Goal: Task Accomplishment & Management: Manage account settings

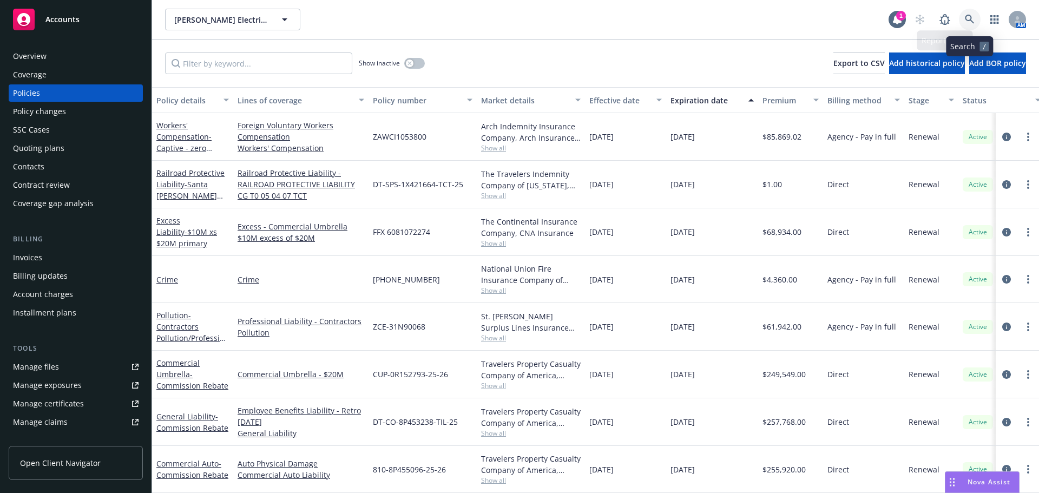
click at [964, 16] on link at bounding box center [970, 20] width 22 height 22
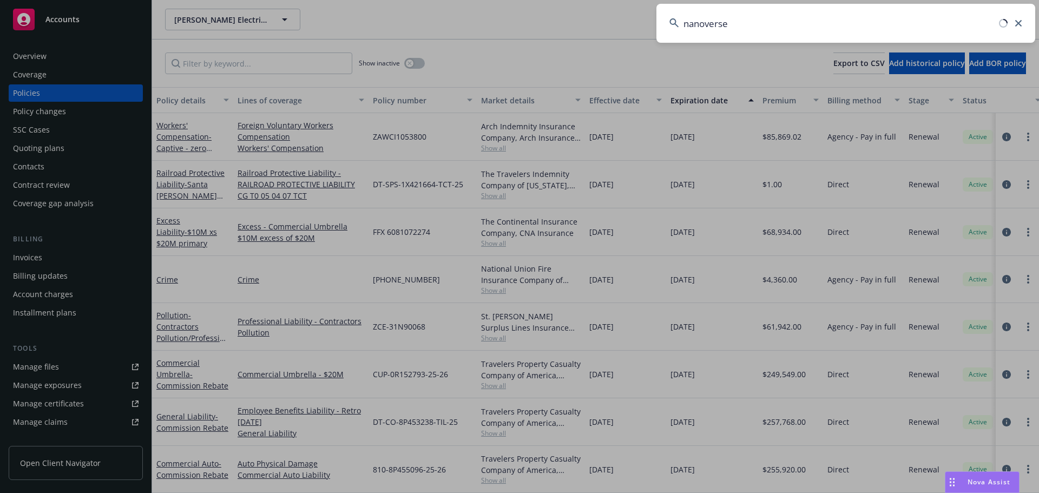
type input "nanoverse"
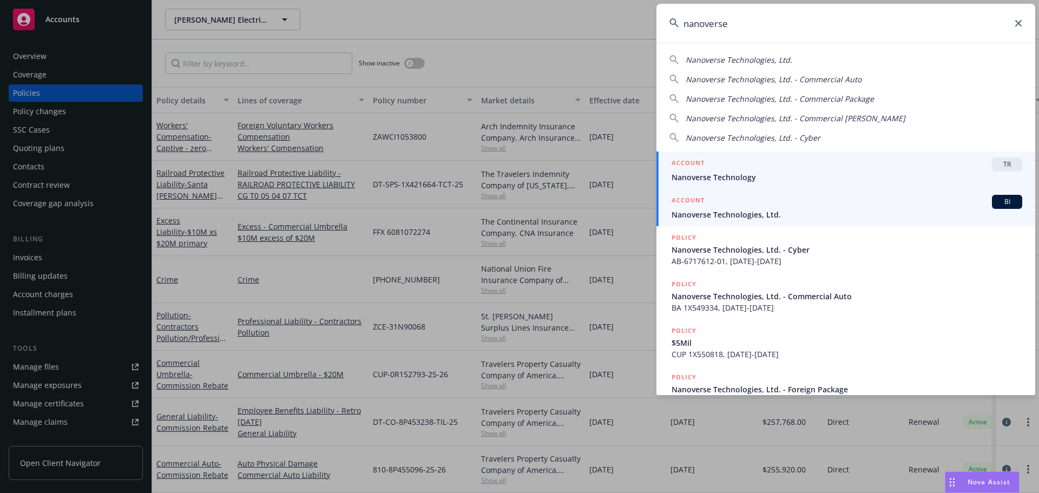
click at [762, 208] on div "ACCOUNT BI" at bounding box center [846, 202] width 351 height 14
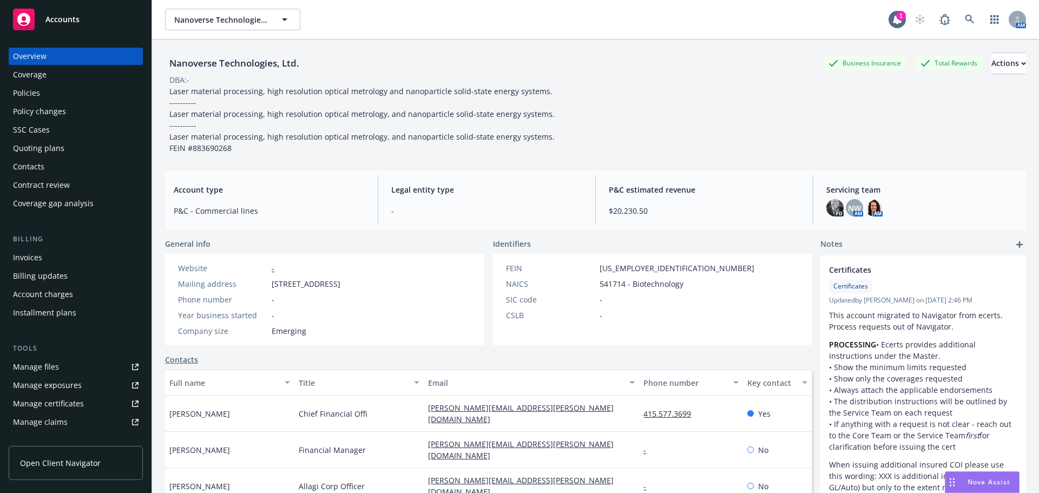
click at [43, 368] on div "Manage files" at bounding box center [36, 366] width 46 height 17
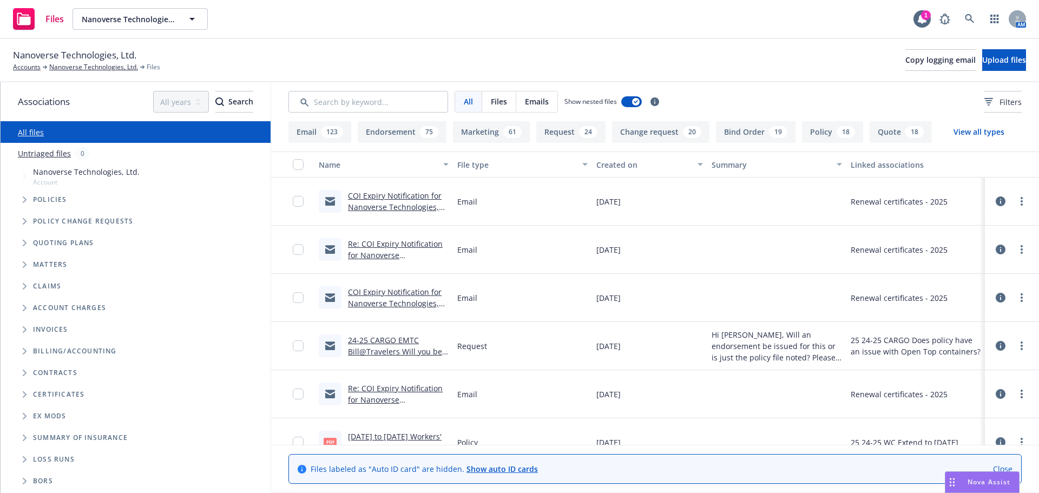
drag, startPoint x: 999, startPoint y: 469, endPoint x: 945, endPoint y: 452, distance: 57.3
click at [999, 467] on link "Close" at bounding box center [1002, 468] width 19 height 11
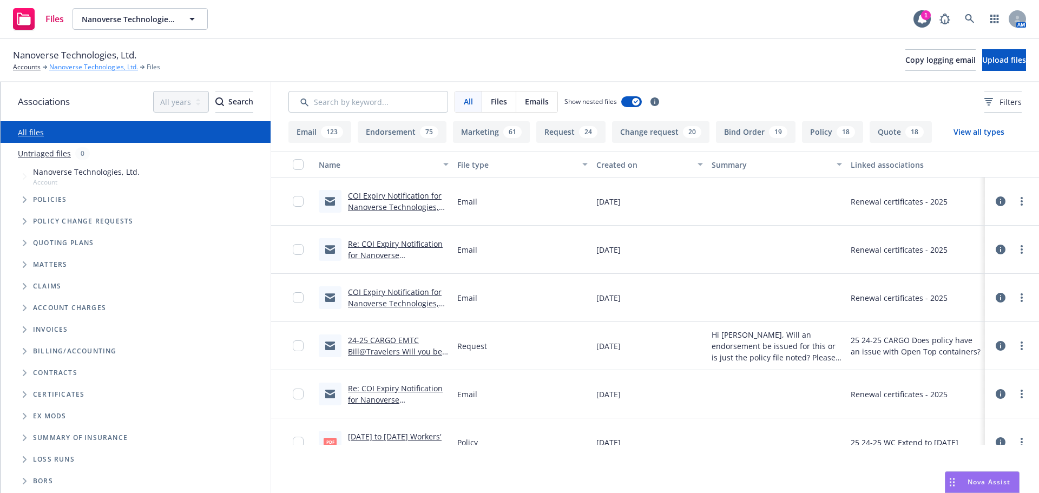
click at [82, 69] on link "Nanoverse Technologies, Ltd." at bounding box center [93, 67] width 89 height 10
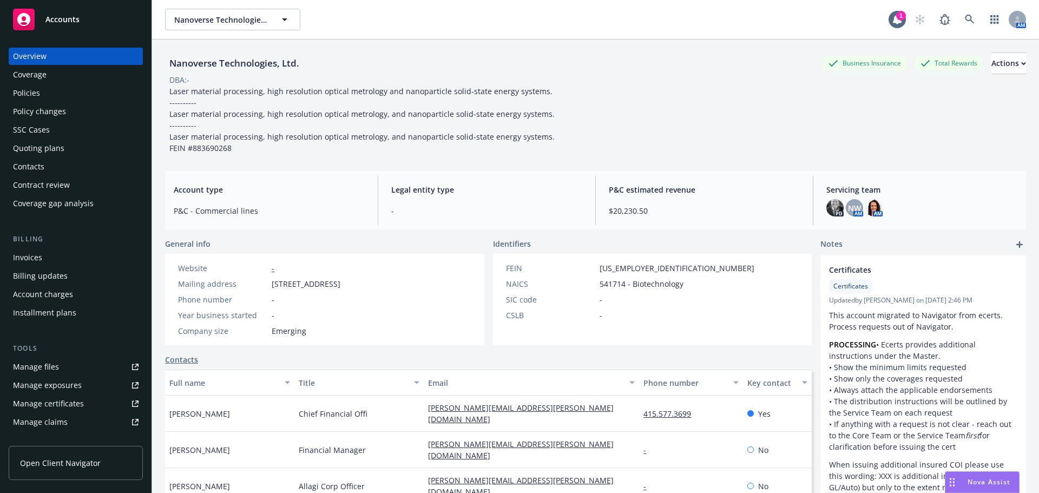
click at [16, 89] on div "Policies" at bounding box center [26, 92] width 27 height 17
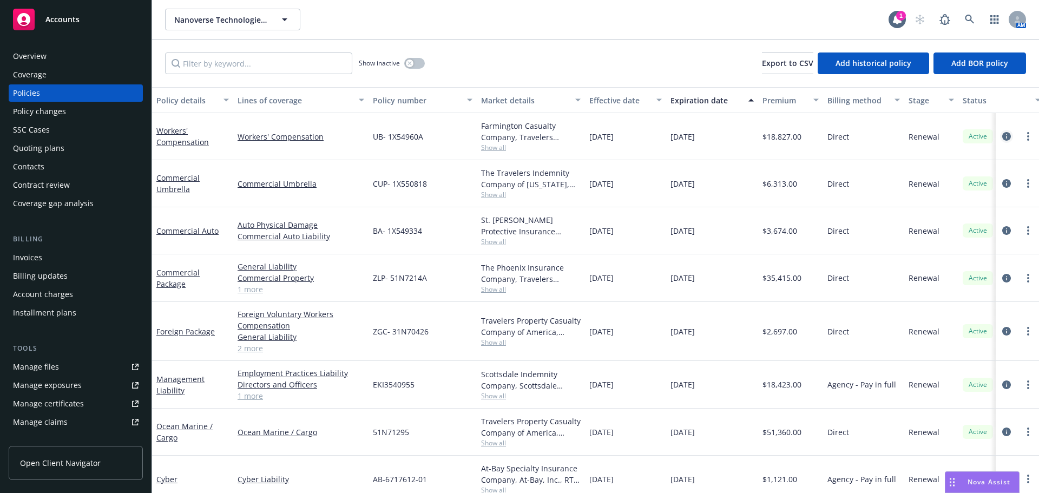
click at [1002, 136] on icon "circleInformation" at bounding box center [1006, 136] width 9 height 9
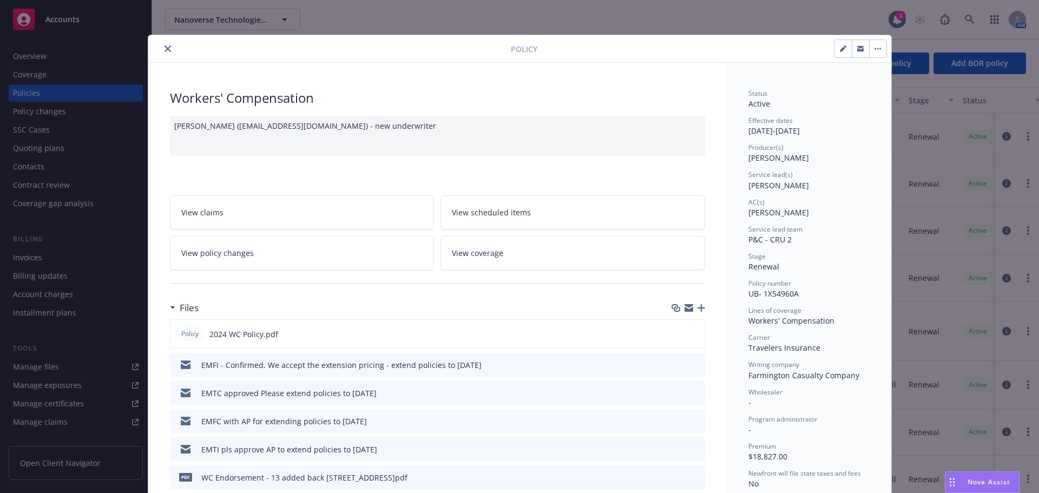
click at [223, 255] on span "View policy changes" at bounding box center [217, 252] width 72 height 11
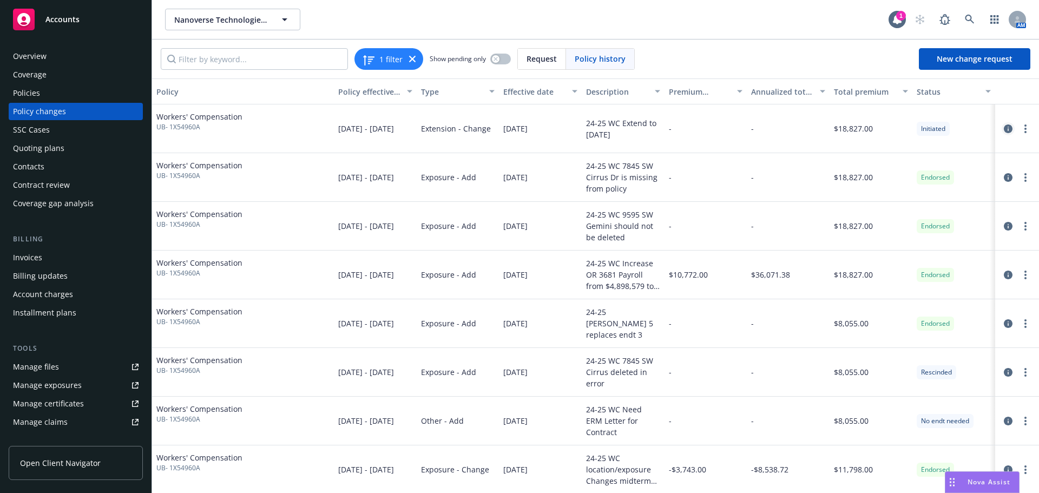
click at [1004, 133] on icon "circleInformation" at bounding box center [1008, 128] width 9 height 9
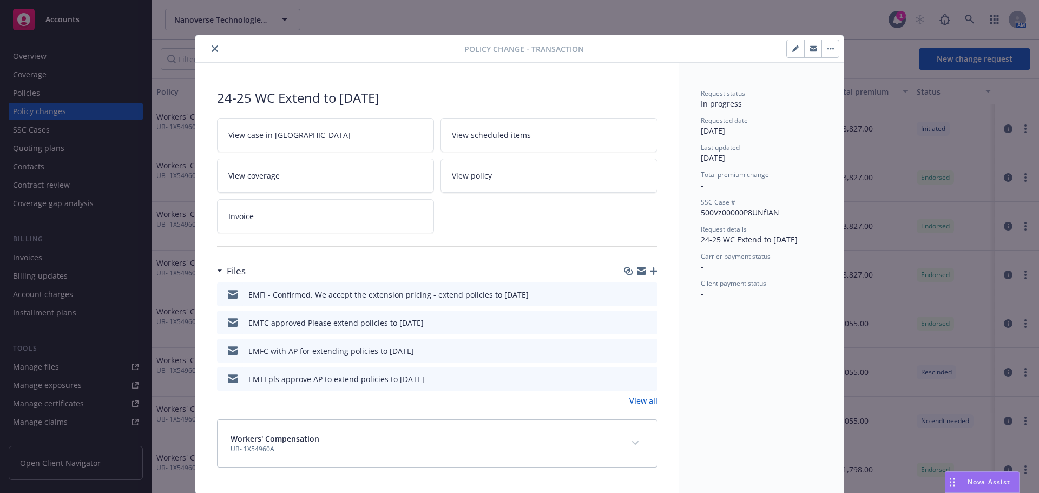
click at [208, 52] on button "close" at bounding box center [214, 48] width 13 height 13
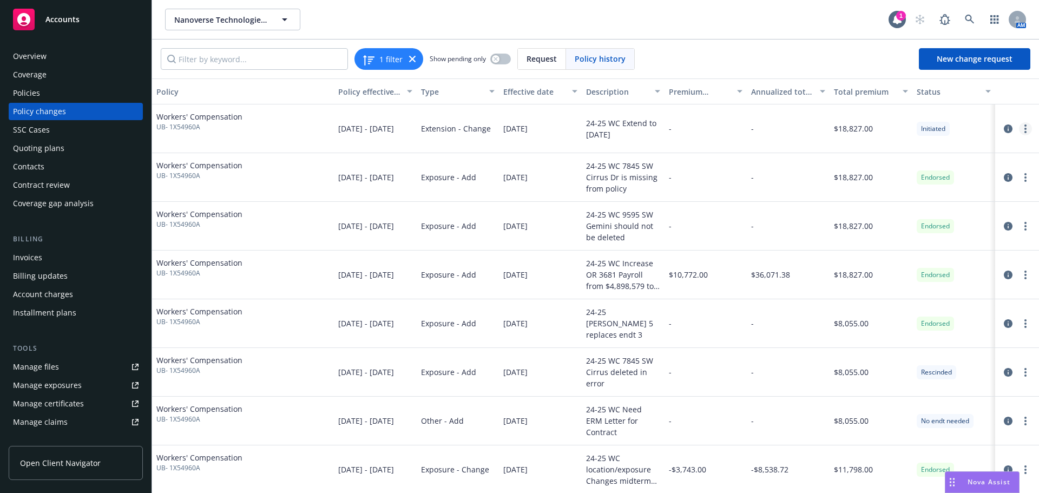
click at [1019, 129] on link "more" at bounding box center [1025, 128] width 13 height 13
click at [785, 56] on div "1 filter Show pending only Request Policy history New change request" at bounding box center [595, 59] width 869 height 22
click at [1004, 130] on icon "circleInformation" at bounding box center [1008, 128] width 9 height 9
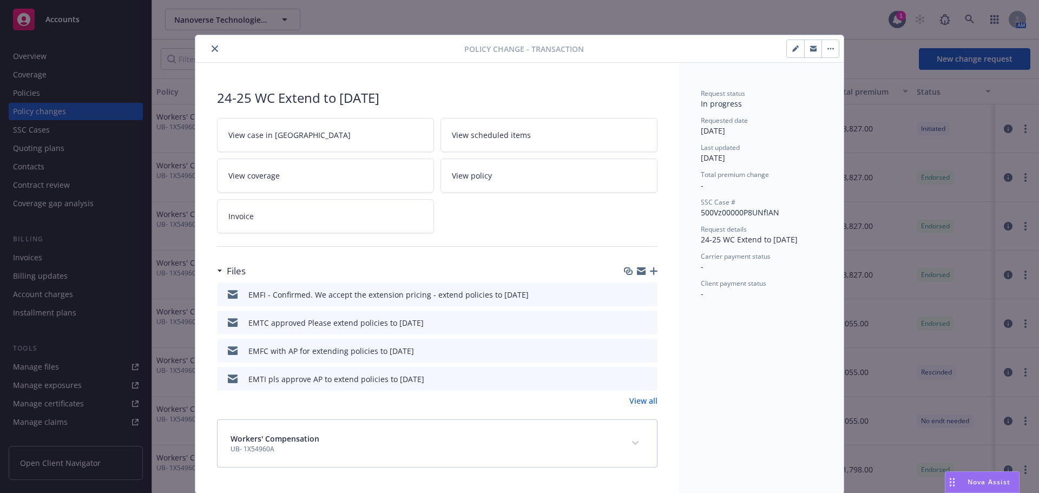
click at [217, 50] on button "close" at bounding box center [214, 48] width 13 height 13
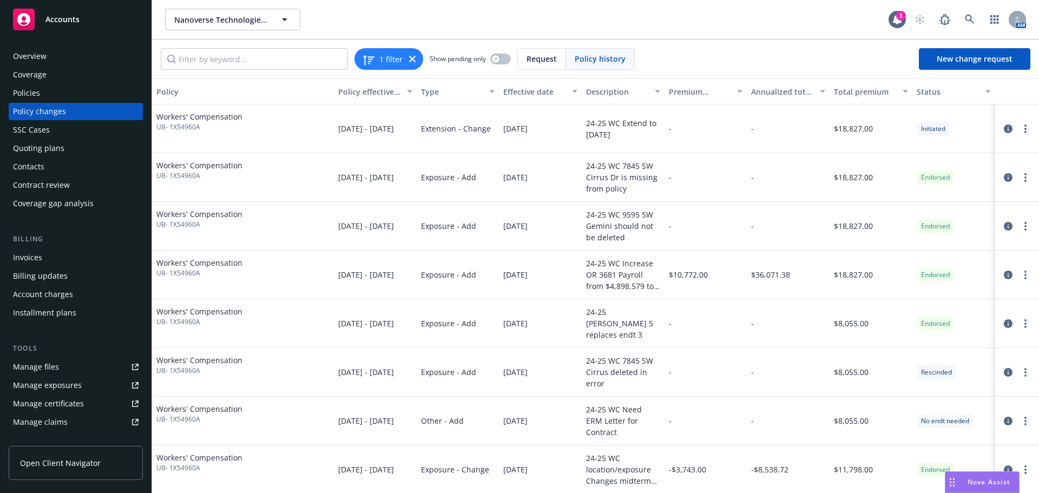
click at [281, 118] on div "Workers' Compensation UB- 1X54960A" at bounding box center [243, 128] width 182 height 49
click at [1004, 131] on icon "circleInformation" at bounding box center [1008, 128] width 9 height 9
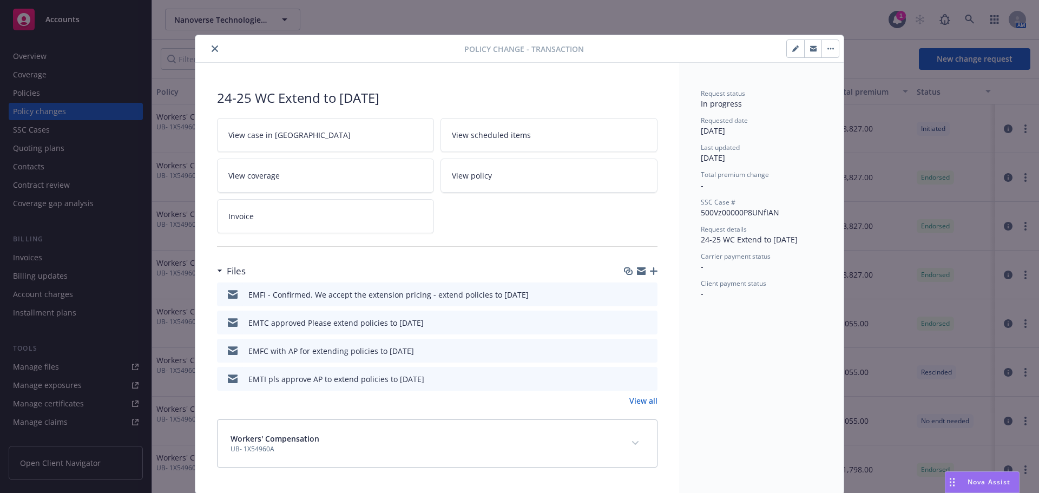
click at [791, 54] on button "button" at bounding box center [795, 48] width 17 height 17
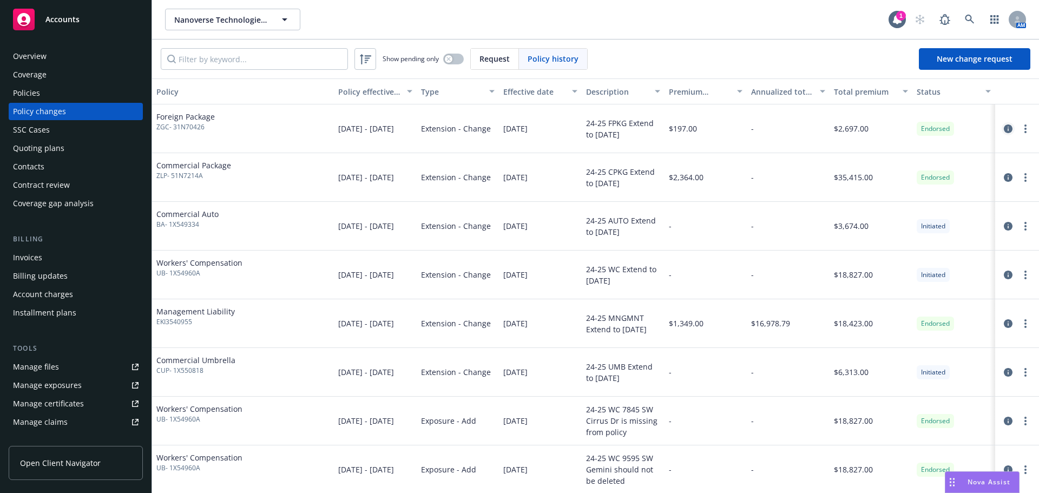
click at [1004, 131] on icon "circleInformation" at bounding box center [1008, 128] width 9 height 9
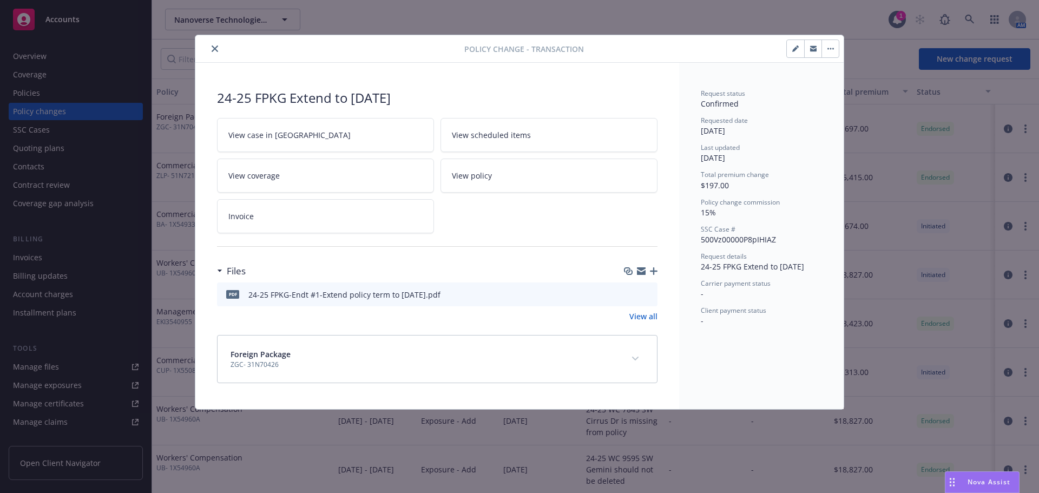
click at [833, 48] on icon "button" at bounding box center [830, 49] width 6 height 2
click at [800, 72] on div "Request status Confirmed Requested date 07/14/2025 Last updated 08/13/2025 Tota…" at bounding box center [761, 236] width 164 height 346
click at [793, 49] on icon "button" at bounding box center [795, 48] width 6 height 6
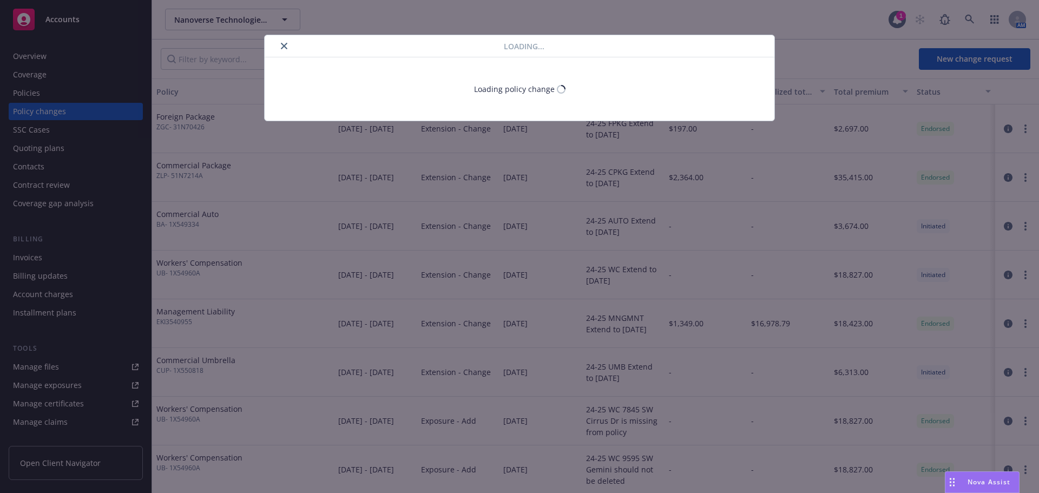
select select "ACCEPTED"
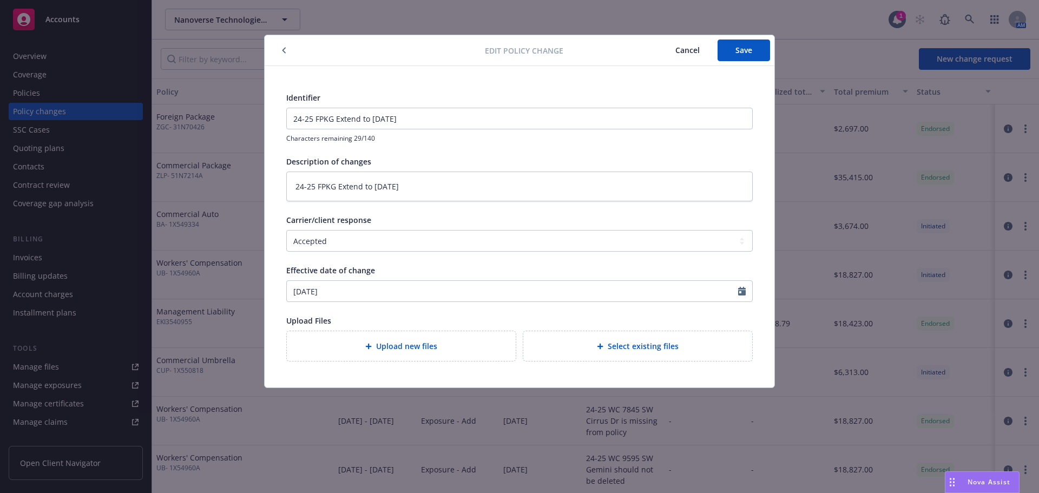
click at [690, 49] on span "Cancel" at bounding box center [687, 50] width 24 height 10
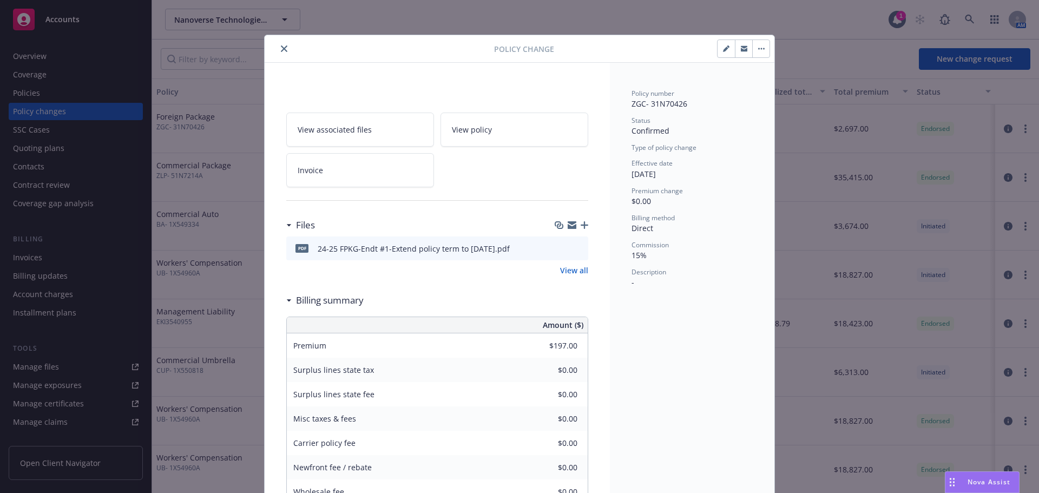
click at [281, 48] on icon "close" at bounding box center [284, 48] width 6 height 6
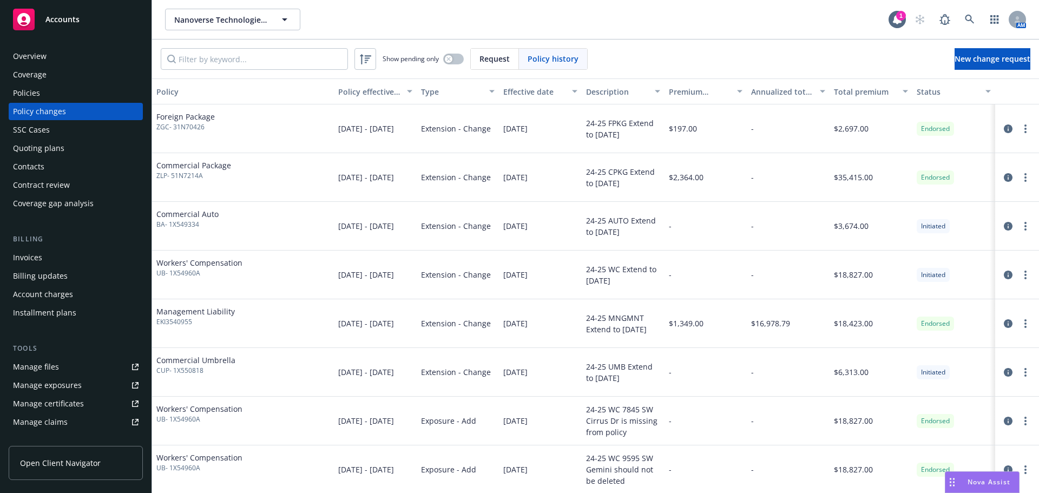
click at [72, 112] on div "Policy changes" at bounding box center [76, 111] width 126 height 17
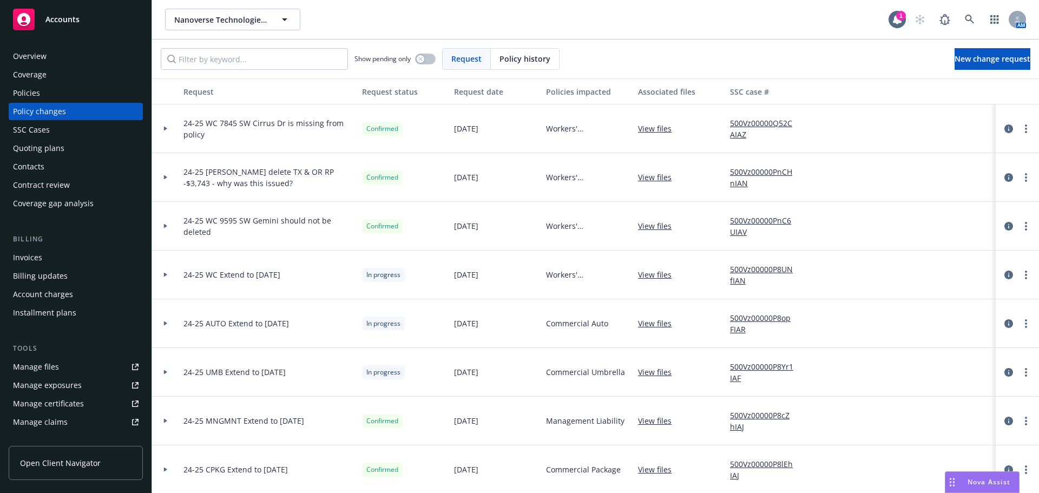
click at [20, 94] on div "Policies" at bounding box center [26, 92] width 27 height 17
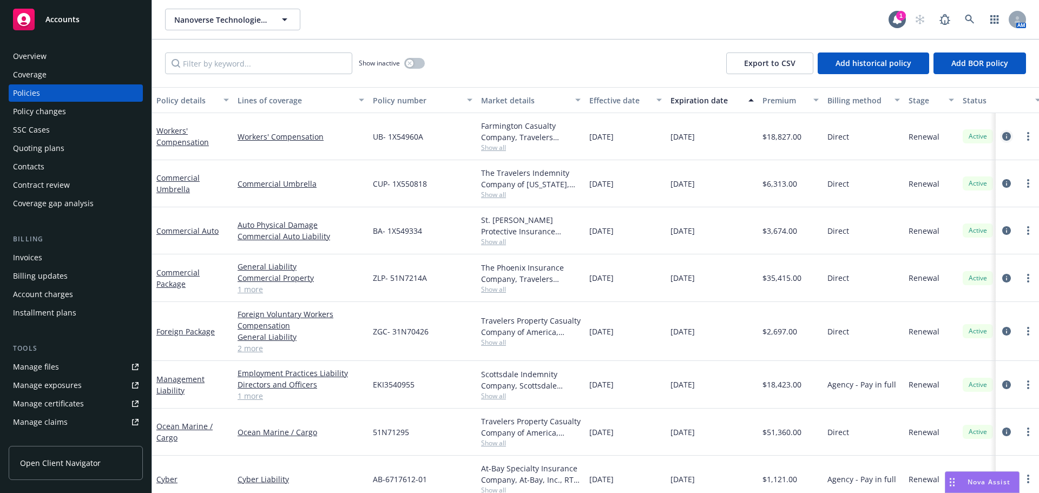
click at [1002, 136] on icon "circleInformation" at bounding box center [1006, 136] width 9 height 9
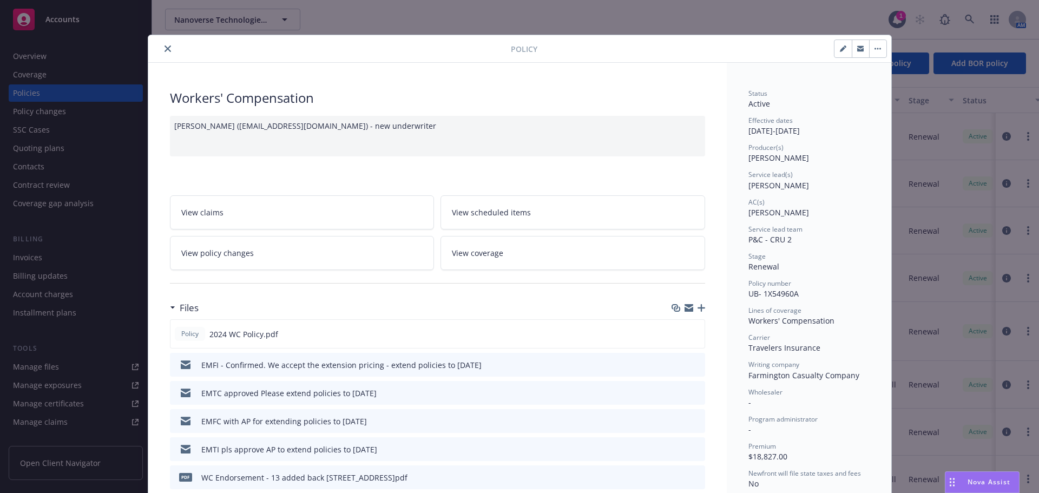
click at [302, 253] on link "View policy changes" at bounding box center [302, 253] width 265 height 34
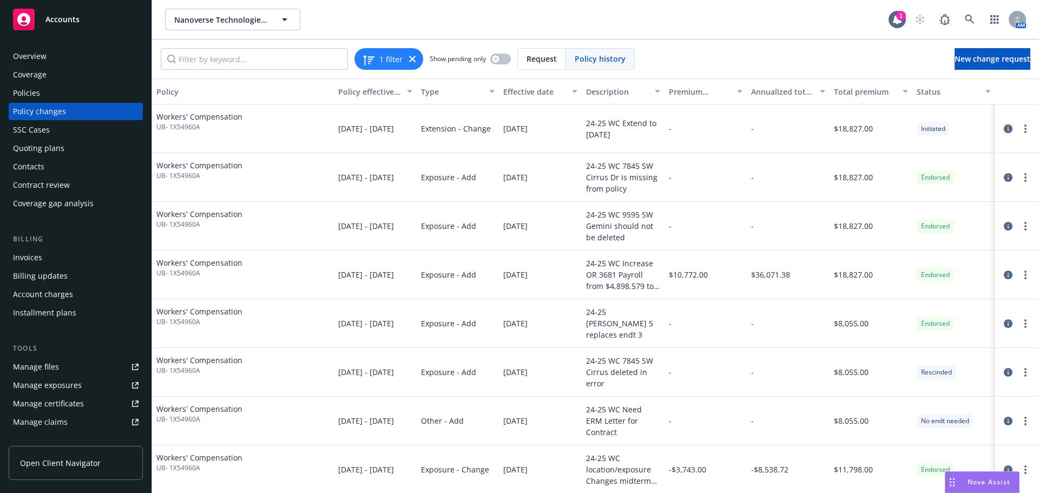
click at [1004, 130] on icon "circleInformation" at bounding box center [1008, 128] width 9 height 9
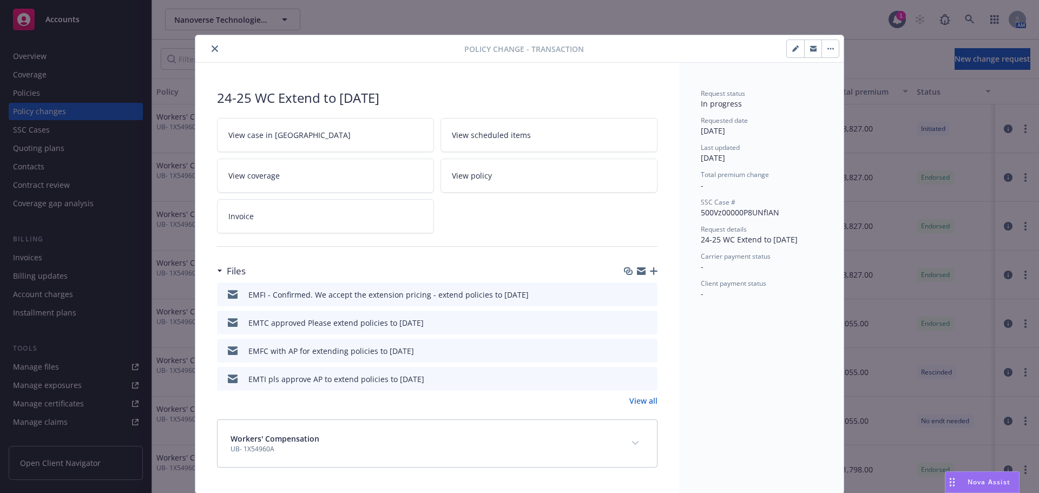
click at [793, 52] on button "button" at bounding box center [795, 48] width 17 height 17
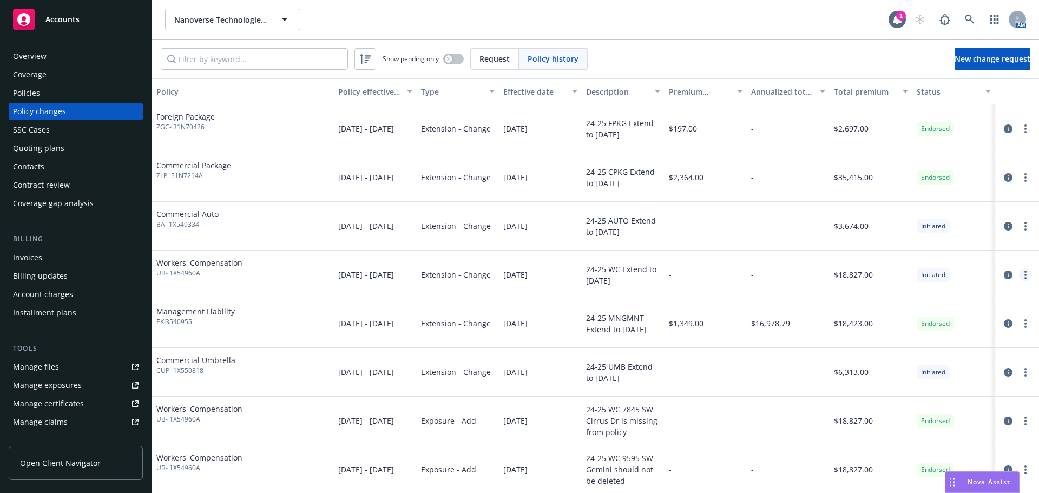
click at [1024, 275] on icon "more" at bounding box center [1025, 275] width 2 height 9
click at [906, 339] on link "Edit policy change" at bounding box center [931, 340] width 186 height 22
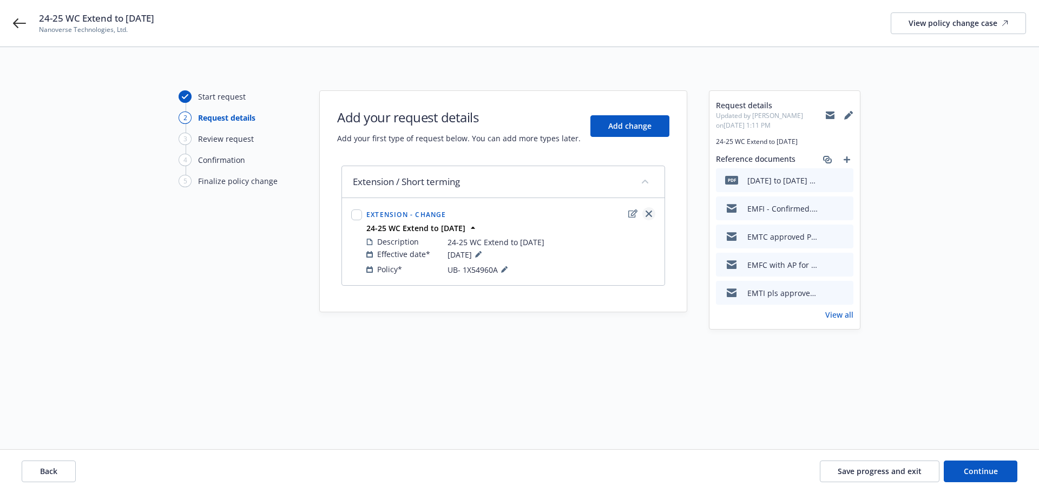
click at [650, 216] on icon "close" at bounding box center [648, 213] width 6 height 6
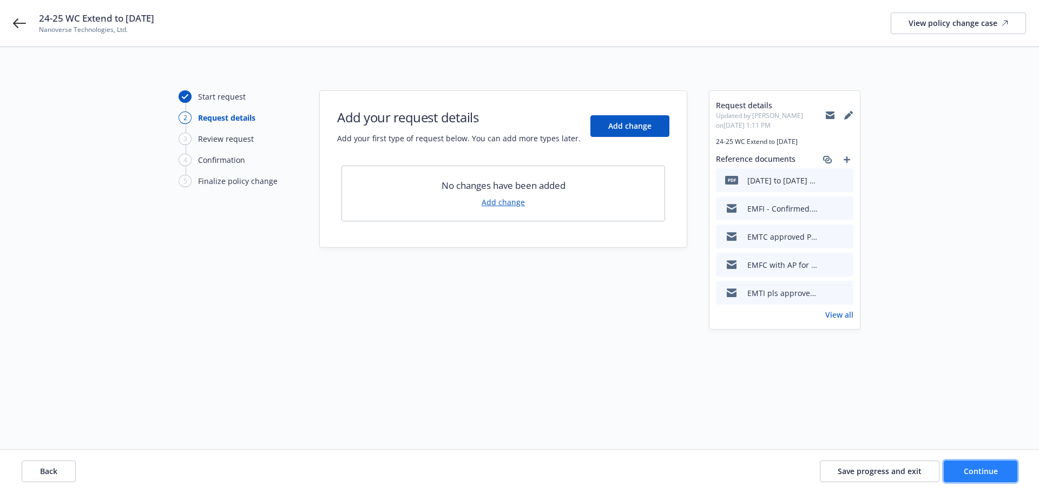
click at [987, 471] on span "Continue" at bounding box center [981, 471] width 34 height 10
click at [565, 396] on div "Start request 2 Request details 3 Review request 4 Confirmation 5 Finalize poli…" at bounding box center [519, 247] width 1013 height 315
click at [15, 22] on icon at bounding box center [19, 23] width 13 height 10
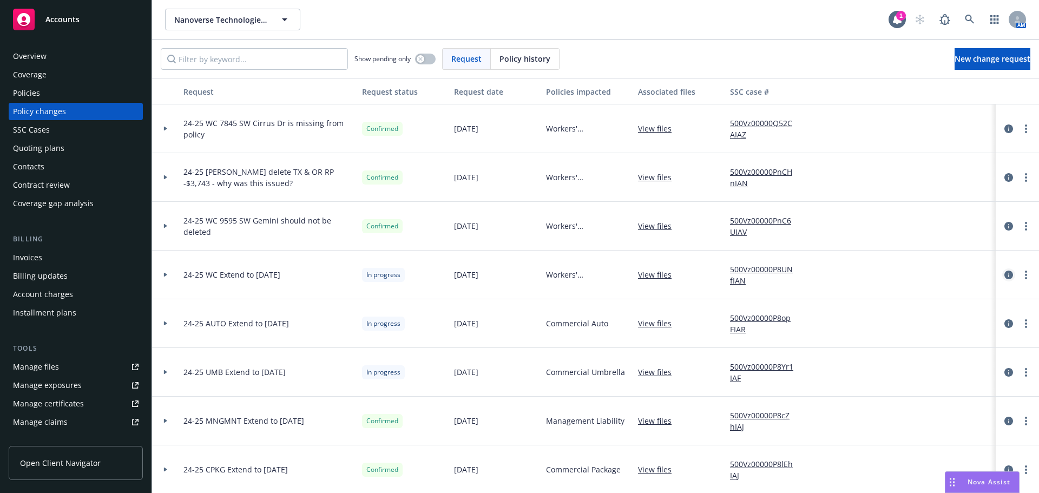
click at [1004, 278] on icon "circleInformation" at bounding box center [1008, 275] width 9 height 9
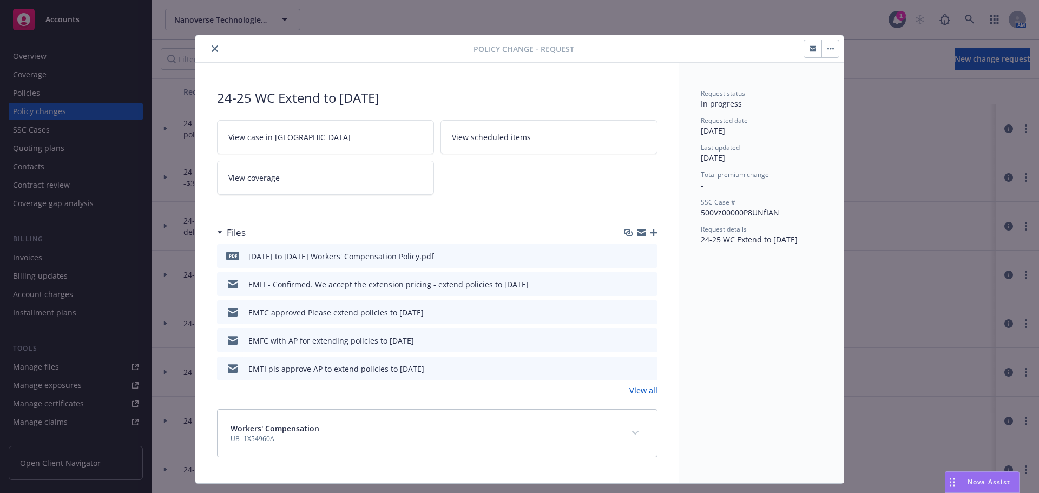
click at [827, 49] on icon "button" at bounding box center [830, 49] width 6 height 2
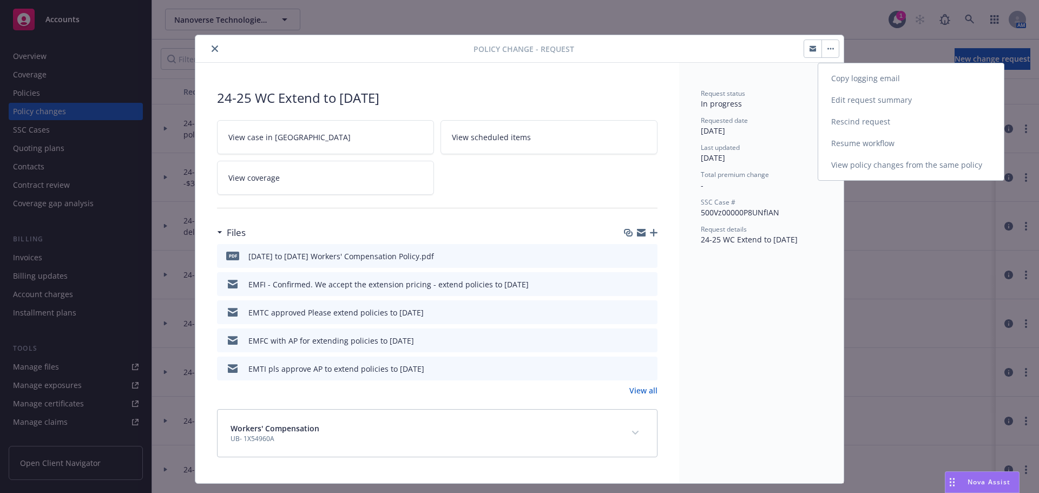
click at [879, 124] on link "Rescind request" at bounding box center [911, 122] width 186 height 22
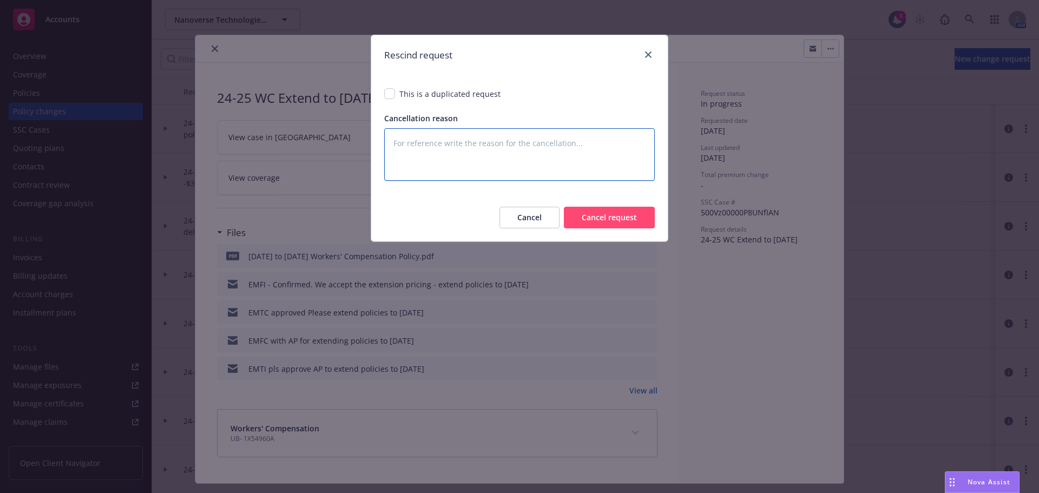
click at [485, 140] on textarea at bounding box center [519, 154] width 271 height 52
type textarea "x"
type textarea "P"
type textarea "x"
type textarea "Po"
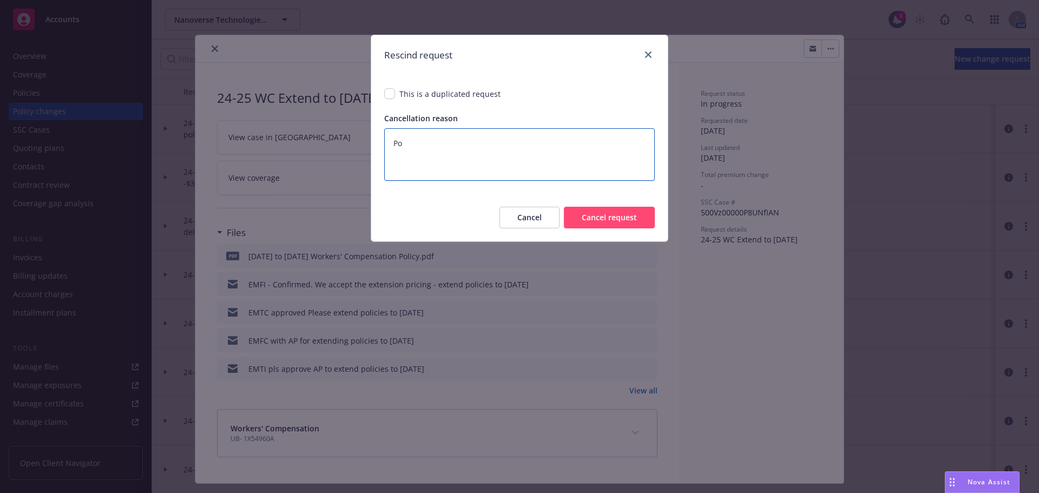
type textarea "x"
type textarea "Pol"
type textarea "x"
type textarea "Poli"
type textarea "x"
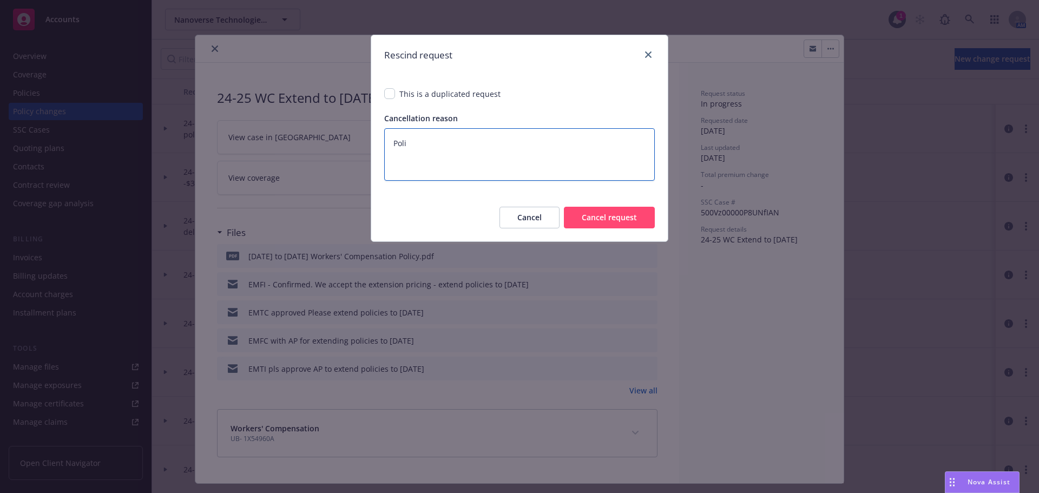
type textarea "Polic"
type textarea "x"
type textarea "Policy"
type textarea "x"
type textarea "Policy"
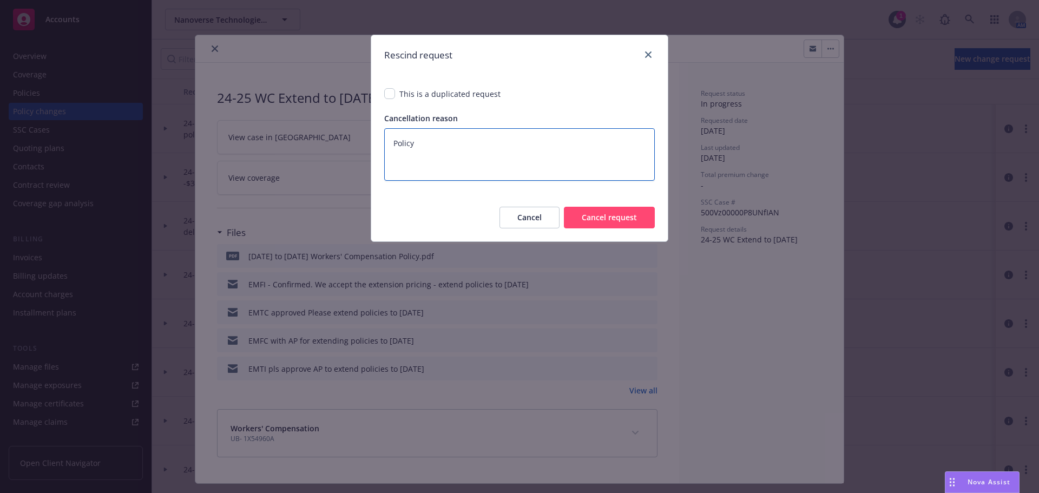
drag, startPoint x: 445, startPoint y: 144, endPoint x: 0, endPoint y: 272, distance: 463.2
click at [101, 237] on div "Rescind request This is a duplicated request Cancellation reason Policy Cancel …" at bounding box center [519, 246] width 1039 height 493
type textarea "x"
type textarea "E"
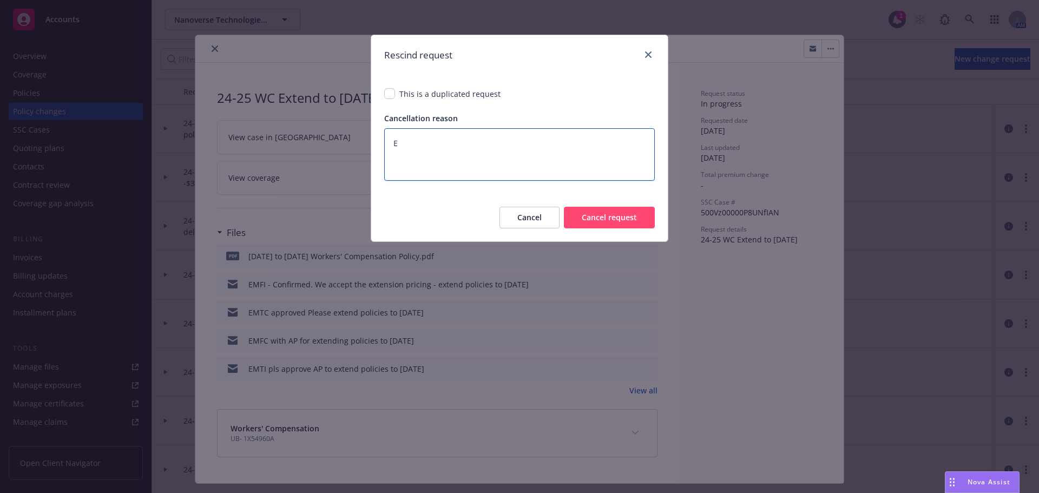
type textarea "x"
type textarea "En"
type textarea "x"
type textarea "End"
type textarea "x"
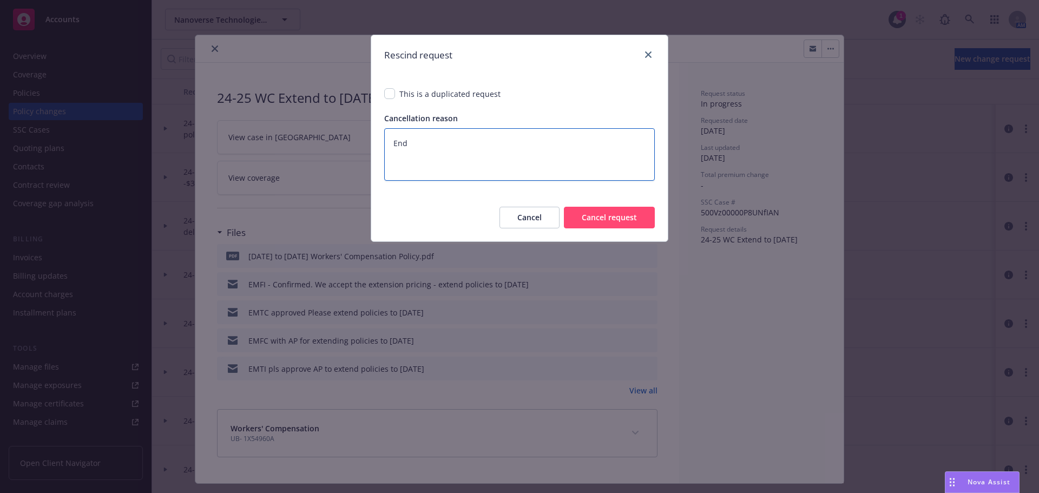
type textarea "Endo"
type textarea "x"
type textarea "Endor"
type textarea "x"
type textarea "Endors"
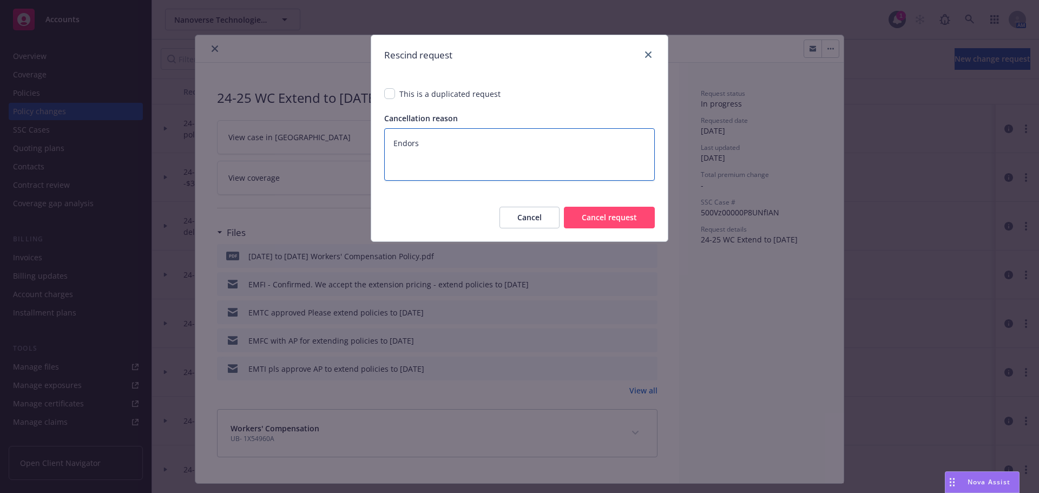
type textarea "x"
type textarea "Endorse"
type textarea "x"
type textarea "Endorsem"
type textarea "x"
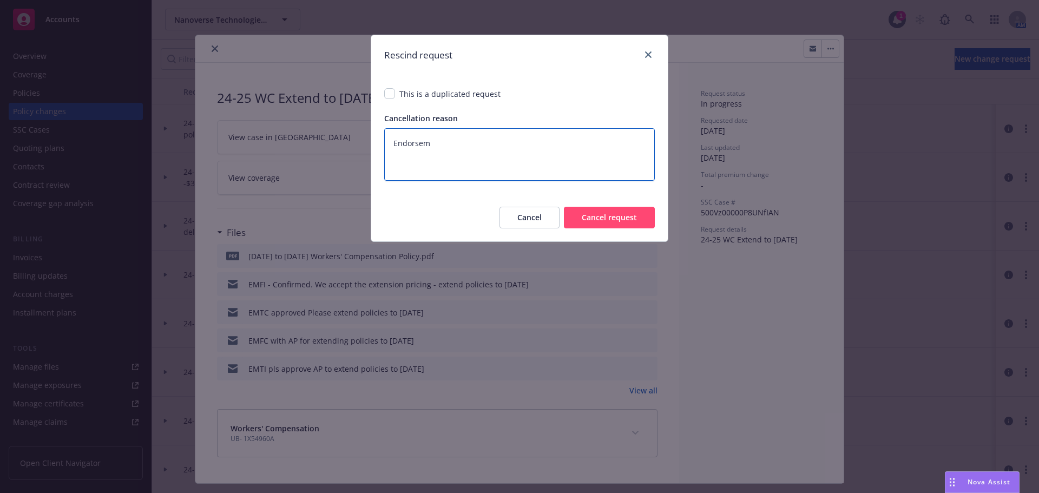
type textarea "Endorseme"
type textarea "x"
type textarea "Endorsemen"
type textarea "x"
type textarea "Endorsement"
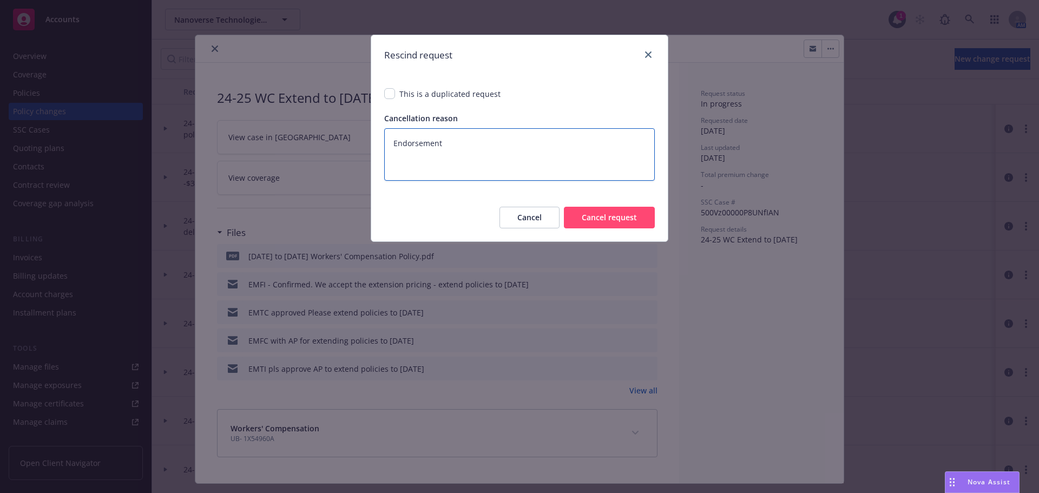
type textarea "x"
type textarea "Endorsement h"
type textarea "x"
type textarea "Endorsement ha"
type textarea "x"
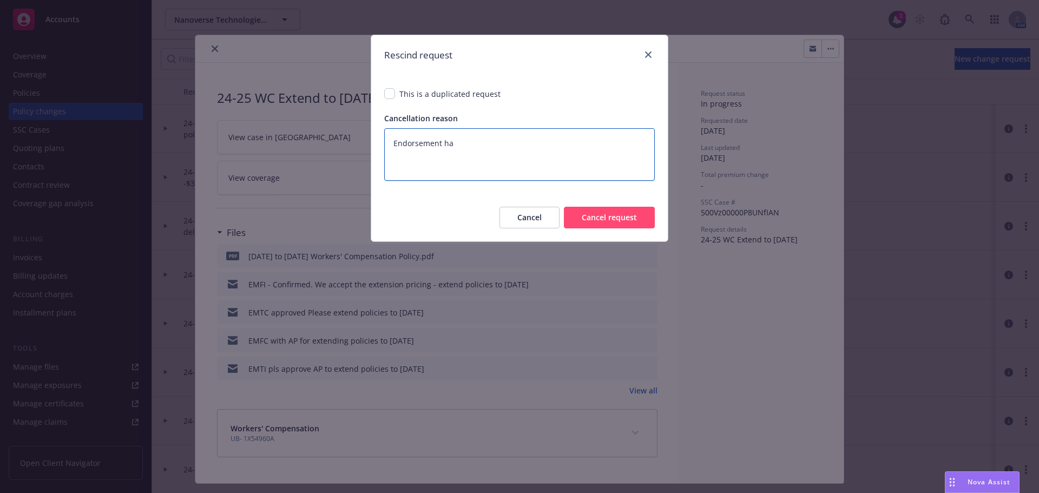
type textarea "Endorsement has"
type textarea "x"
type textarea "Endorsement has"
type textarea "x"
type textarea "Endorsement has be"
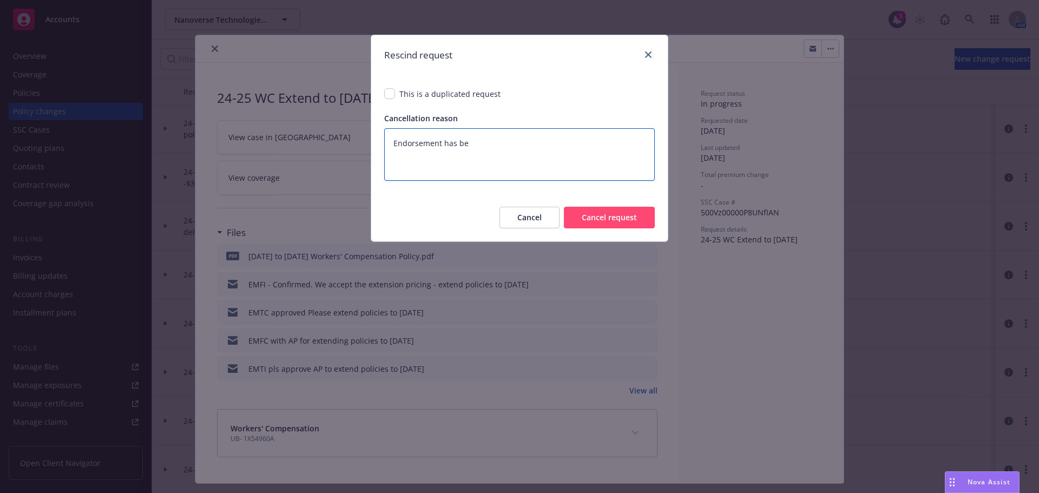
type textarea "x"
type textarea "Endorsement has bee"
type textarea "x"
type textarea "Endorsement has been"
type textarea "x"
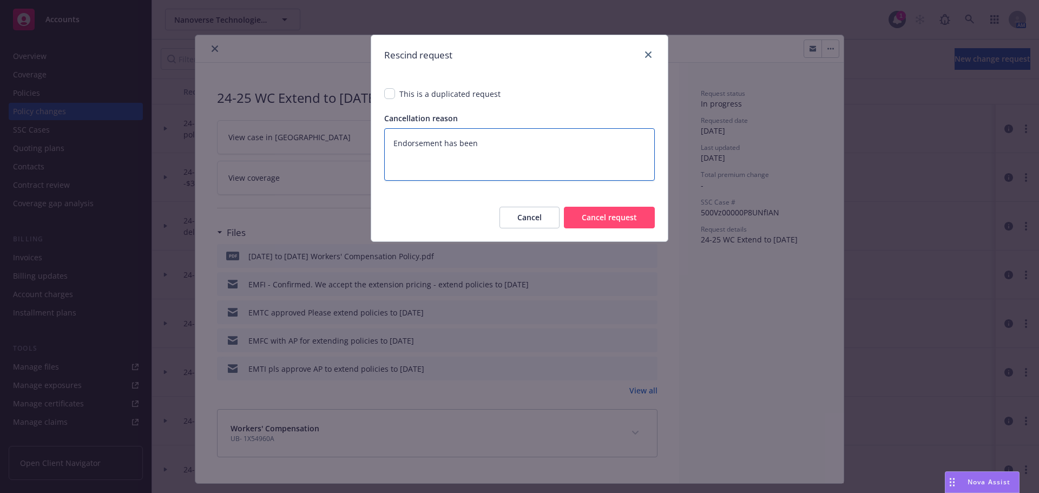
type textarea "Endorsement has been"
type textarea "x"
type textarea "Endorsement has been r"
type textarea "x"
type textarea "Endorsement has been re"
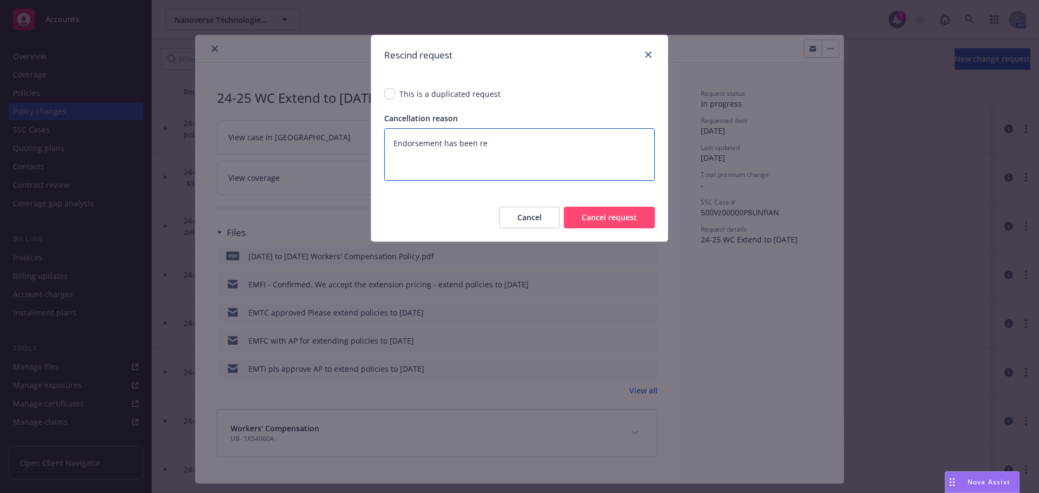
type textarea "x"
type textarea "Endorsement has been res"
type textarea "x"
type textarea "Endorsement has been resc"
type textarea "x"
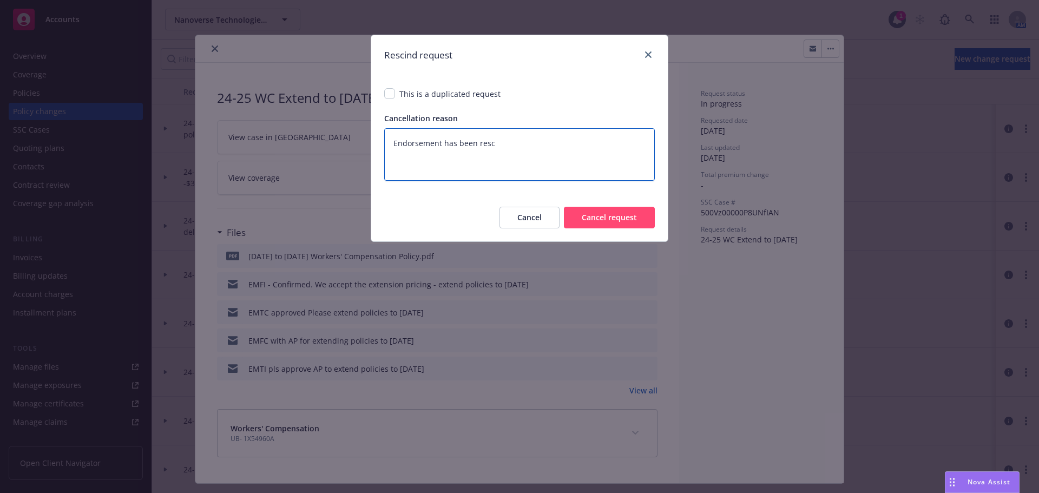
type textarea "Endorsement has been resci"
type textarea "x"
type textarea "Endorsement has been rescin"
type textarea "x"
type textarea "Endorsement has been rescind"
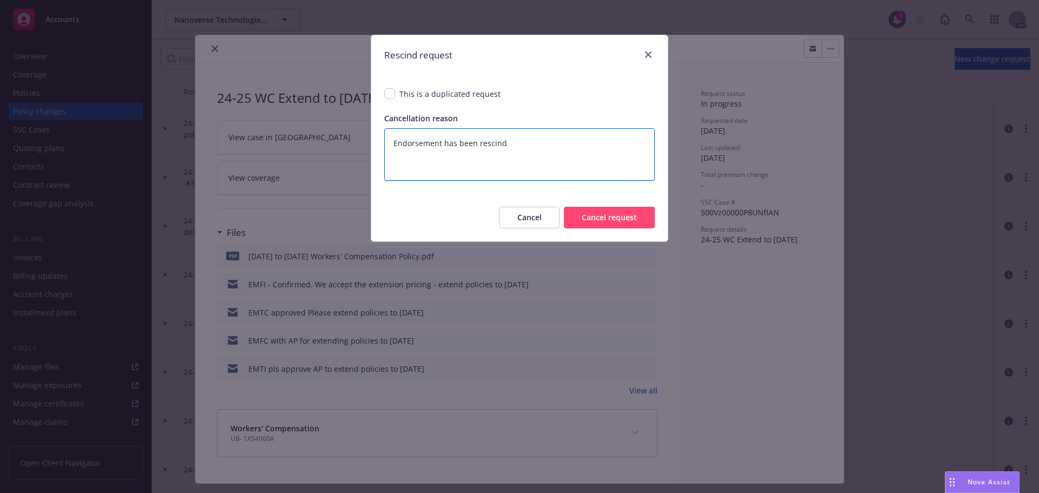
type textarea "x"
type textarea "Endorsement has been rescinde"
type textarea "x"
type textarea "Endorsement has been rescinded"
click at [603, 214] on button "Cancel request" at bounding box center [609, 218] width 91 height 22
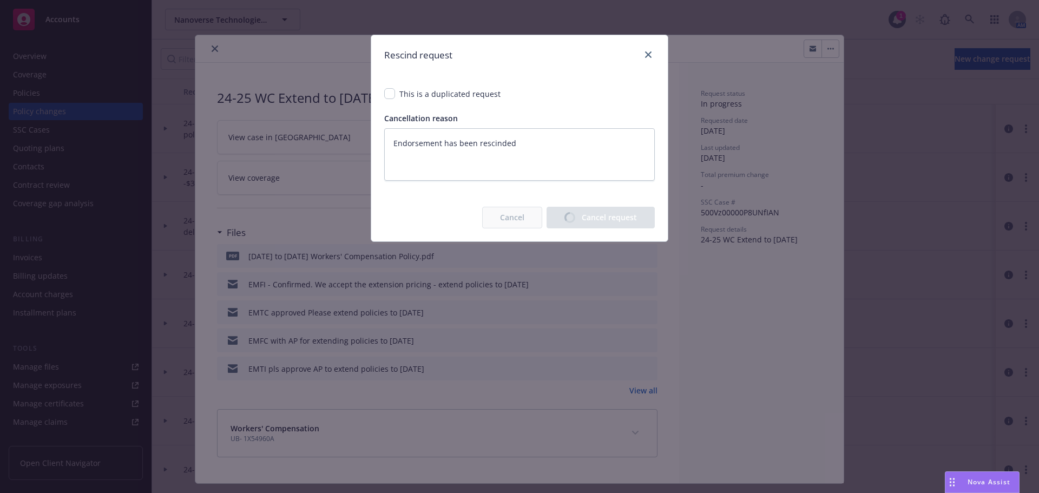
type textarea "x"
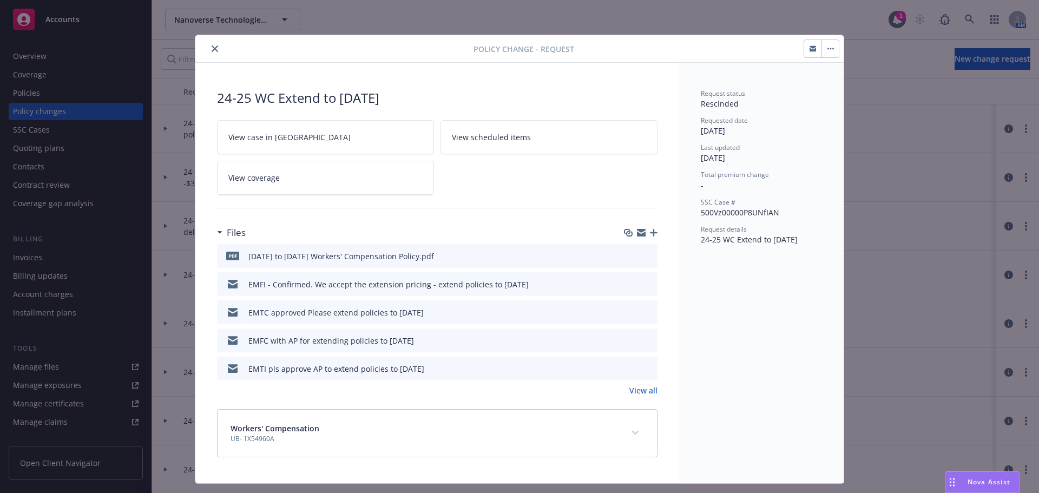
click at [212, 50] on icon "close" at bounding box center [215, 48] width 6 height 6
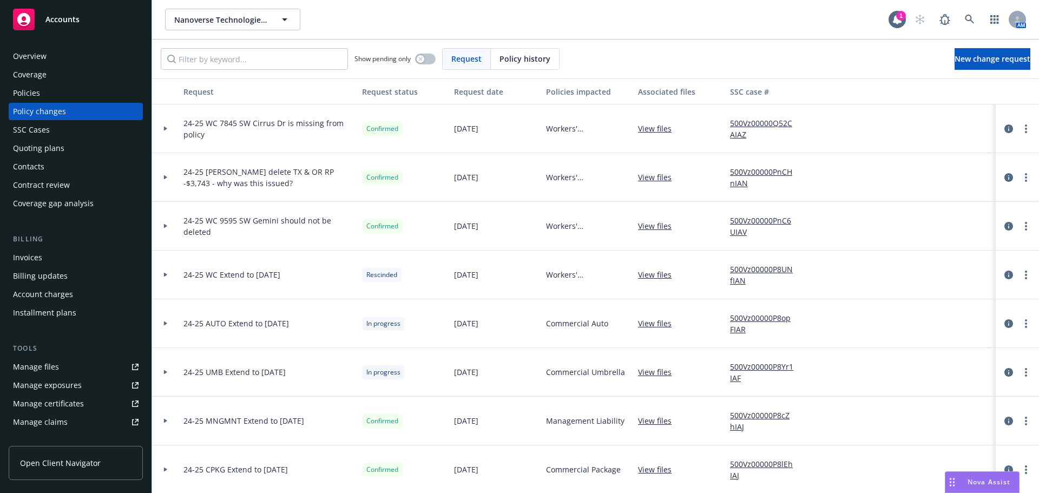
click at [30, 88] on div "Policies" at bounding box center [26, 92] width 27 height 17
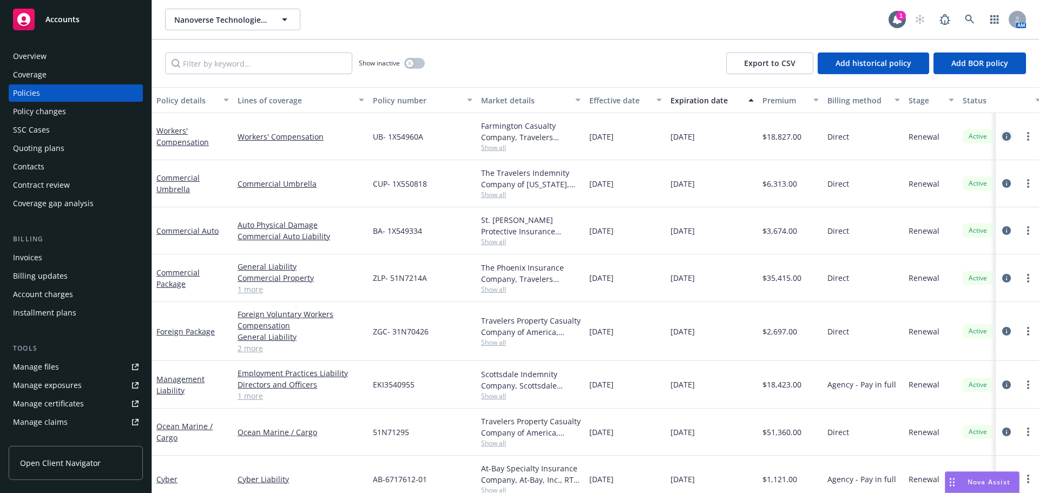
click at [1002, 139] on icon "circleInformation" at bounding box center [1006, 136] width 9 height 9
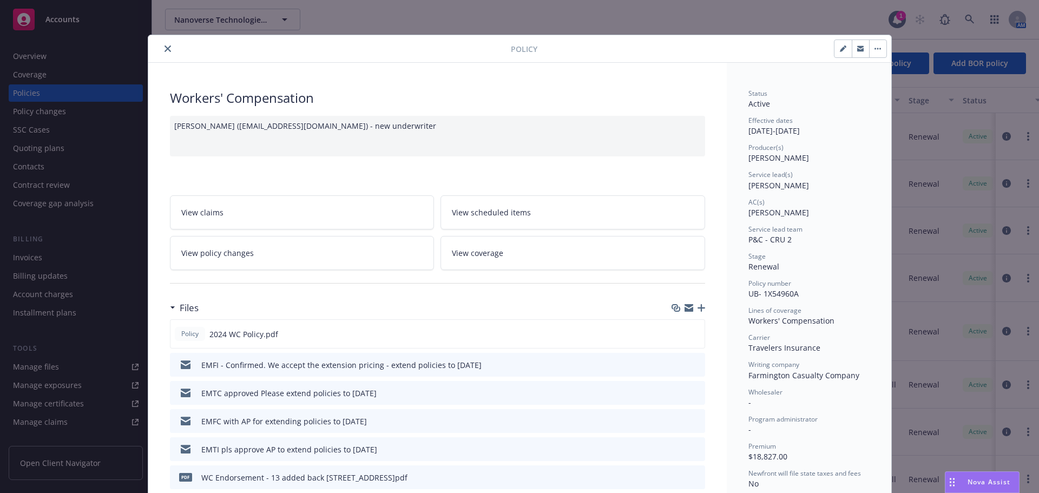
scroll to position [32, 0]
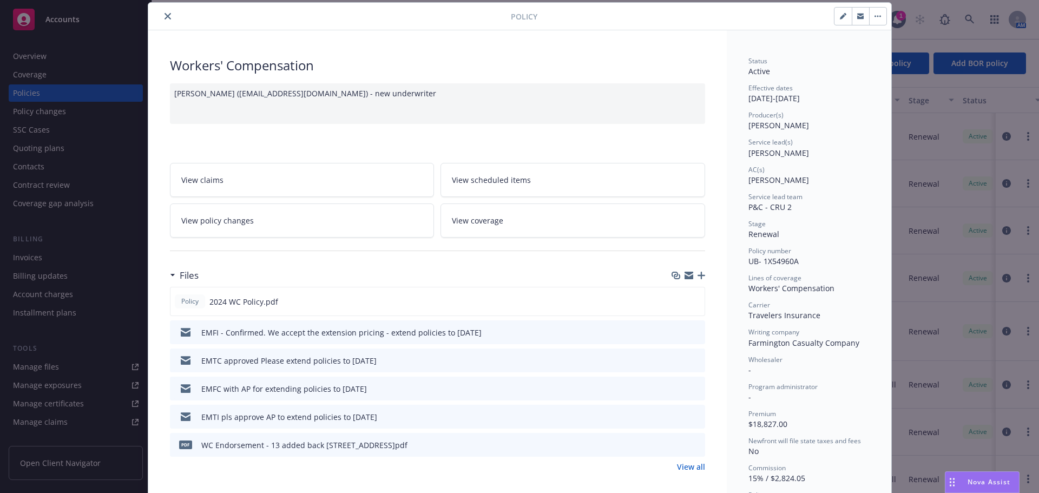
click at [164, 17] on icon "close" at bounding box center [167, 16] width 6 height 6
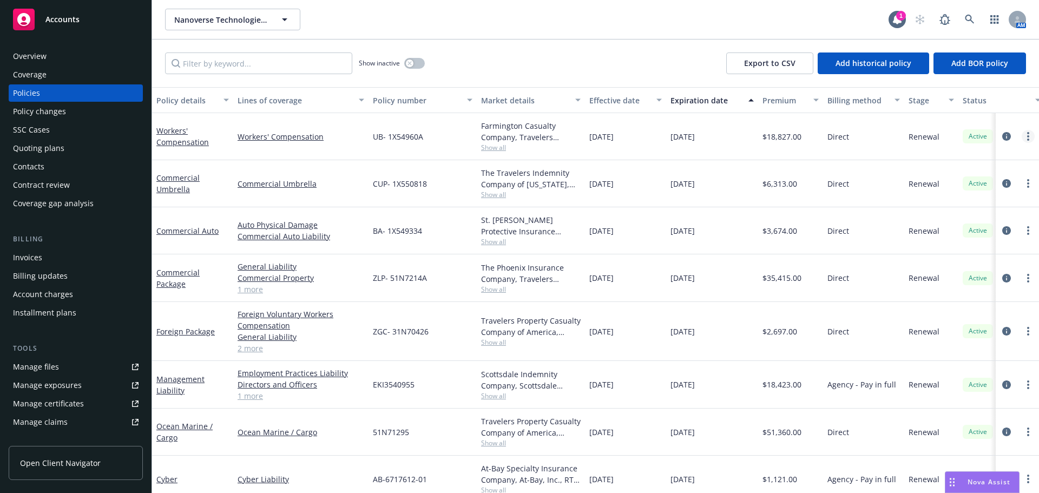
click at [1027, 139] on icon "more" at bounding box center [1028, 136] width 2 height 9
click at [950, 180] on link "Renew with incumbent" at bounding box center [962, 180] width 127 height 22
select select "12"
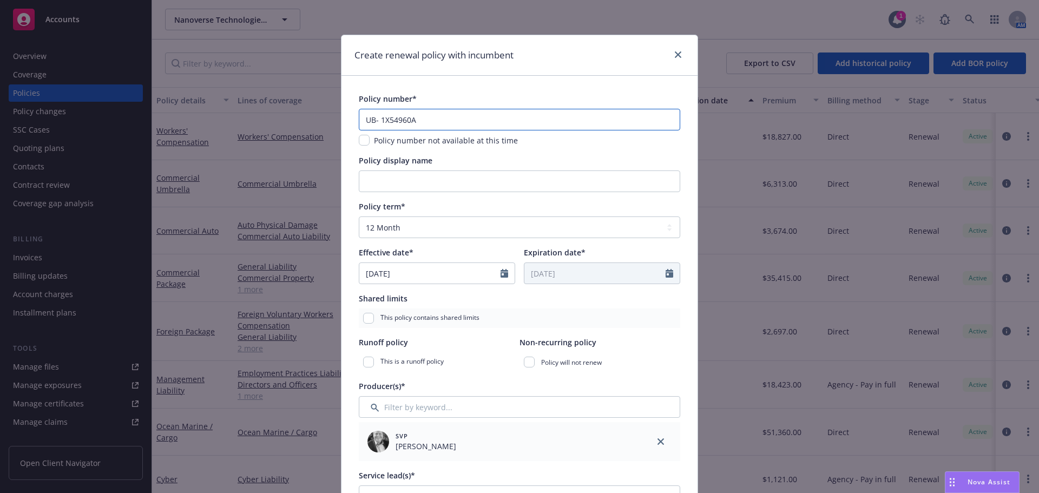
drag, startPoint x: 440, startPoint y: 127, endPoint x: 195, endPoint y: 123, distance: 245.1
click at [206, 126] on div "Create renewal policy with incumbent Policy number* UB- 1X54960A Policy number …" at bounding box center [519, 246] width 1039 height 493
paste input "1X54960A-25-I5-G"
type input "UB-1X54960A-25-I5-G"
click at [557, 184] on input "Policy display name" at bounding box center [519, 181] width 321 height 22
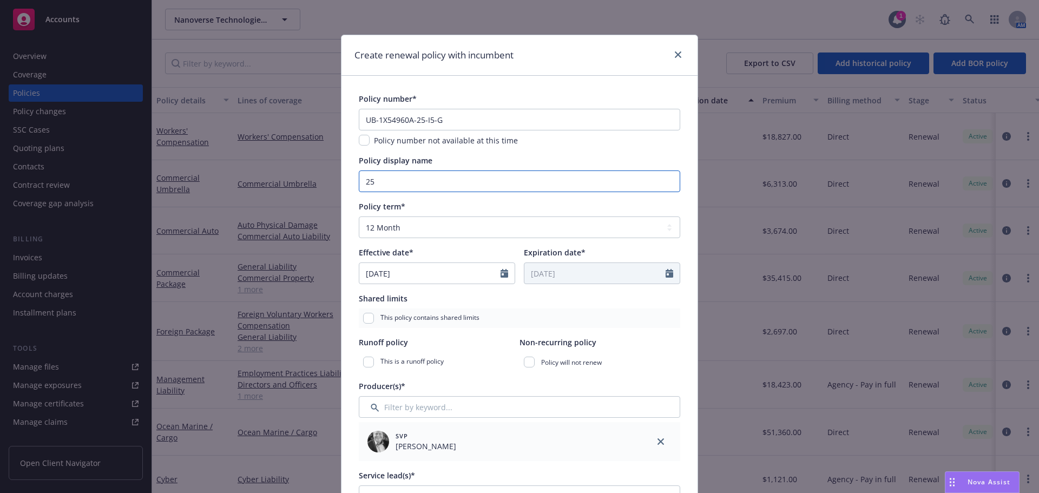
type input "2"
type input "25-25 Short Term Policy"
click at [474, 221] on select "Select policy term 12 Month 6 Month 4 Month 3 Month 2 Month 1 Month 36 Month (3…" at bounding box center [519, 227] width 321 height 22
select select "other"
click at [359, 216] on select "Select policy term 12 Month 6 Month 4 Month 3 Month 2 Month 1 Month 36 Month (3…" at bounding box center [519, 227] width 321 height 22
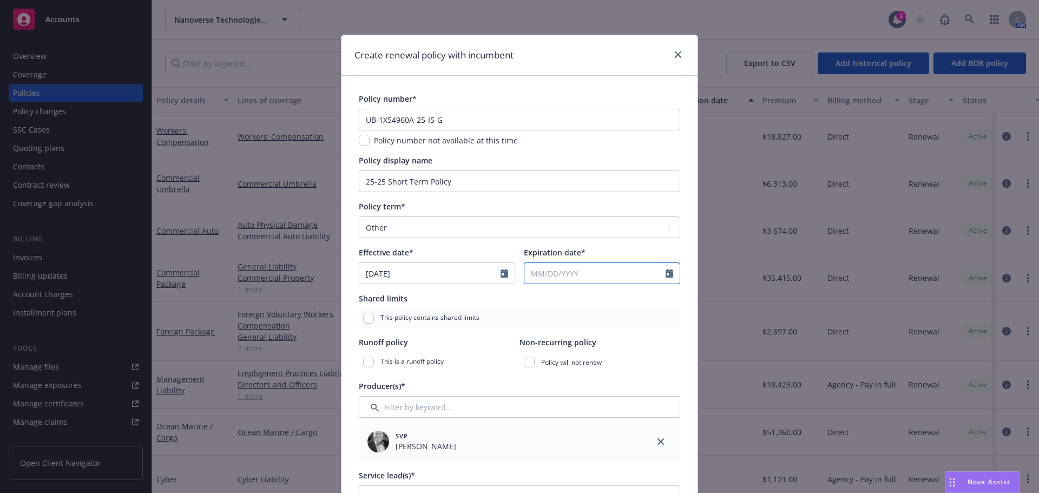
click at [665, 275] on icon "Calendar" at bounding box center [669, 273] width 8 height 9
click at [642, 300] on icon "button" at bounding box center [643, 299] width 3 height 6
select select "9"
click at [568, 405] on span "30" at bounding box center [573, 401] width 15 height 14
type input "09/30/2025"
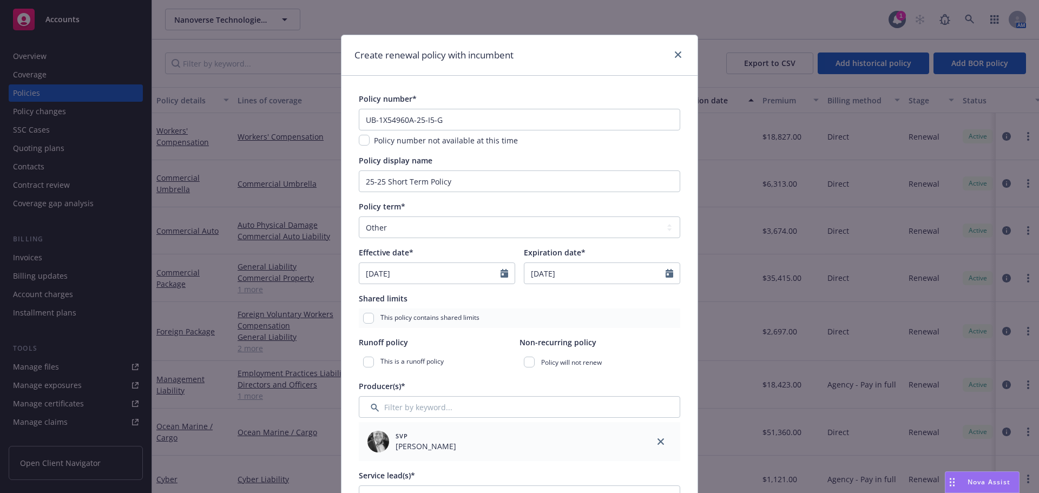
click at [620, 323] on div "This policy contains shared limits" at bounding box center [519, 317] width 321 height 19
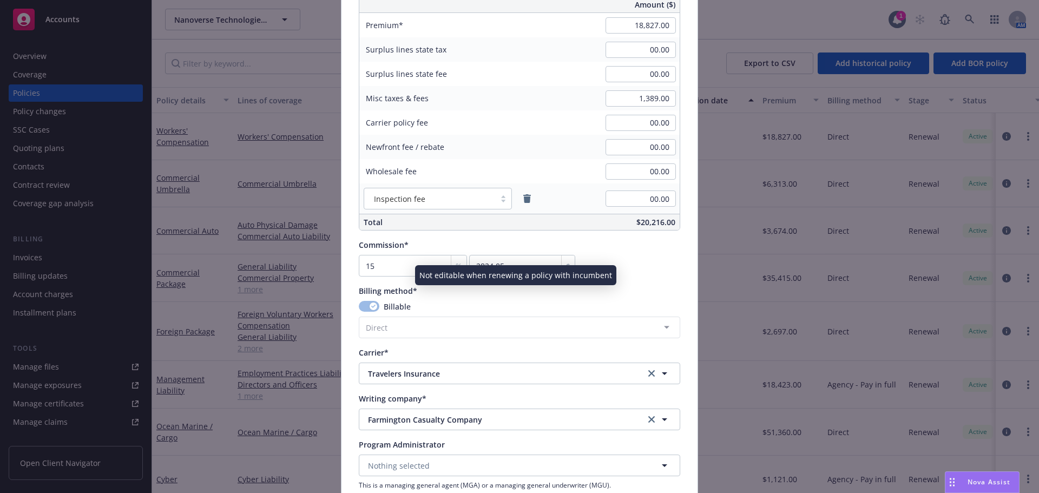
scroll to position [605, 0]
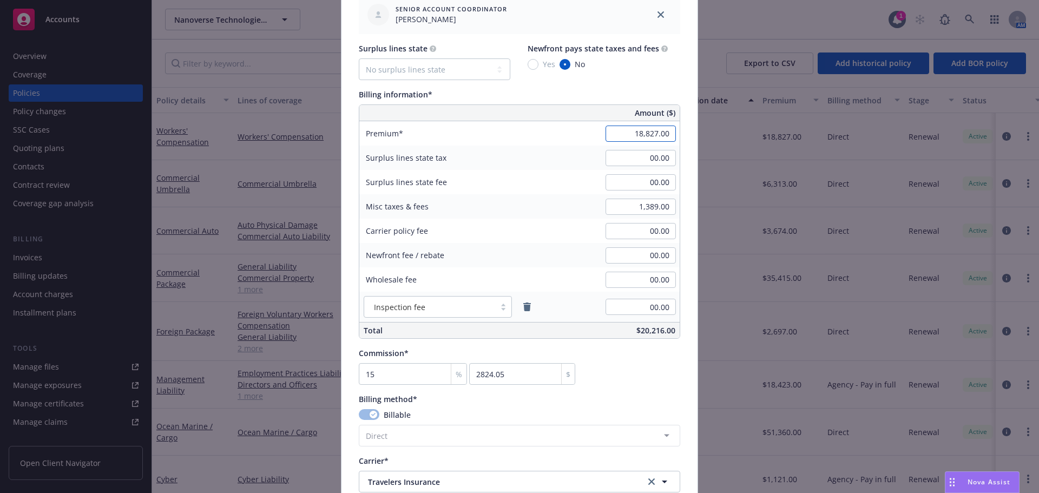
click at [622, 136] on input "18,827.00" at bounding box center [640, 134] width 70 height 16
type input "1,738.00"
type input "260.7"
click at [575, 192] on div "Surplus lines state fee 00.00" at bounding box center [519, 182] width 320 height 24
click at [671, 212] on input at bounding box center [640, 207] width 70 height 16
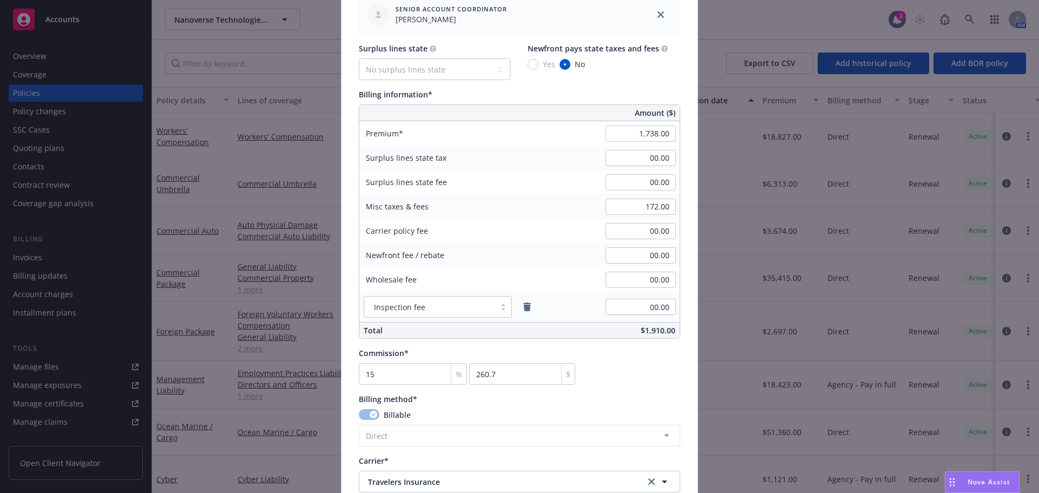
click at [647, 377] on div "Commission* 15 % 260.7 $" at bounding box center [519, 365] width 321 height 37
type input "261.00"
click at [650, 390] on div "Policy number* UB-1X54960A-25-I5-G Policy number not available at this time Pol…" at bounding box center [519, 156] width 321 height 1337
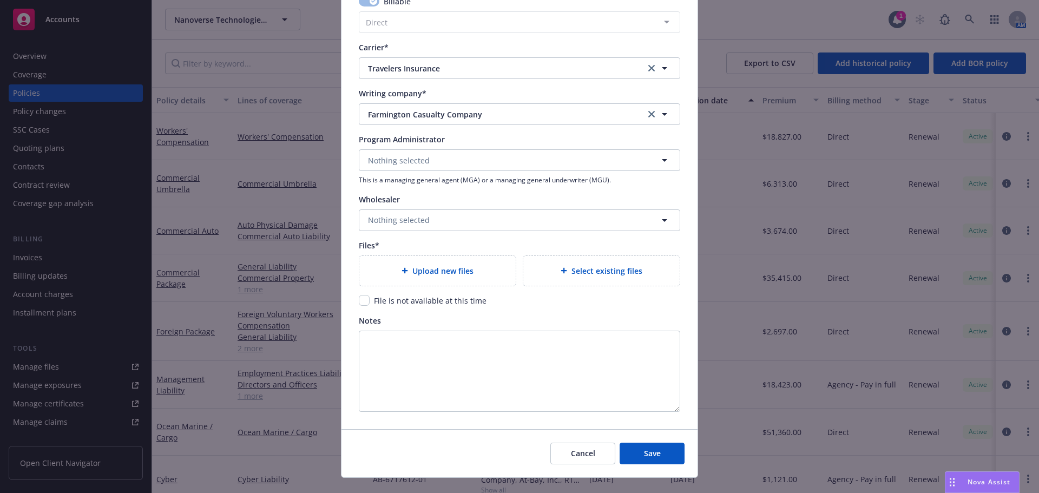
scroll to position [1038, 0]
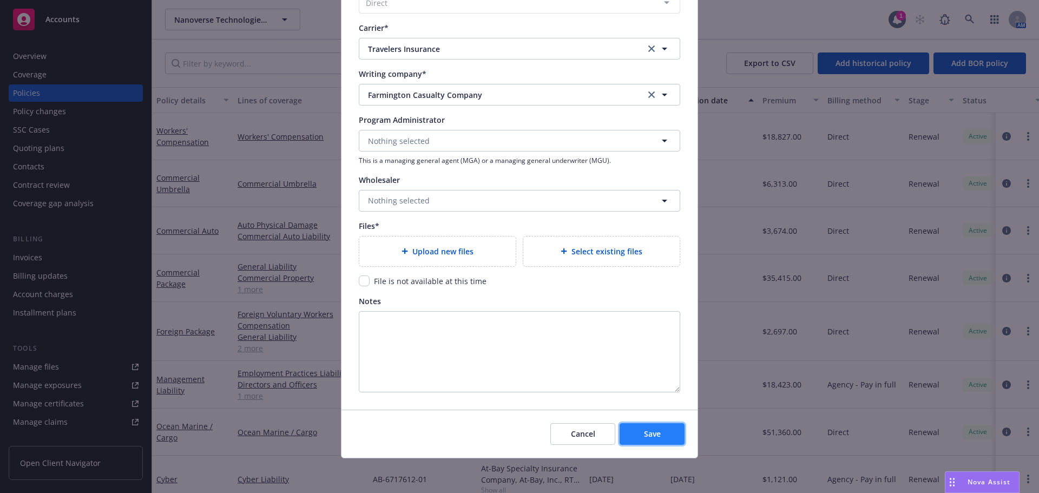
click at [638, 437] on button "Save" at bounding box center [651, 434] width 65 height 22
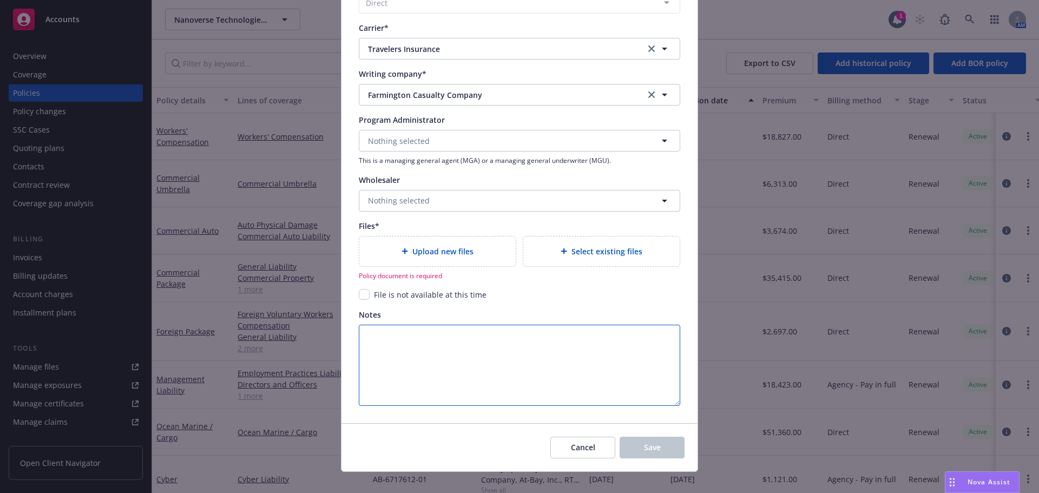
click at [484, 356] on textarea "Notes" at bounding box center [519, 365] width 321 height 81
click at [434, 256] on div "Upload new files" at bounding box center [437, 251] width 156 height 30
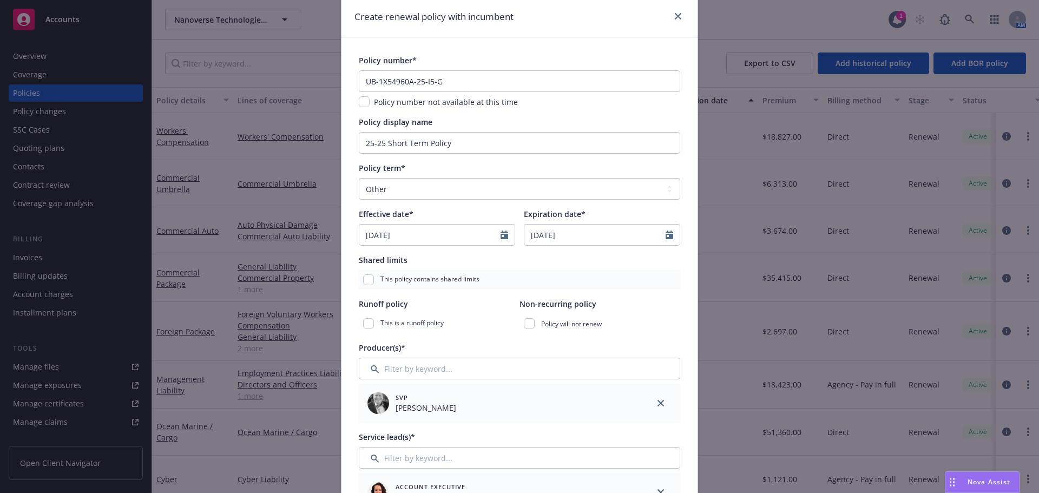
scroll to position [10, 0]
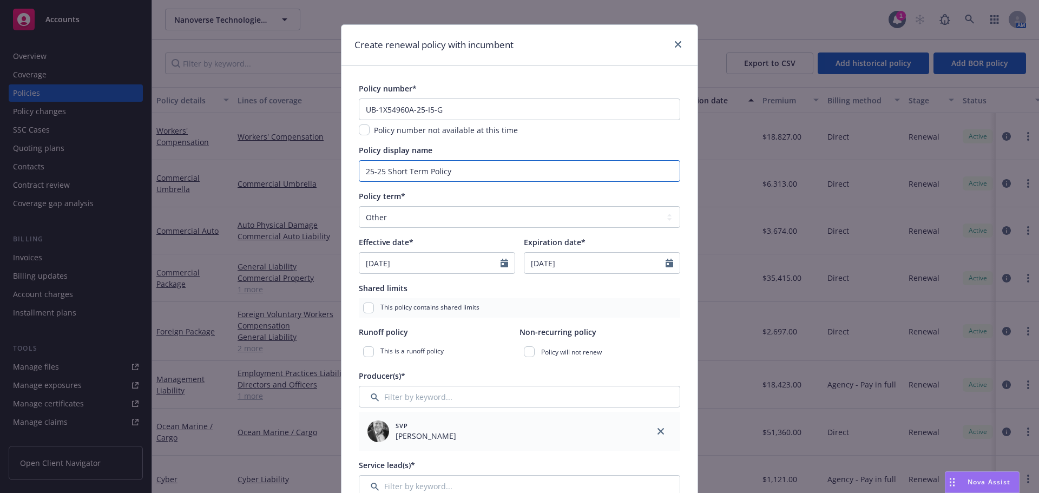
drag, startPoint x: 413, startPoint y: 168, endPoint x: 43, endPoint y: 200, distance: 371.4
click at [78, 199] on div "Create renewal policy with incumbent Policy number* UB-1X54960A-25-I5-G Policy …" at bounding box center [519, 246] width 1039 height 493
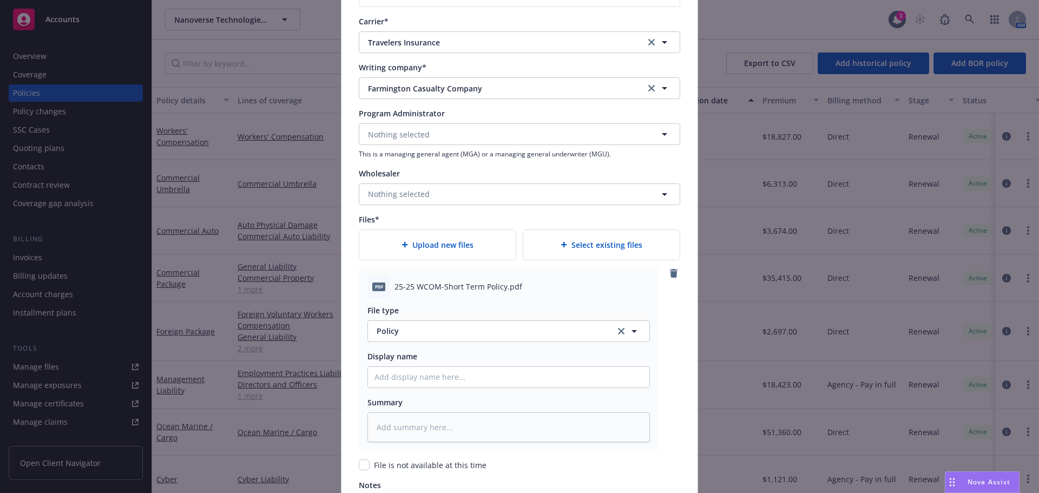
scroll to position [1146, 0]
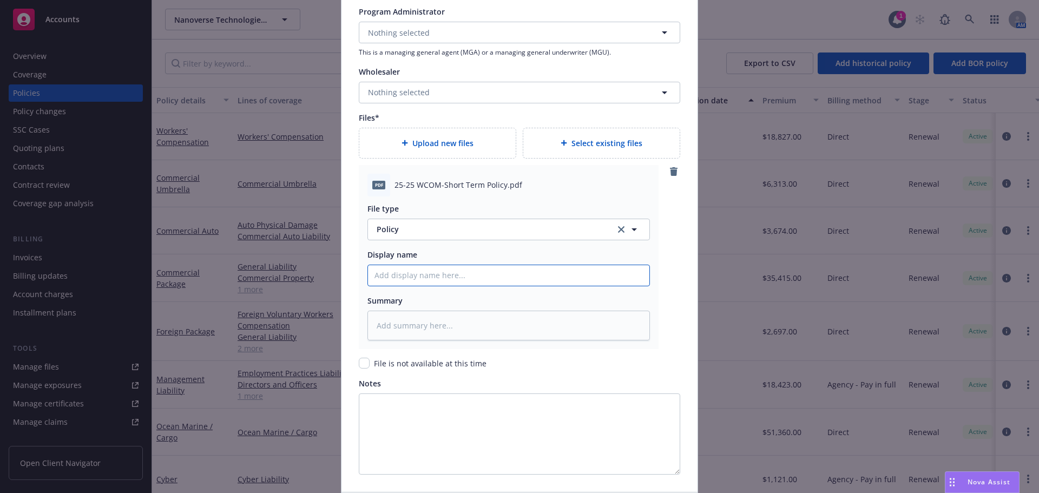
click at [412, 267] on input "Policy display name" at bounding box center [508, 275] width 281 height 21
paste input "25-25 Short Term Policy"
type textarea "x"
type input "25-25 Short Term Policy"
click at [432, 329] on textarea at bounding box center [508, 326] width 282 height 30
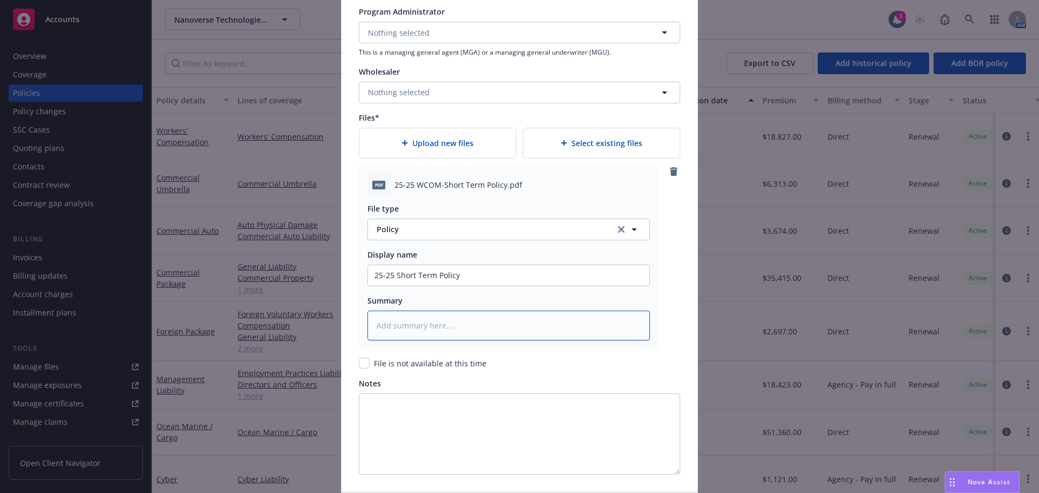
paste textarea "25-25 Short Term Policy"
type textarea "x"
type textarea "25-25 Short Term Policy"
click at [393, 272] on input "25-25 Short Term Policy" at bounding box center [508, 275] width 281 height 21
type textarea "x"
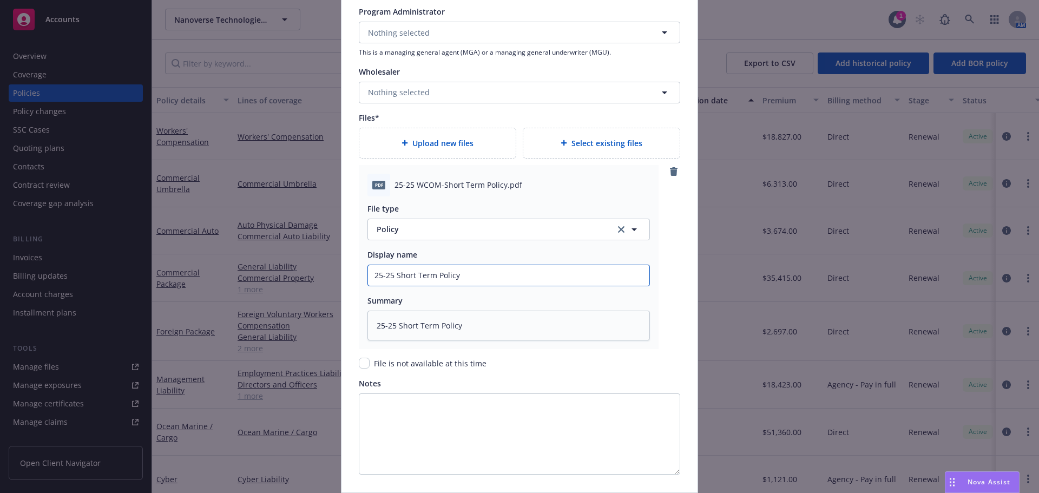
type input "25-25 WShort Term Policy"
type textarea "x"
type input "25-25 WCShort Term Policy"
type textarea "x"
type input "25-25 WCOShort Term Policy"
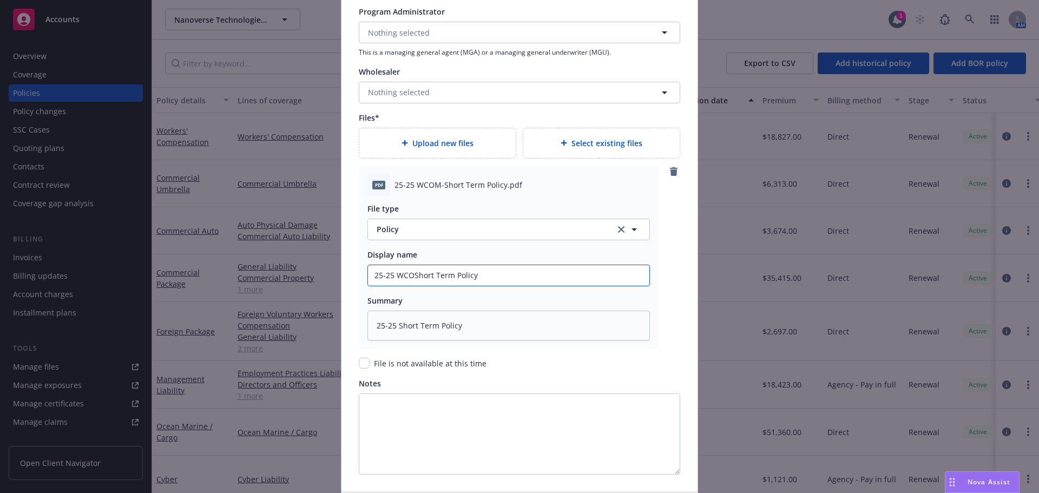
type textarea "x"
type input "25-25 WCOMShort Term Policy"
type textarea "x"
drag, startPoint x: 503, startPoint y: 273, endPoint x: 0, endPoint y: 261, distance: 502.8
click at [131, 264] on div "Create renewal policy with incumbent Policy number* UB-1X54960A-25-I5-G Policy …" at bounding box center [519, 246] width 1039 height 493
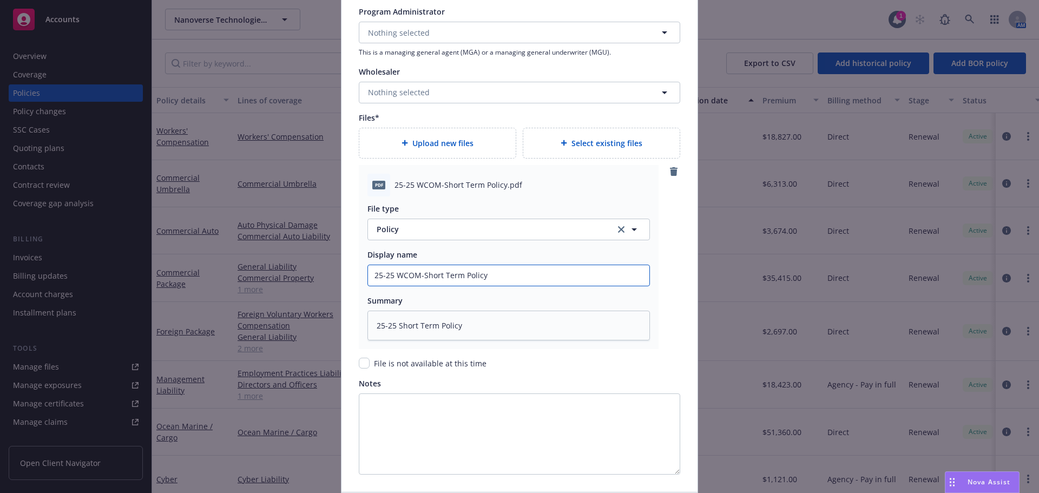
type input "25-25 WCOM-Short Term Policy"
drag, startPoint x: 476, startPoint y: 333, endPoint x: 43, endPoint y: 368, distance: 434.8
click at [67, 370] on div "Create renewal policy with incumbent Policy number* UB-1X54960A-25-I5-G Policy …" at bounding box center [519, 246] width 1039 height 493
paste textarea "WCOM-"
type textarea "x"
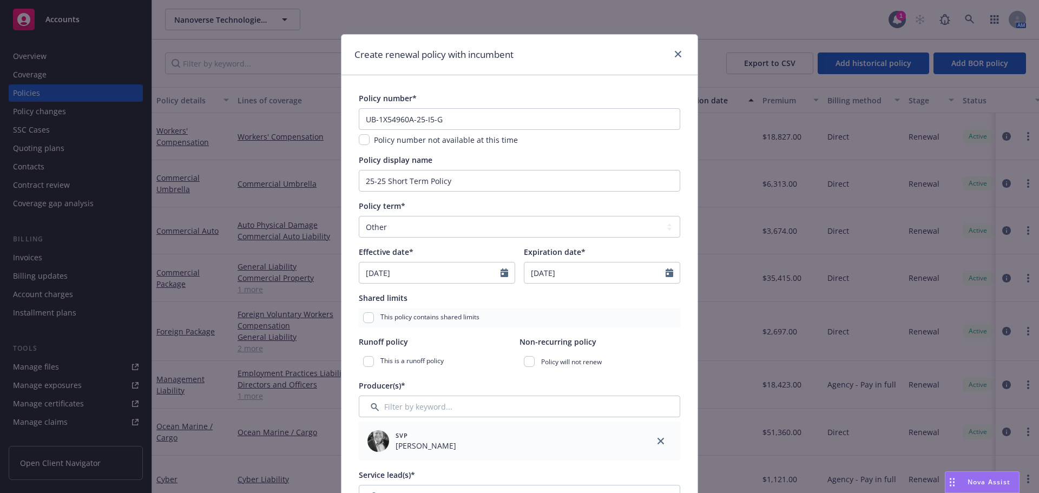
scroll to position [0, 0]
type textarea "25-25 WCOM-Short Term Policy"
drag, startPoint x: 461, startPoint y: 181, endPoint x: 0, endPoint y: 209, distance: 461.8
click at [0, 214] on div "Create renewal policy with incumbent Policy number* UB-1X54960A-25-I5-G Policy …" at bounding box center [519, 246] width 1039 height 493
type textarea "x"
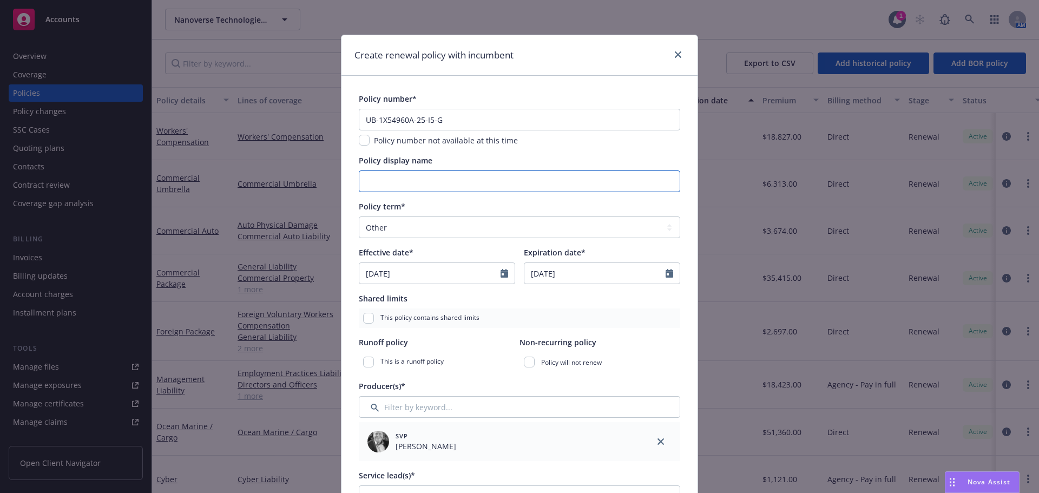
paste input "25-25 Short Term Policy"
type textarea "x"
type input "25-25 Short Term Policy"
click at [453, 164] on div "Policy display name" at bounding box center [519, 160] width 321 height 11
drag, startPoint x: 451, startPoint y: 184, endPoint x: 249, endPoint y: 334, distance: 251.3
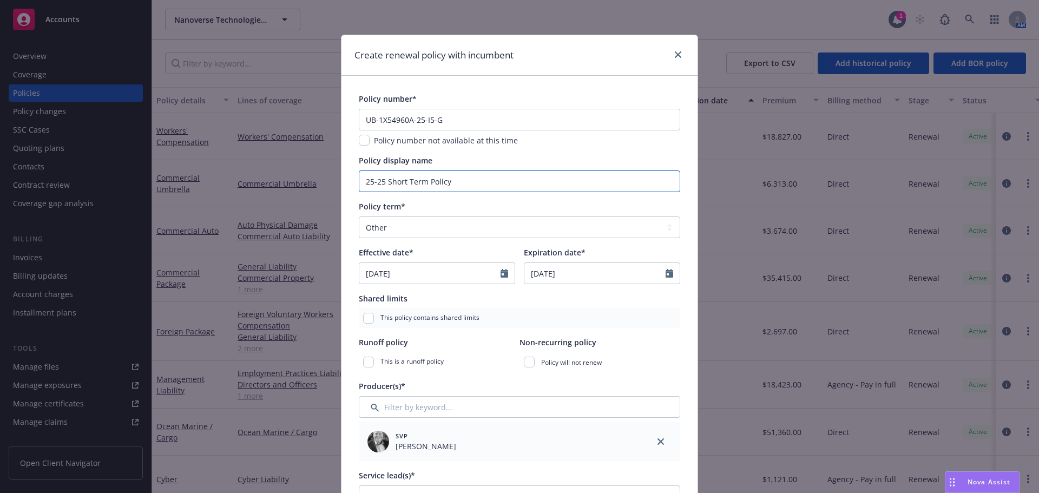
click at [54, 206] on div "Create renewal policy with incumbent Policy number* UB-1X54960A-25-I5-G Policy …" at bounding box center [519, 246] width 1039 height 493
type textarea "x"
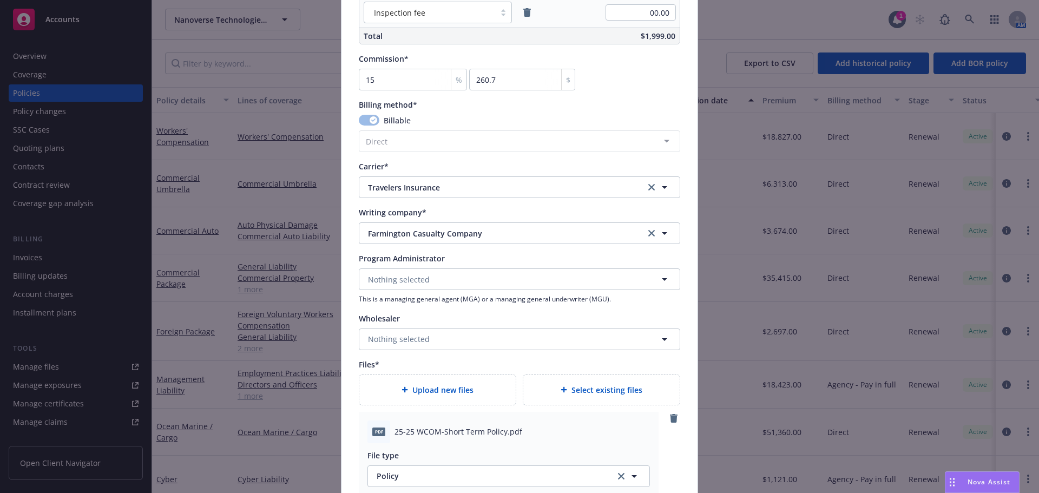
scroll to position [1082, 0]
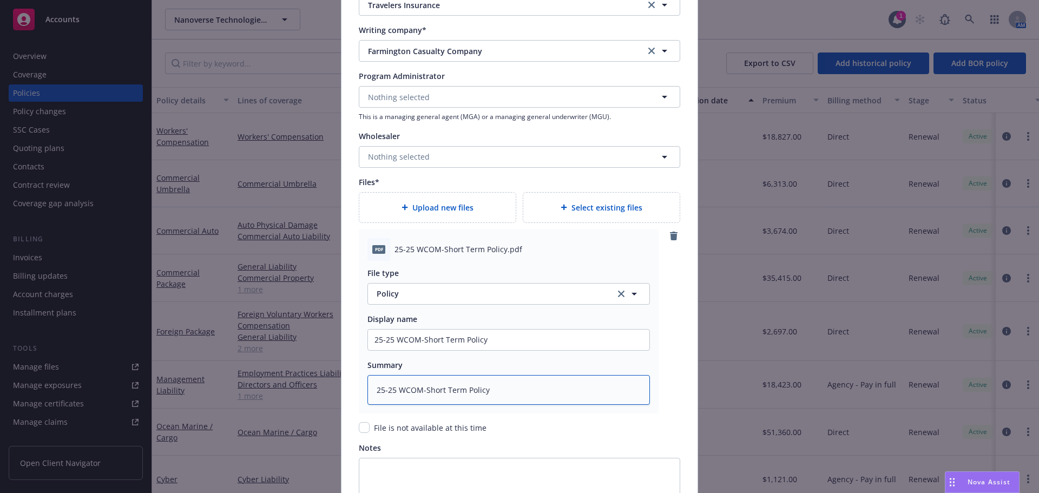
drag, startPoint x: 175, startPoint y: 408, endPoint x: 68, endPoint y: 413, distance: 106.7
click at [95, 412] on div "Create renewal policy with incumbent Policy number* UB-1X54960A-25-I5-G Policy …" at bounding box center [519, 246] width 1039 height 493
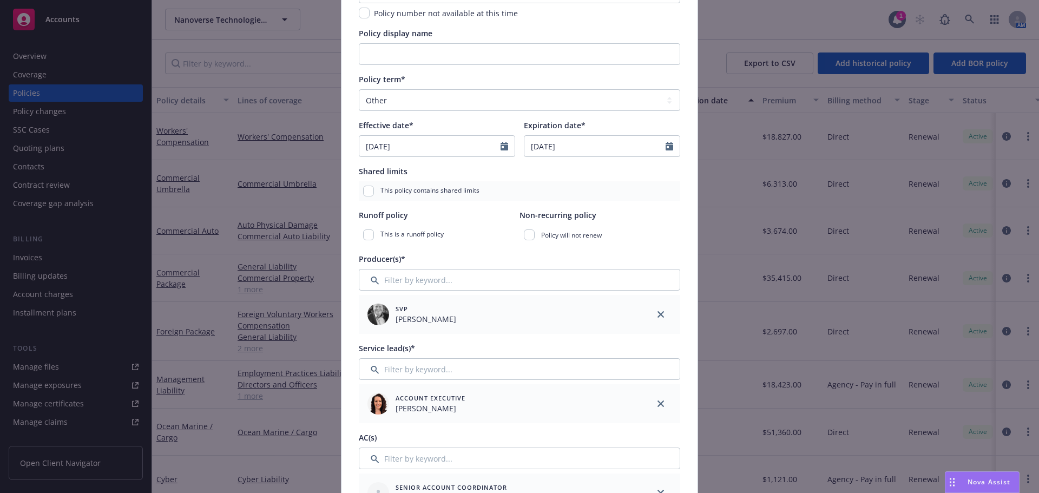
scroll to position [0, 0]
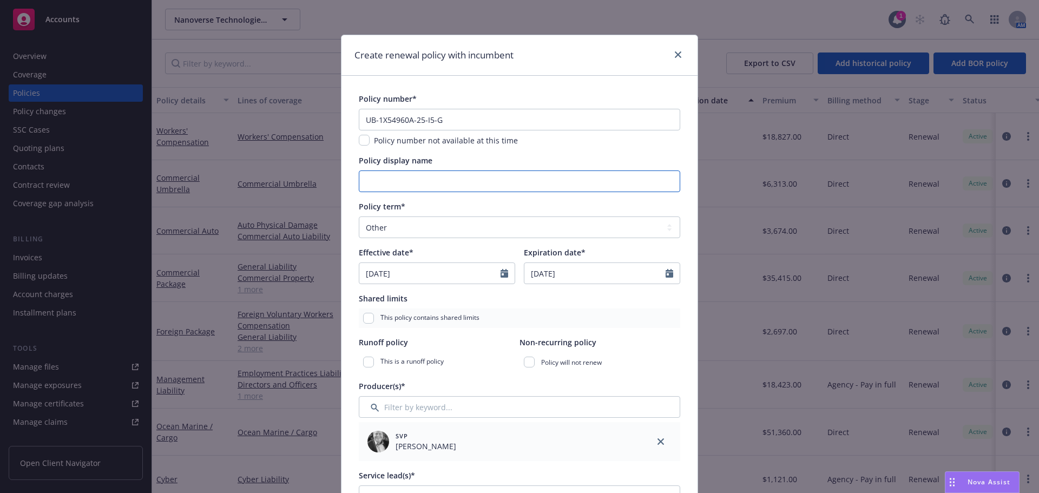
click at [400, 179] on input "Policy display name" at bounding box center [519, 181] width 321 height 22
paste input "25-25 WCOM-Short Term Policy"
type textarea "x"
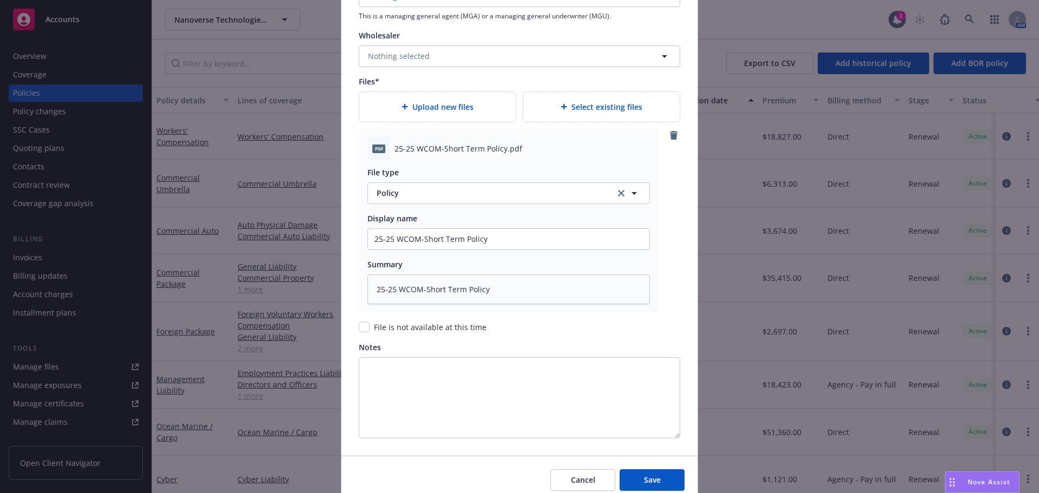
scroll to position [1229, 0]
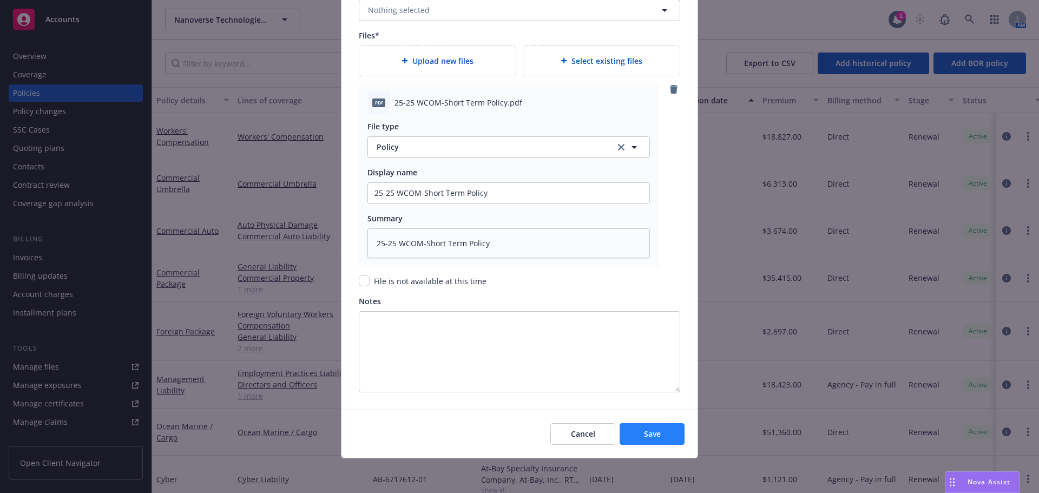
type input "25-25 WCOM-Short Term Policy"
click at [644, 432] on span "Save" at bounding box center [652, 434] width 17 height 10
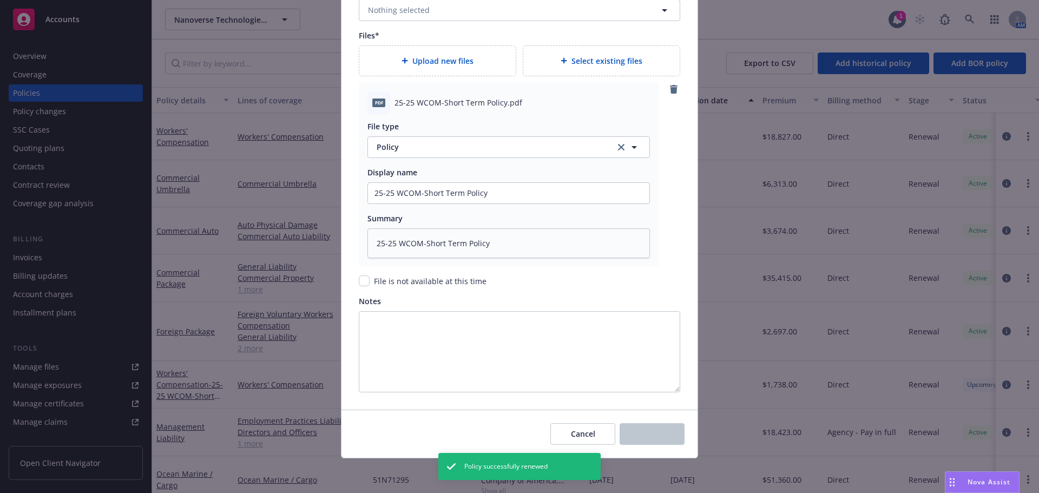
type textarea "x"
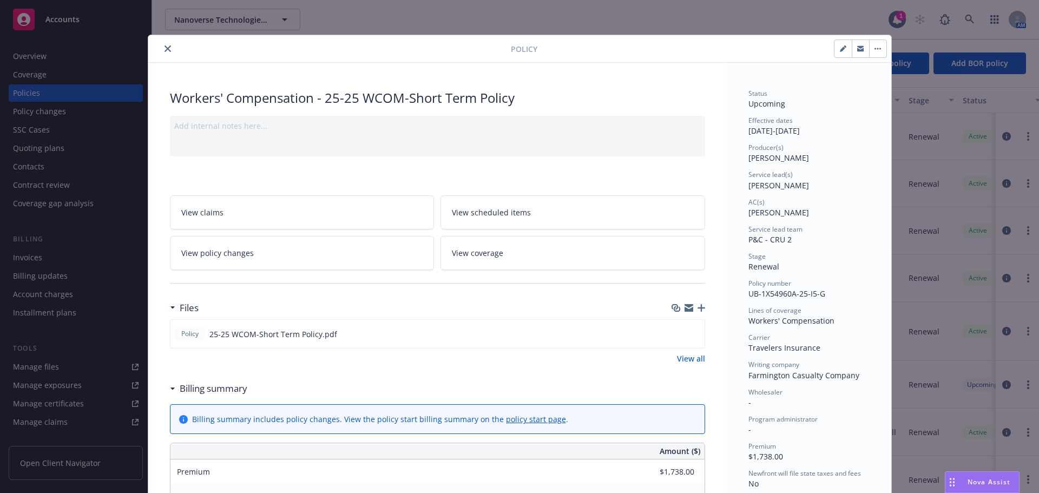
click at [164, 49] on icon "close" at bounding box center [167, 48] width 6 height 6
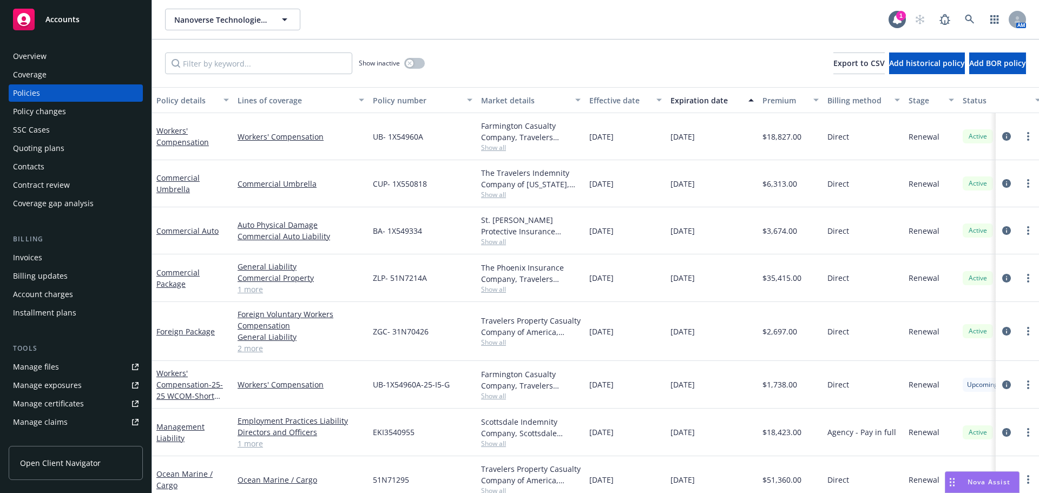
click at [43, 364] on div "Manage files" at bounding box center [36, 366] width 46 height 17
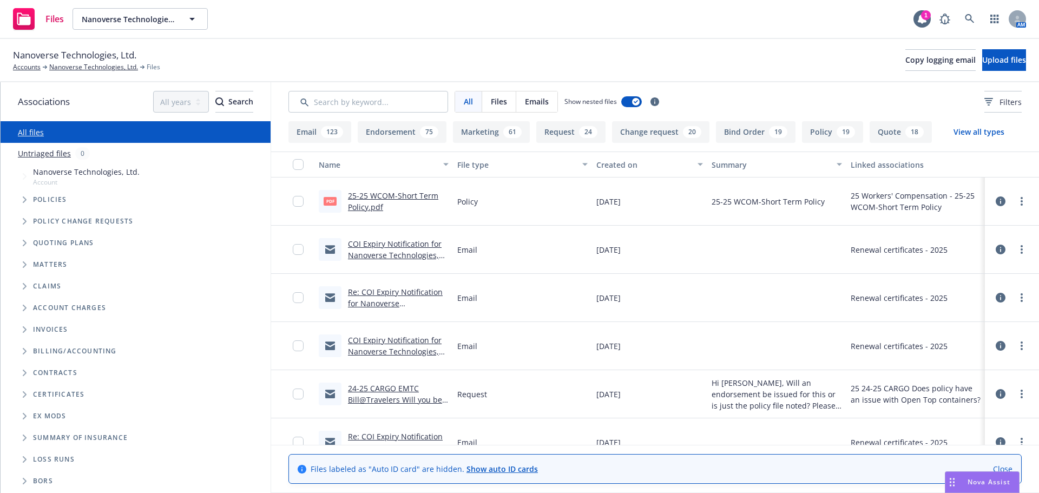
click at [1003, 467] on link "Close" at bounding box center [1002, 468] width 19 height 11
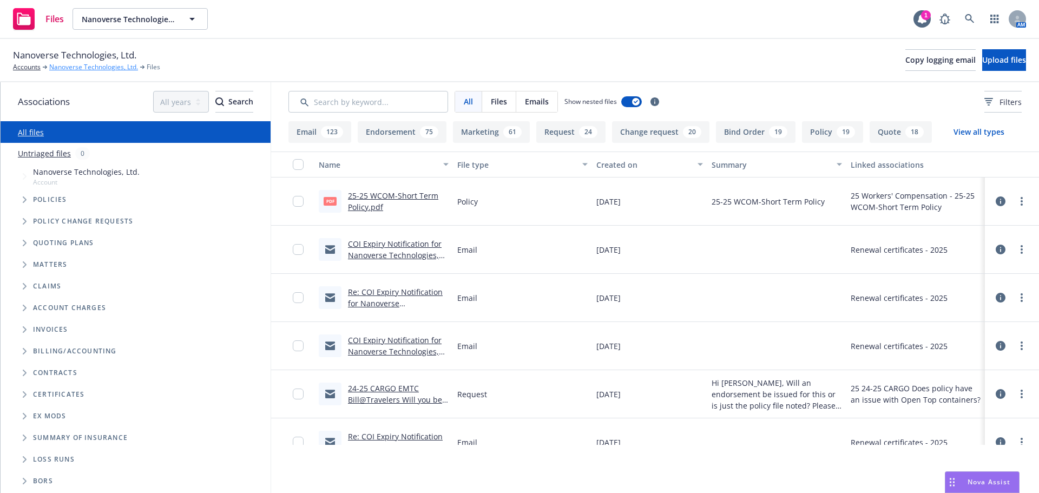
click at [71, 67] on link "Nanoverse Technologies, Ltd." at bounding box center [93, 67] width 89 height 10
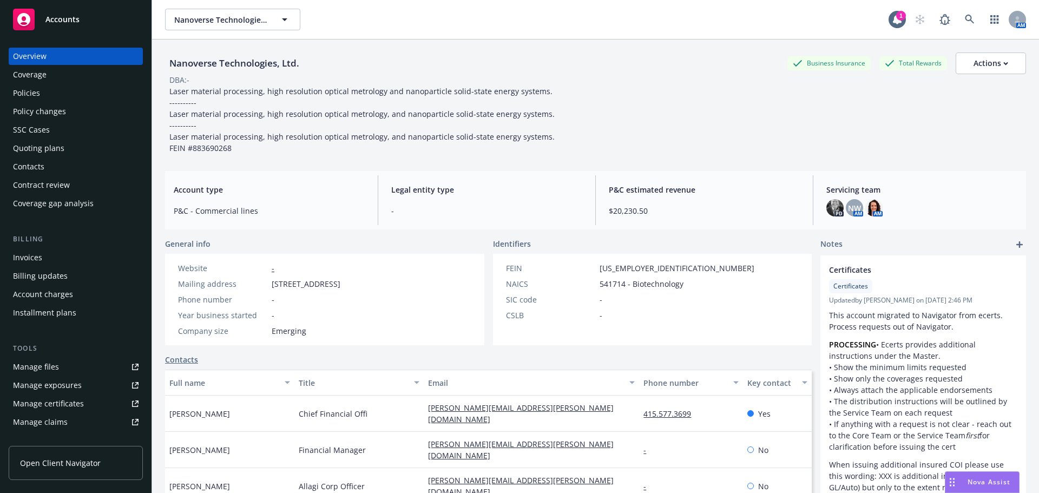
click at [27, 92] on div "Policies" at bounding box center [26, 92] width 27 height 17
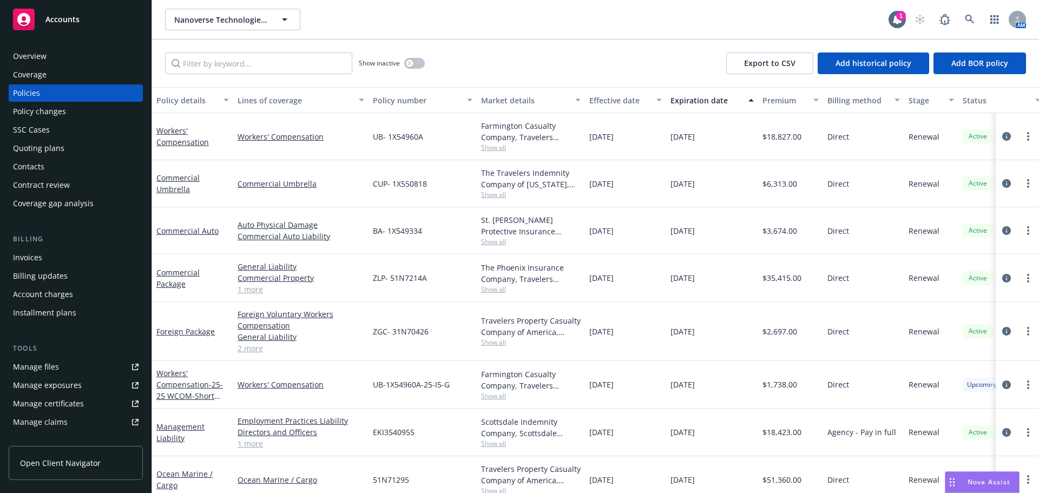
click at [38, 54] on div "Overview" at bounding box center [30, 56] width 34 height 17
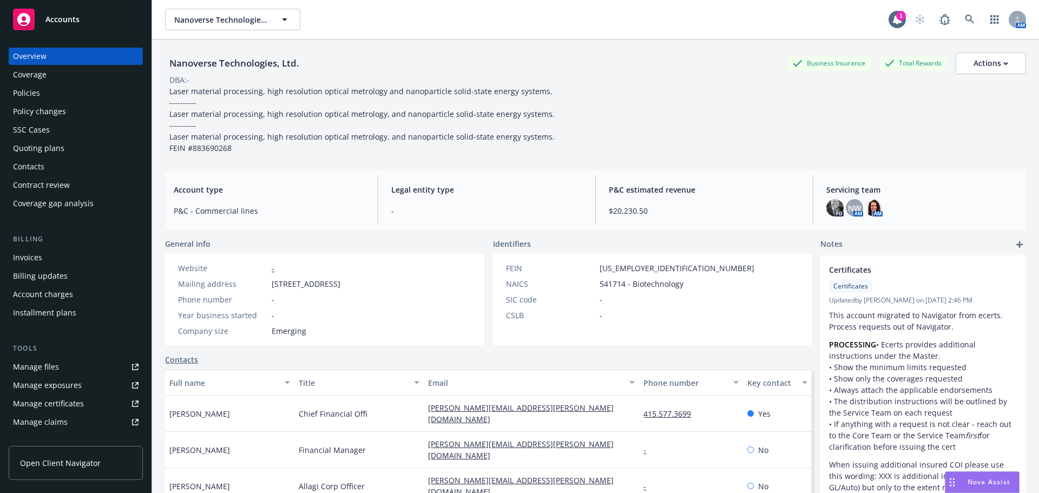
click at [42, 109] on div "Policy changes" at bounding box center [39, 111] width 53 height 17
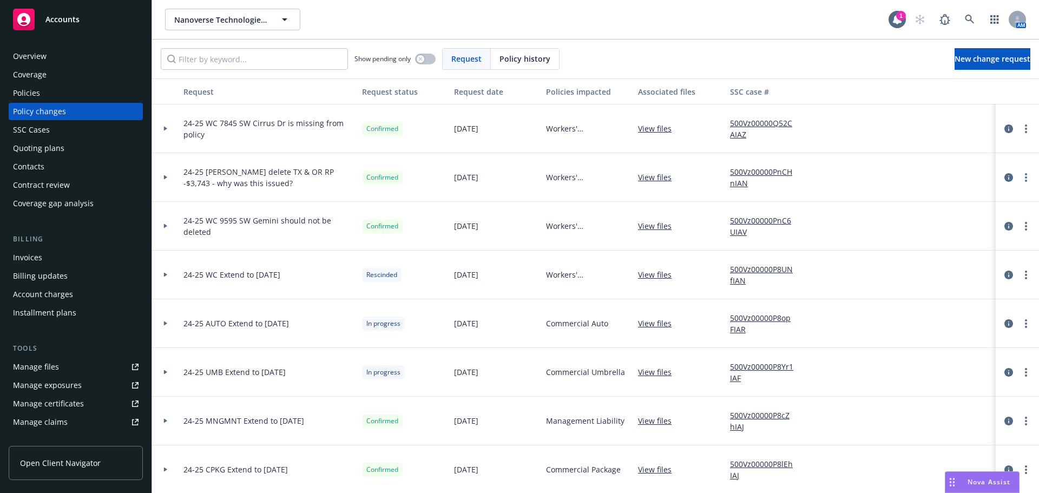
click at [53, 375] on div "Manage files Manage exposures Manage certificates Manage claims Manage BORs Sum…" at bounding box center [76, 412] width 134 height 109
click at [50, 370] on div "Manage files" at bounding box center [36, 366] width 46 height 17
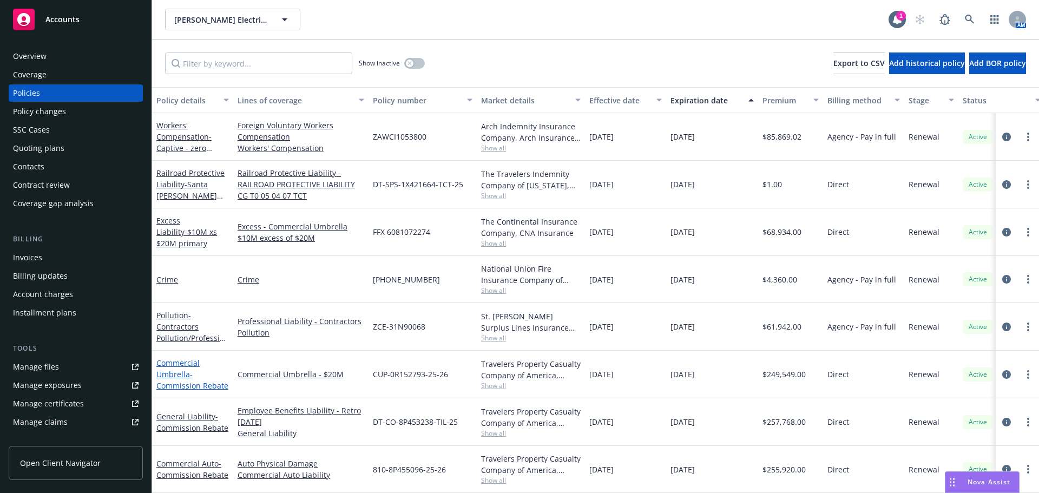
click at [185, 371] on link "Commercial Umbrella - Commission Rebate" at bounding box center [192, 374] width 72 height 33
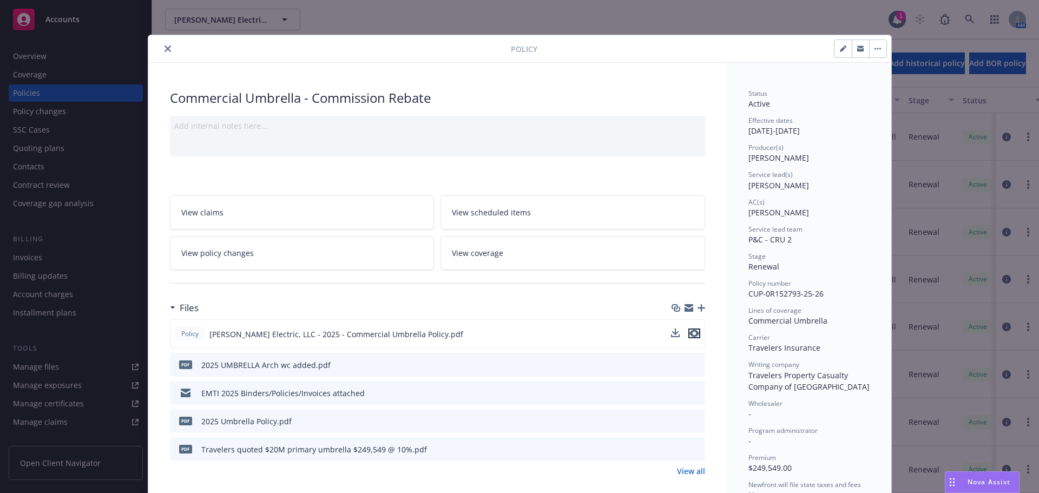
click at [693, 334] on icon "preview file" at bounding box center [694, 333] width 10 height 8
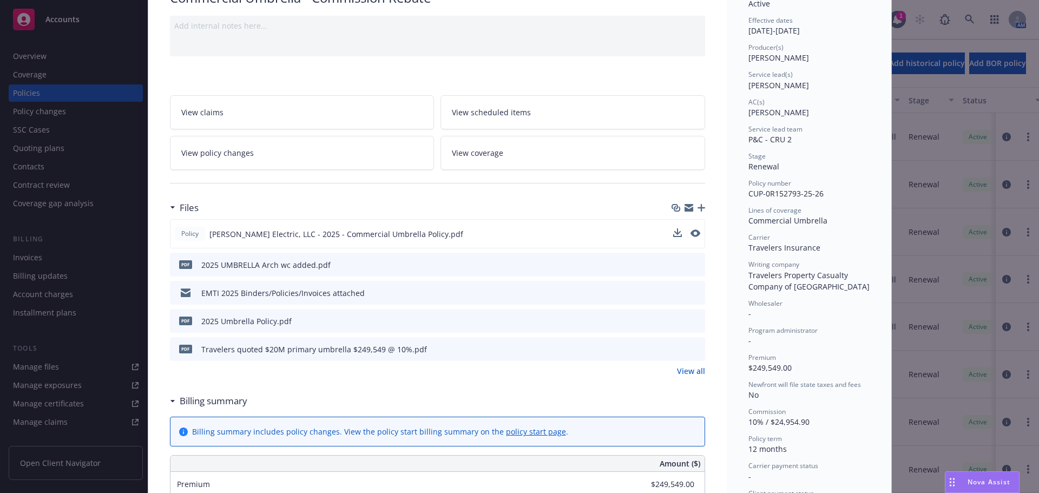
scroll to position [108, 0]
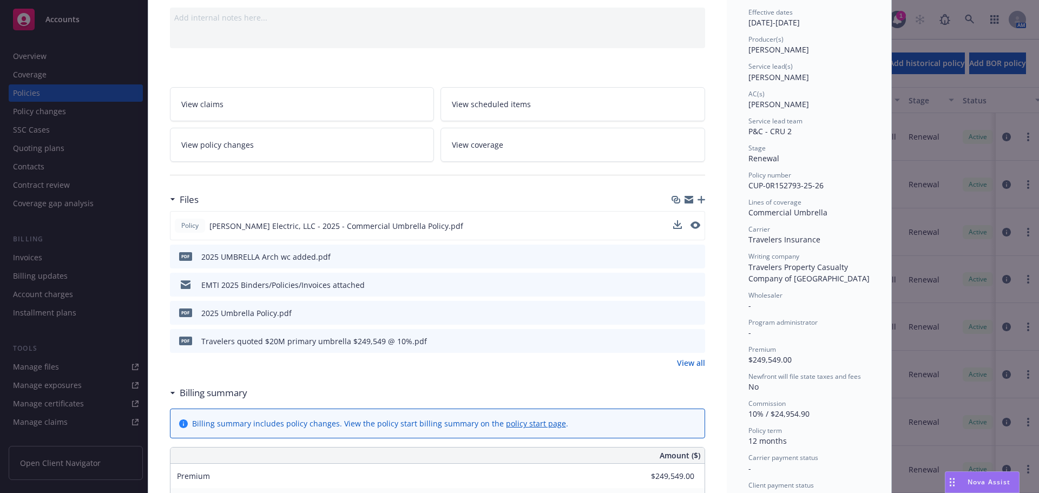
click at [697, 365] on link "View all" at bounding box center [691, 362] width 28 height 11
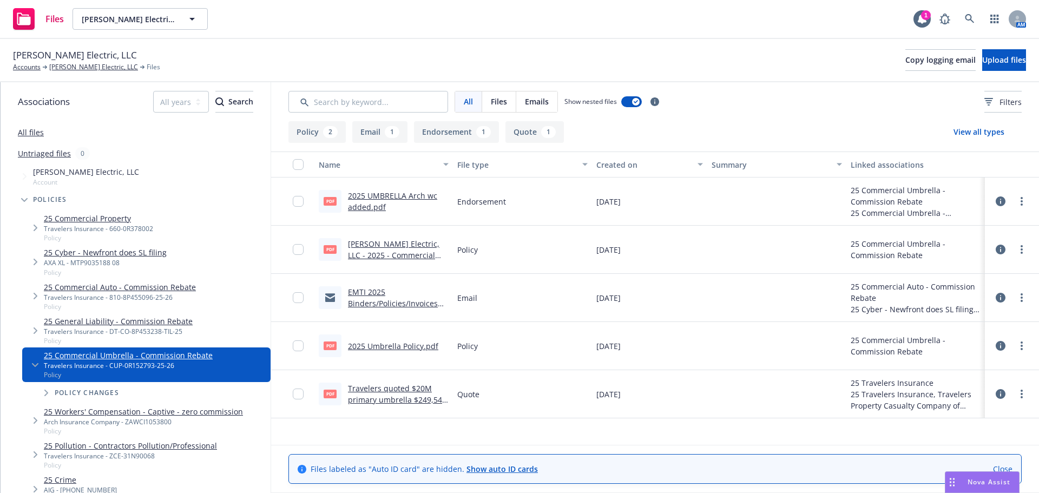
click at [1002, 471] on link "Close" at bounding box center [1002, 468] width 19 height 11
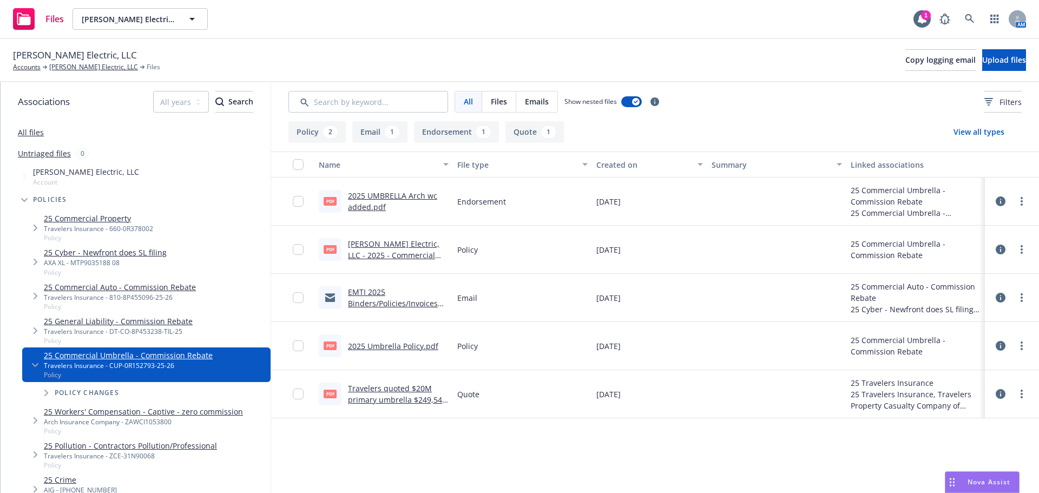
click at [414, 399] on link "Travelers quoted $20M primary umbrella $249,549 @ 10%.pdf" at bounding box center [397, 399] width 98 height 33
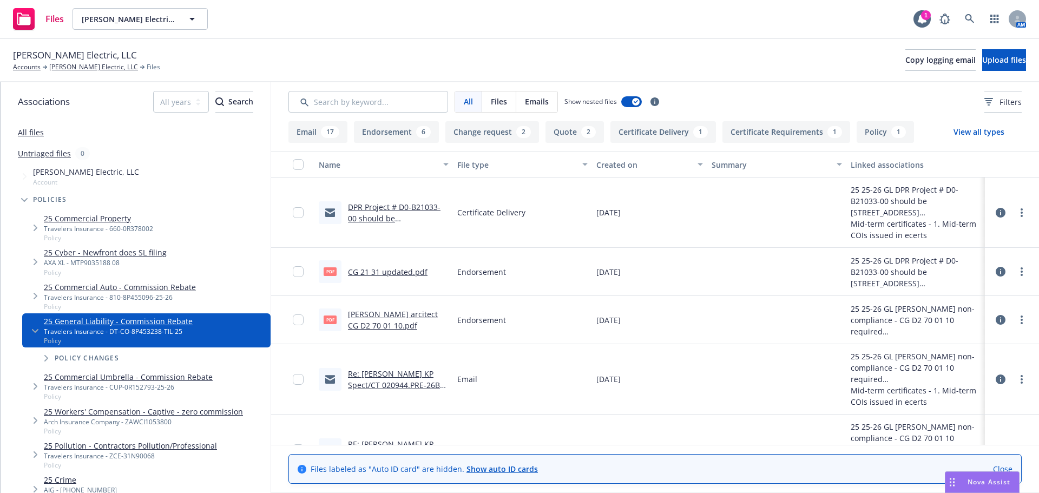
click at [556, 136] on button "Quote 2" at bounding box center [574, 132] width 58 height 22
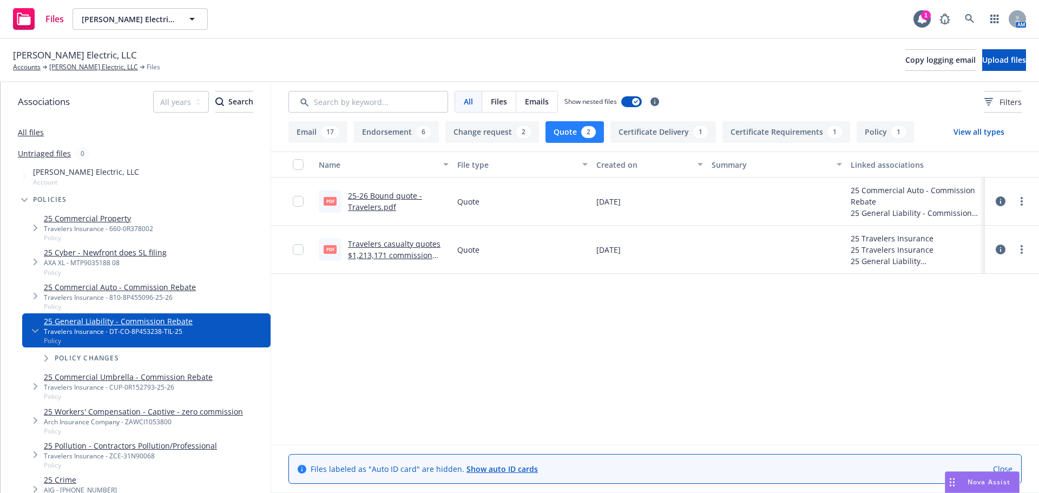
click at [390, 198] on link "25-26 Bound quote - Travelers.pdf" at bounding box center [385, 201] width 74 height 22
click at [86, 69] on link "[PERSON_NAME] Electric, LLC" at bounding box center [93, 67] width 89 height 10
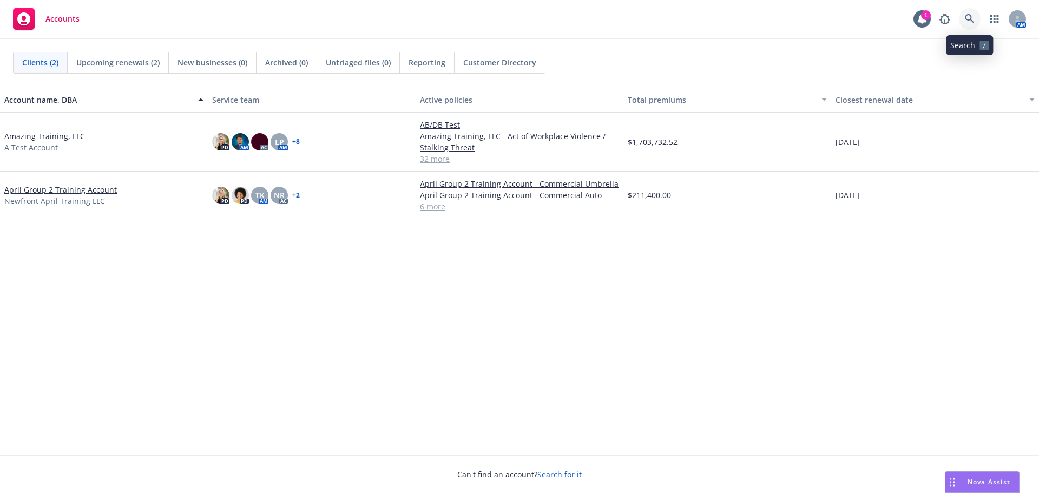
click at [970, 19] on icon at bounding box center [970, 19] width 10 height 10
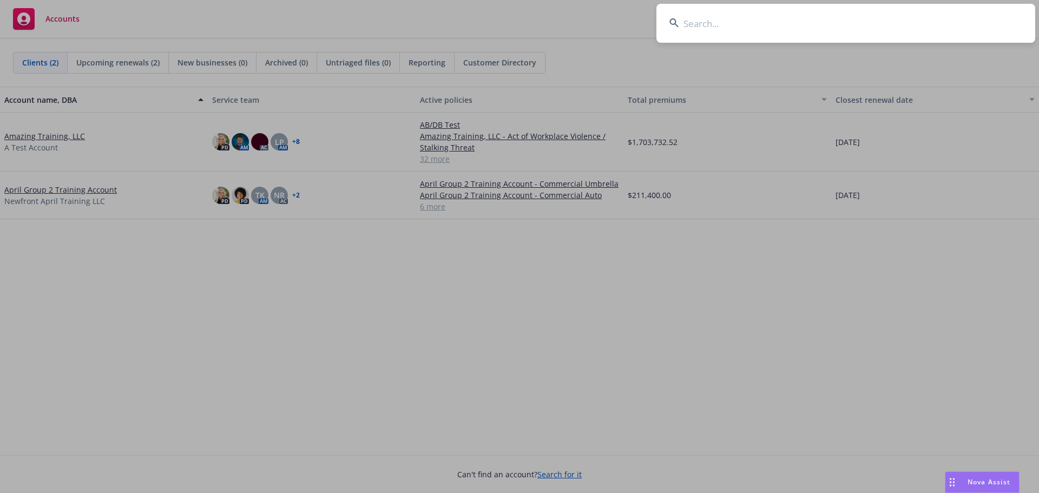
type input "[US_STATE] Utility"
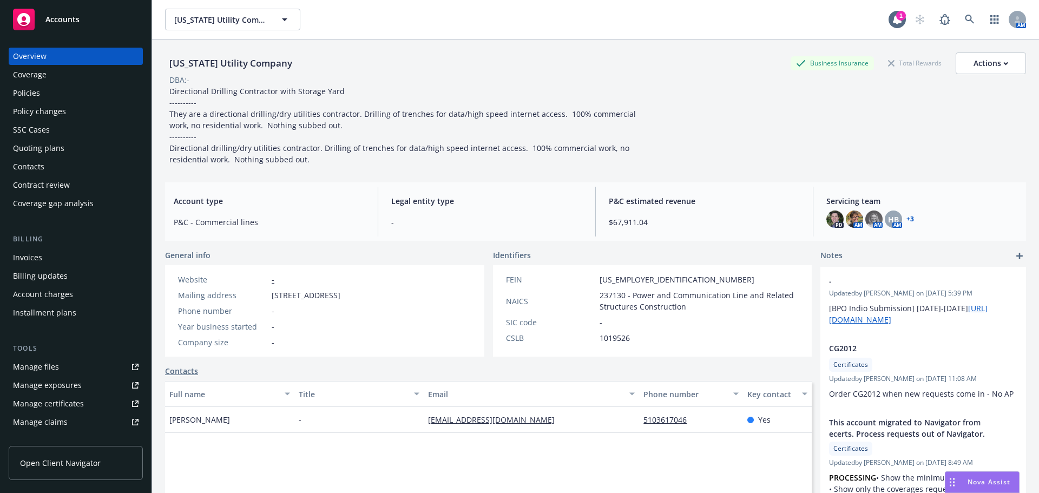
click at [55, 110] on div "Policy changes" at bounding box center [39, 111] width 53 height 17
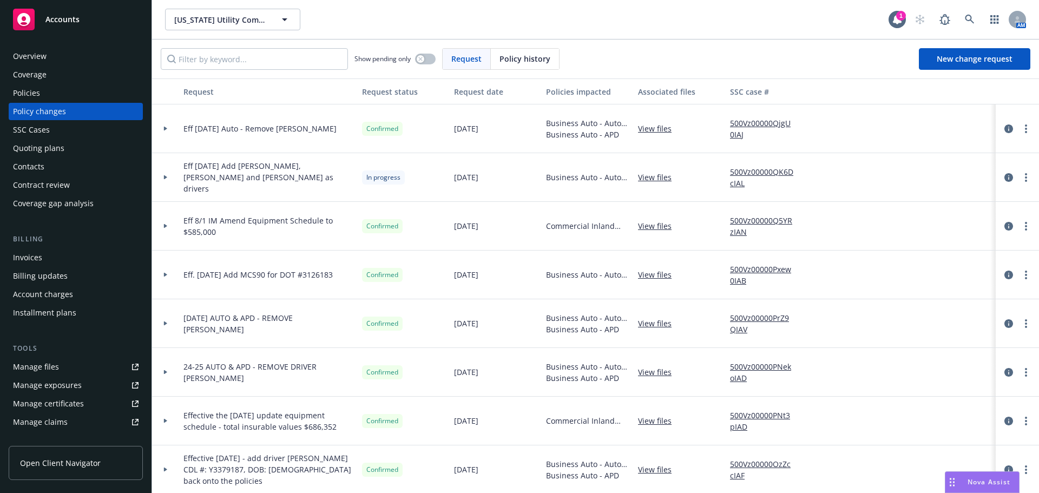
click at [33, 91] on div "Policies" at bounding box center [26, 92] width 27 height 17
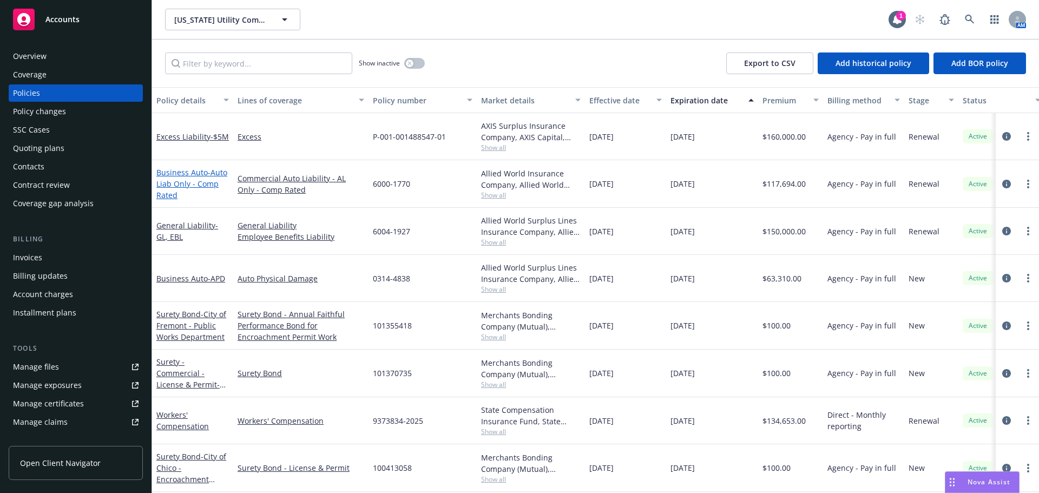
click at [184, 184] on span "- Auto Liab Only - Comp Rated" at bounding box center [191, 183] width 71 height 33
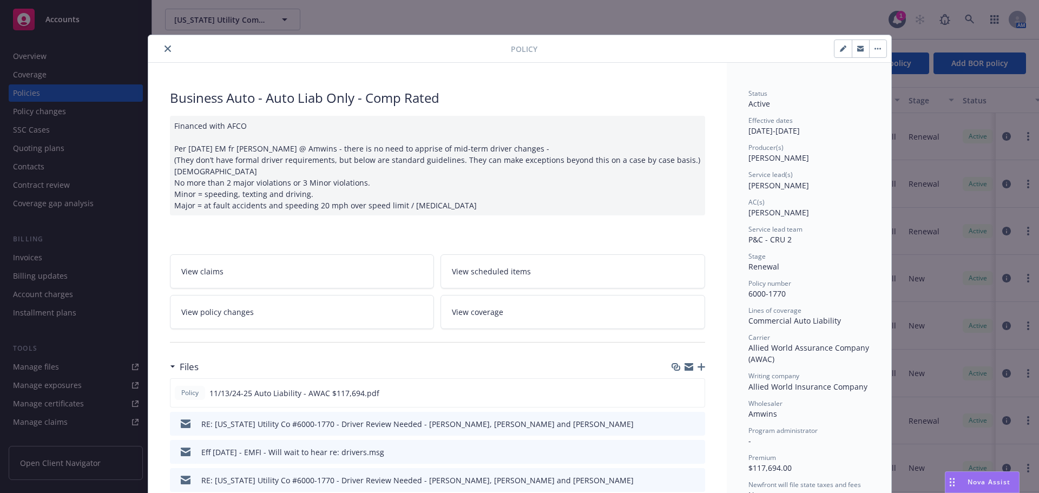
click at [258, 313] on link "View policy changes" at bounding box center [302, 312] width 265 height 34
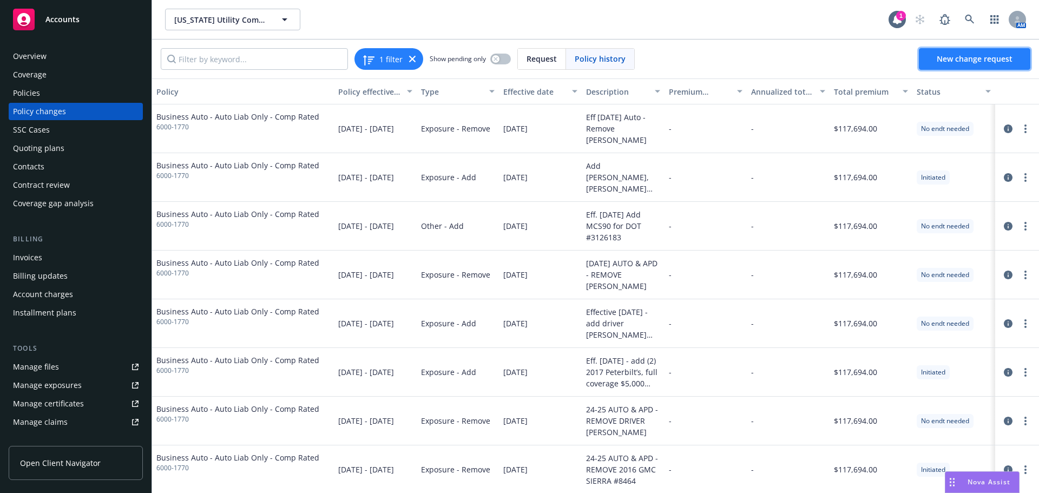
click at [936, 52] on link "New change request" at bounding box center [974, 59] width 111 height 22
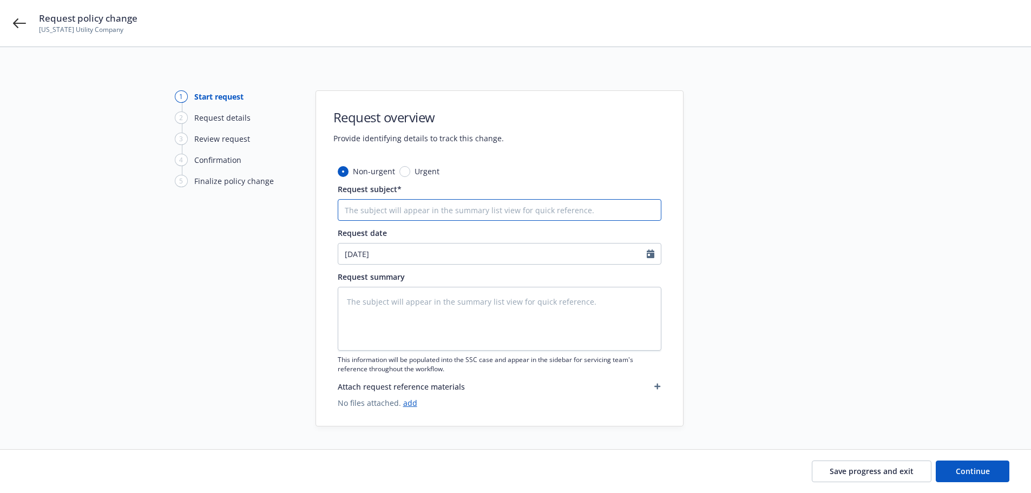
click at [384, 215] on input "Request subject*" at bounding box center [500, 210] width 324 height 22
type textarea "x"
type input "2"
type textarea "x"
type input "25"
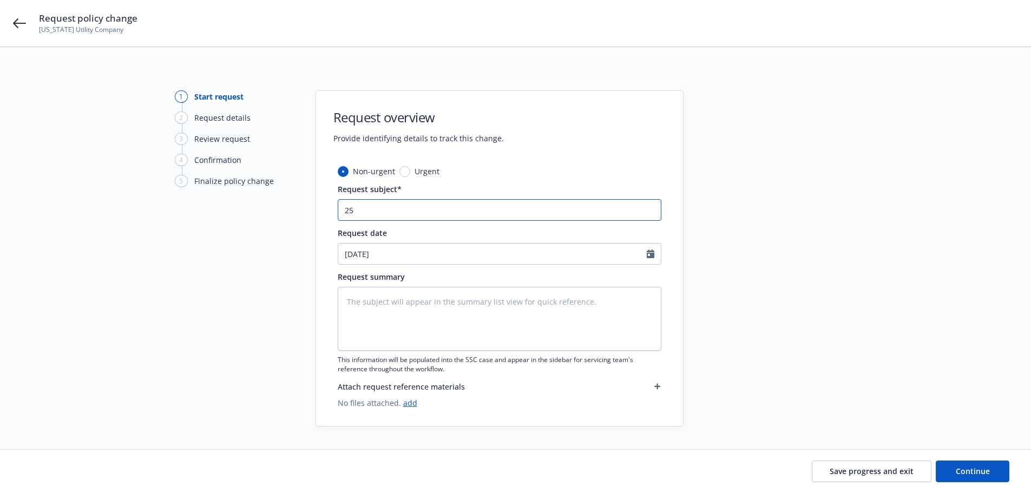
type textarea "x"
type input "25-"
type textarea "x"
type input "25-2"
type textarea "x"
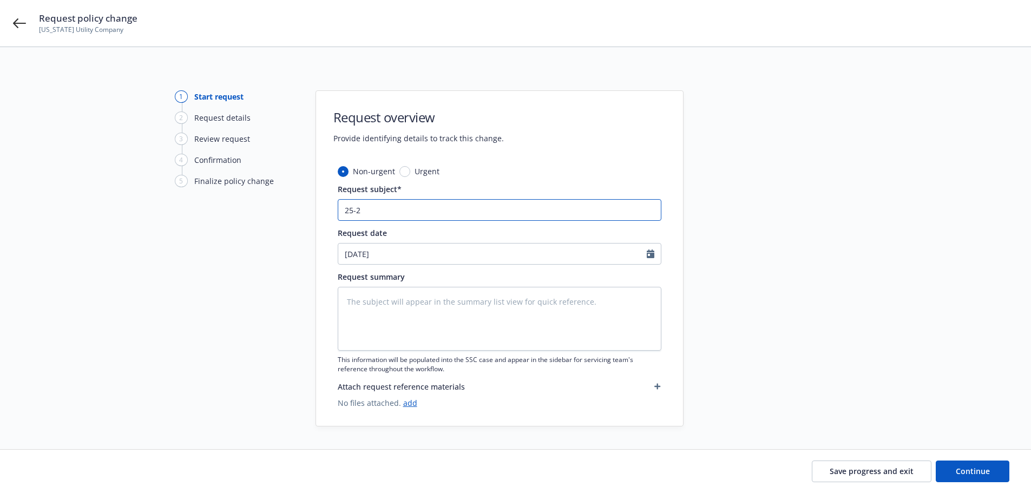
type input "25-26"
type textarea "x"
type input "25-26"
type textarea "x"
type input "25-26 A"
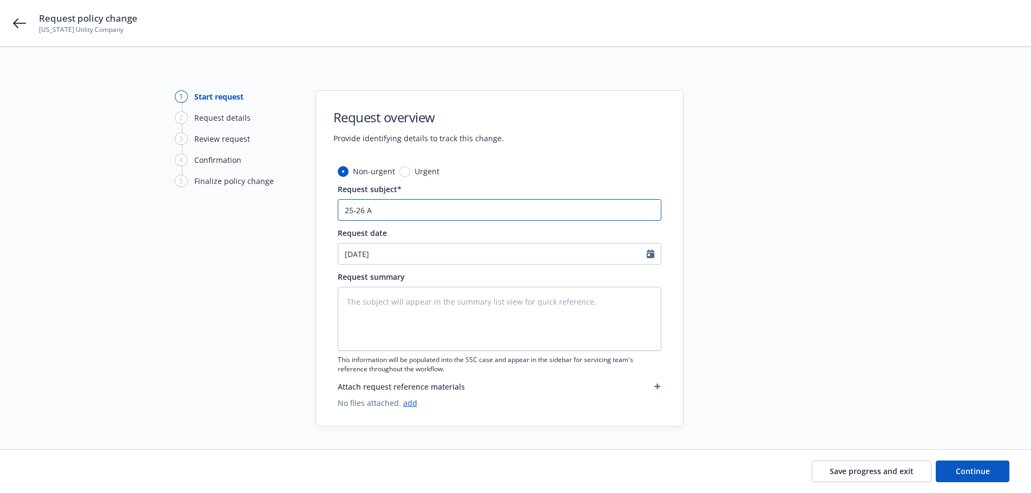
type textarea "x"
type input "25-26 AU"
type textarea "x"
type input "25-26 AUT"
type textarea "x"
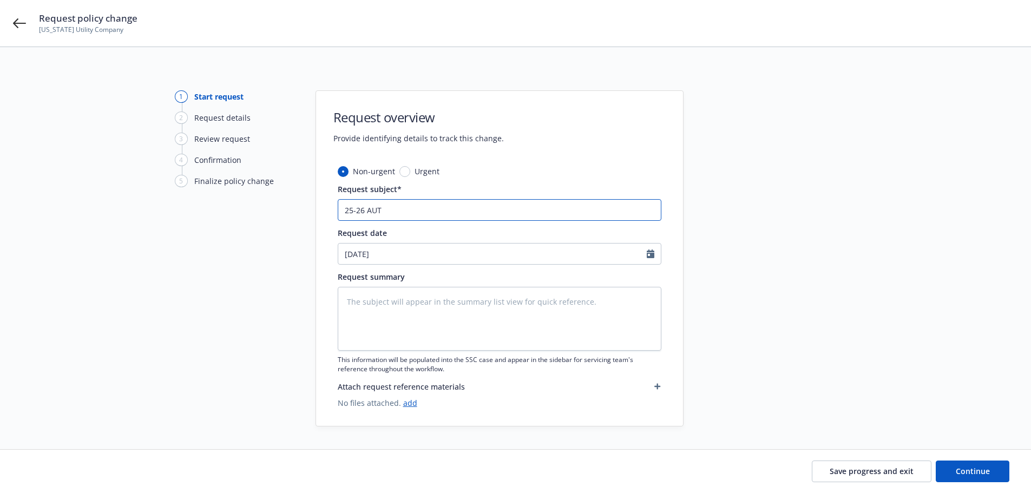
type input "25-26 AUTO"
type textarea "x"
type input "25-26 AUTO"
type textarea "x"
type input "25-26 AUTO L"
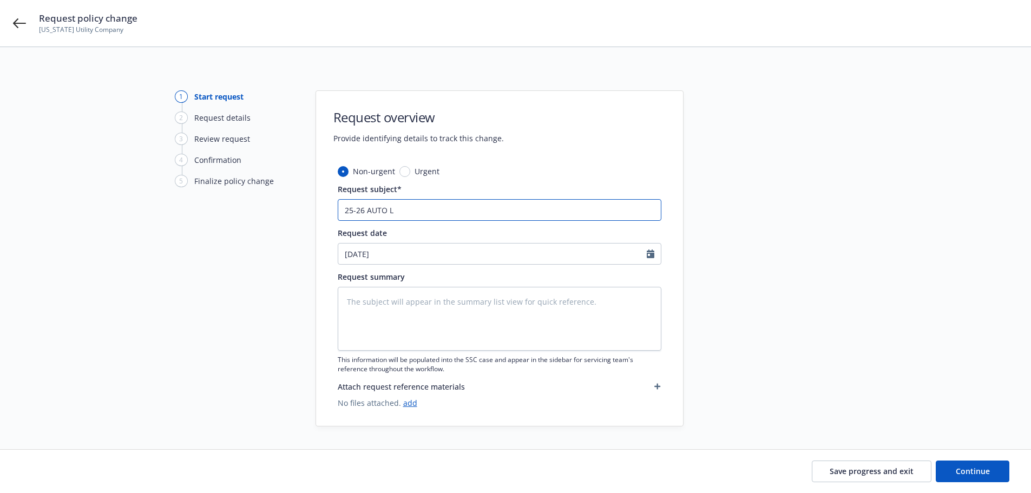
type textarea "x"
type input "25-26 AUTO Li"
type textarea "x"
type input "25-26 AUTO Lia"
type textarea "x"
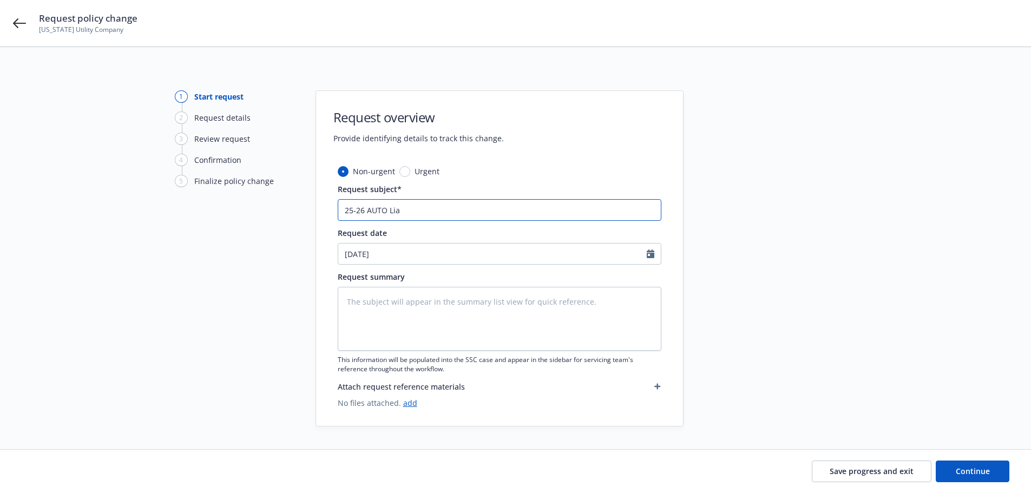
type input "25-26 AUTO Liab"
type textarea "x"
type input "25-26 AUTO Liab-"
type textarea "x"
type input "25-26 AUTO Liab-D"
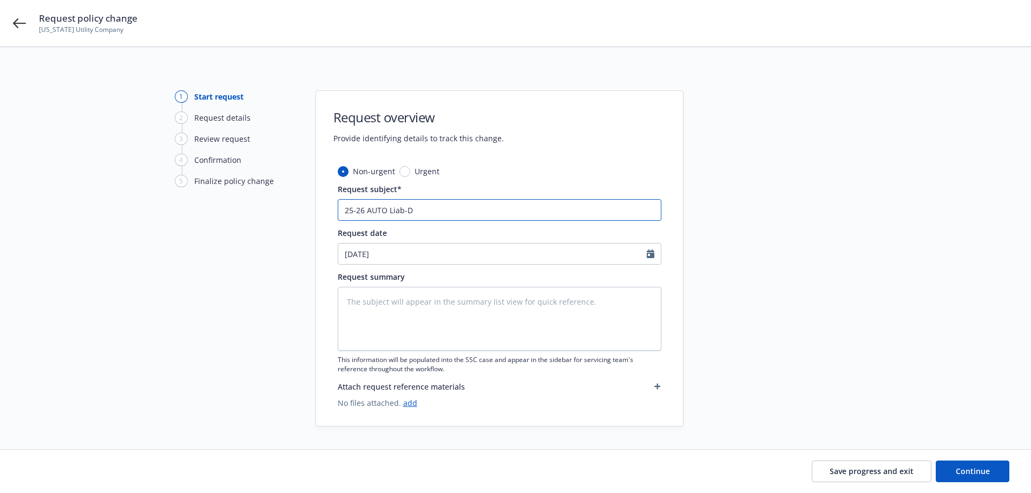
type textarea "x"
type input "25-26 AUTO Liab-De"
type textarea "x"
type input "25-26 AUTO Liab-Del"
type textarea "x"
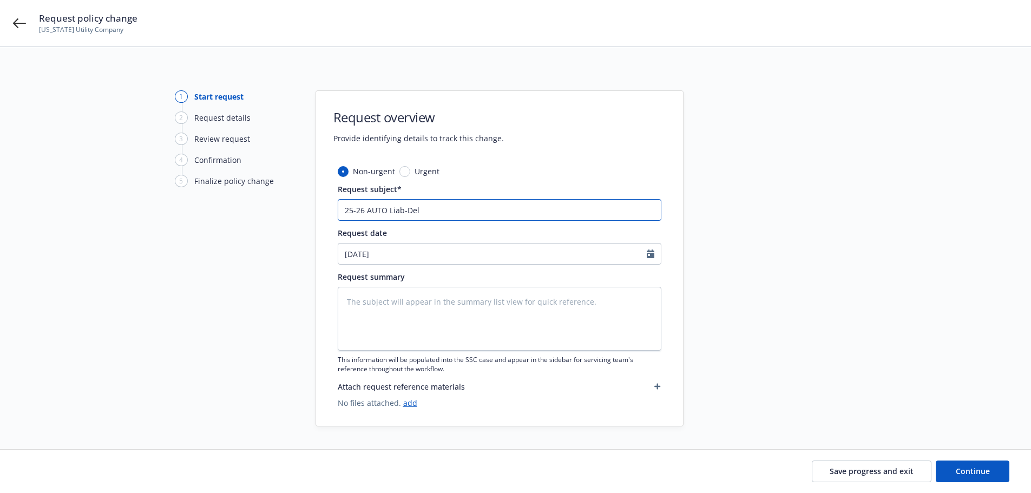
type input "25-26 AUTO Liab-Dele"
type textarea "x"
type input "25-26 AUTO Liab-Delet"
type textarea "x"
type input "25-26 AUTO Liab-Delete"
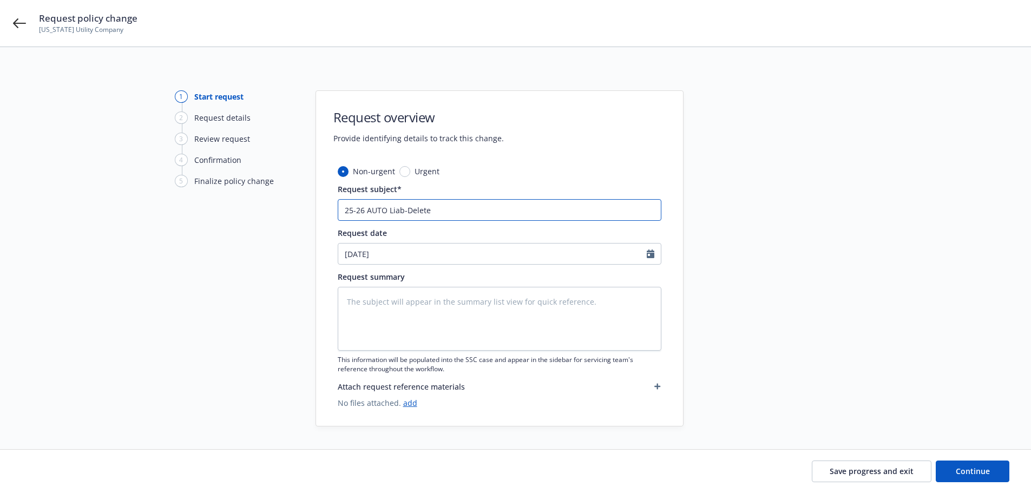
type textarea "x"
type input "25-26 AUTO Liab-Delete"
type textarea "x"
type input "25-26 AUTO Liab-Delete A"
type textarea "x"
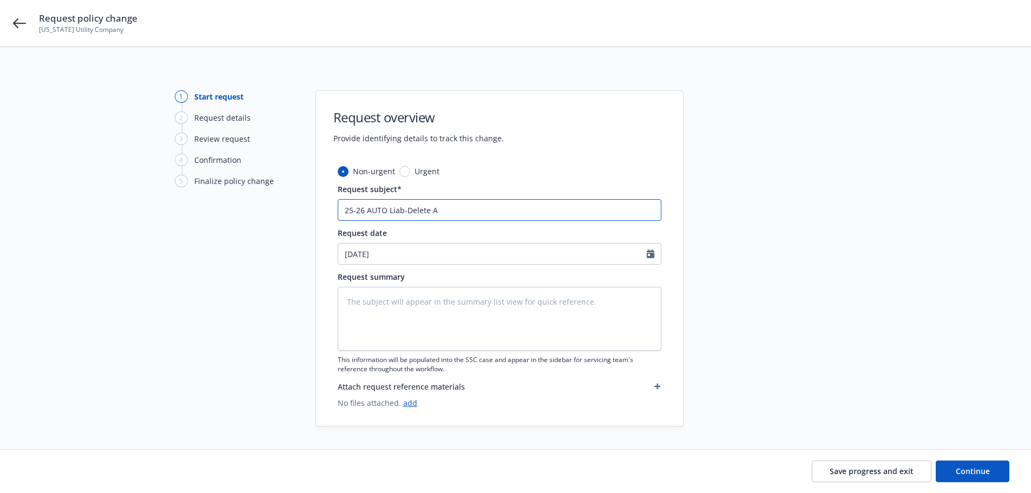
type input "25-26 AUTO Liab-Delete Ar"
type textarea "x"
type input "25-26 AUTO Liab-Delete Arc"
type textarea "x"
type input "25-26 AUTO Liab-Delete Arca"
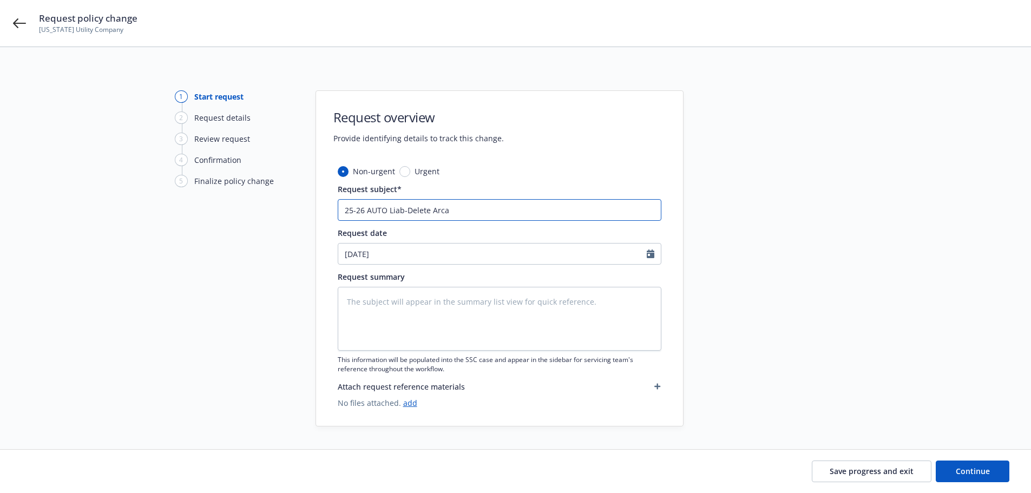
type textarea "x"
type input "25-26 AUTO Liab-Delete Arcan"
type textarea "x"
type input "25-26 AUTO Liab-Delete Arcang"
type textarea "x"
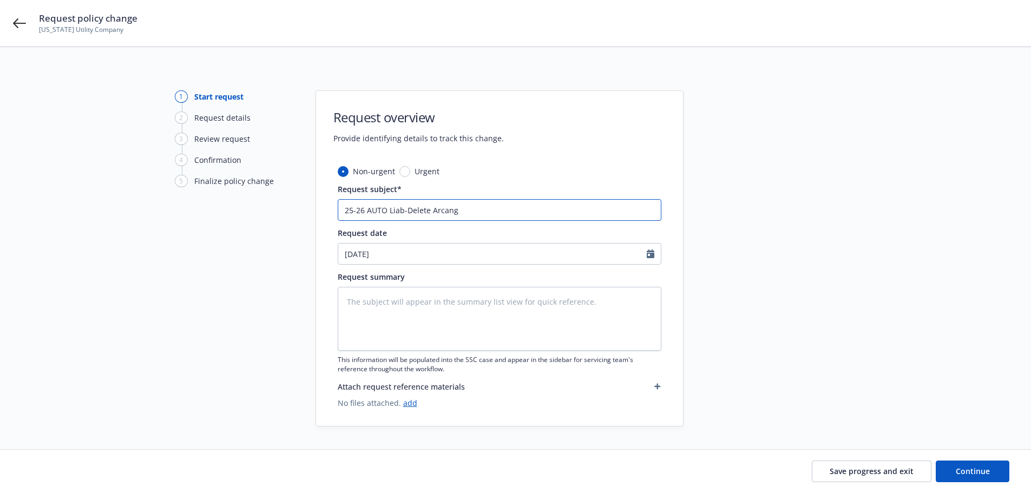
type input "25-26 AUTO Liab-Delete Arcange"
type textarea "x"
type input "25-26 AUTO Liab-Delete Arcangel"
type textarea "x"
type input "25-26 AUTO Liab-Delete Arcangel"
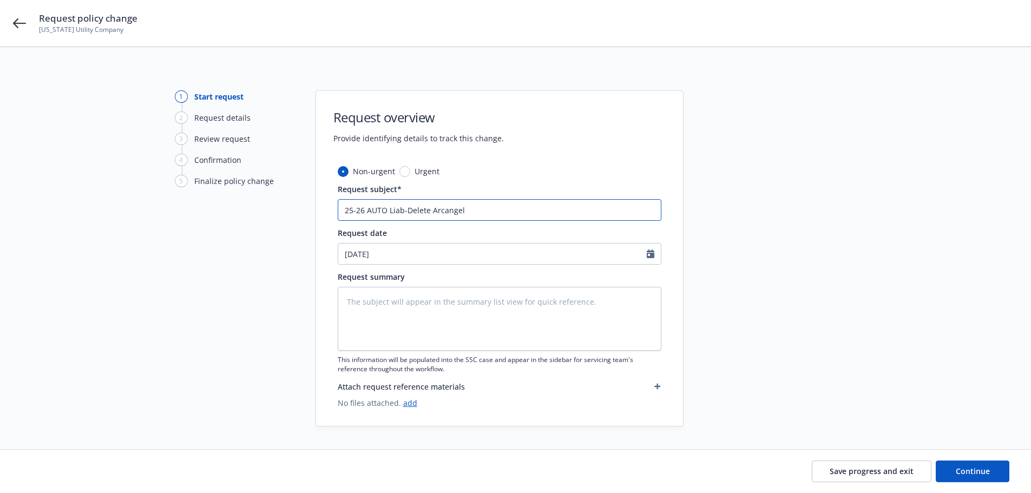
drag, startPoint x: 473, startPoint y: 215, endPoint x: 535, endPoint y: 224, distance: 62.9
click at [535, 224] on div "Non-urgent Urgent Request subject* 25-26 AUTO Liab-Delete Arcangel Request date…" at bounding box center [500, 287] width 324 height 243
paste input "Garcia."
type textarea "x"
type input "25-26 AUTO Liab-Delete Arcangel Garcia."
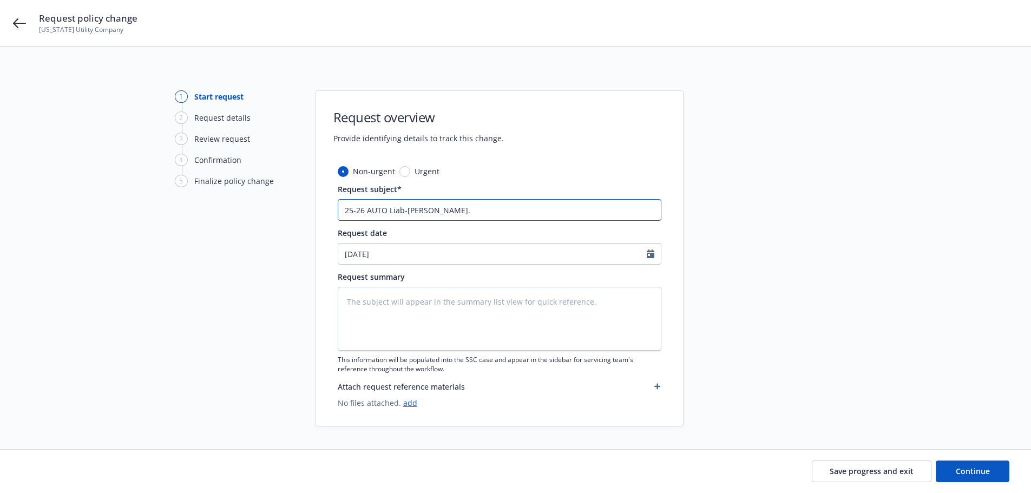
type textarea "x"
type input "25-26 AUTO Liab-Delete Arcangel Garcia."
type textarea "x"
type input "25-26 AUTO Liab-Delete Arcangel Garcia"
type textarea "x"
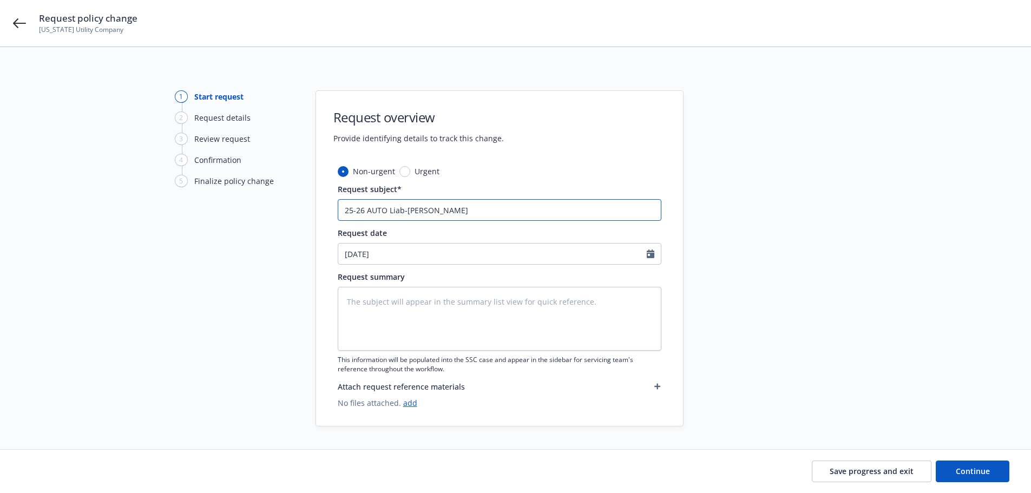
type input "25-26 AUTO Liab-Delete Arcangel Garcia"
type textarea "x"
type input "25-26 AUTO Liab-Delete Arcangel Garcia a"
type textarea "x"
type input "25-26 AUTO Liab-Delete Arcangel Garcia as"
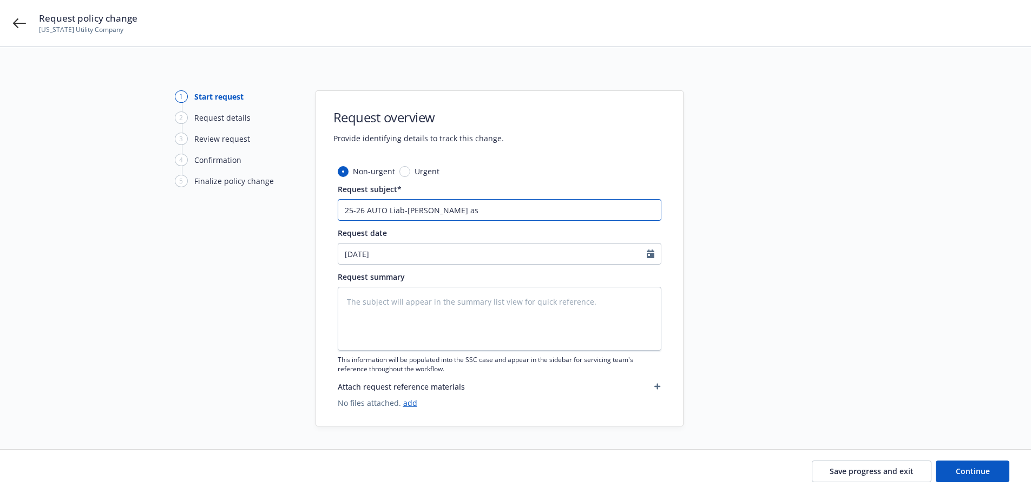
type textarea "x"
type input "25-26 AUTO Liab-Delete Arcangel Garcia as"
type textarea "x"
type input "25-26 AUTO Liab-Delete Arcangel Garcia as a"
type textarea "x"
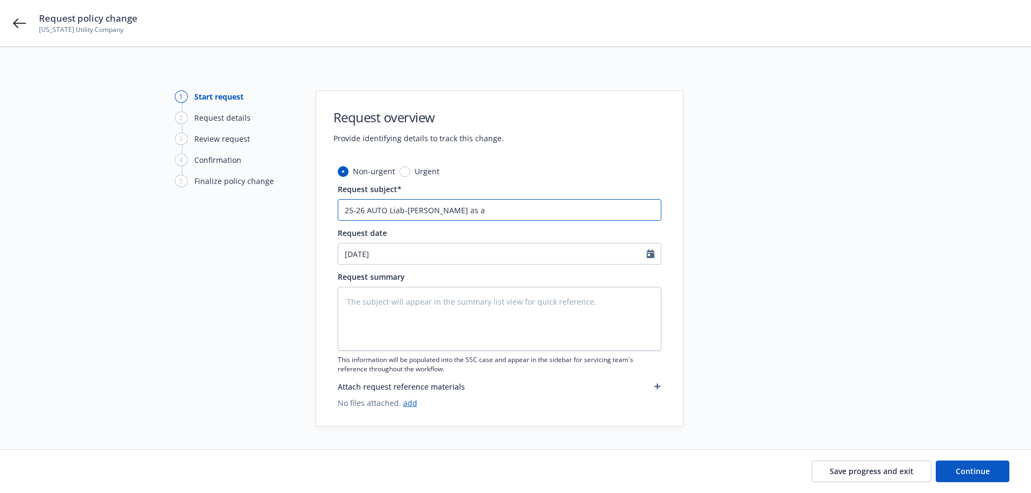
type input "25-26 AUTO Liab-Delete Arcangel Garcia as a d"
type textarea "x"
type input "25-26 AUTO Liab-Delete Arcangel Garcia as a dr"
type textarea "x"
type input "25-26 AUTO Liab-Delete Arcangel Garcia as a dri"
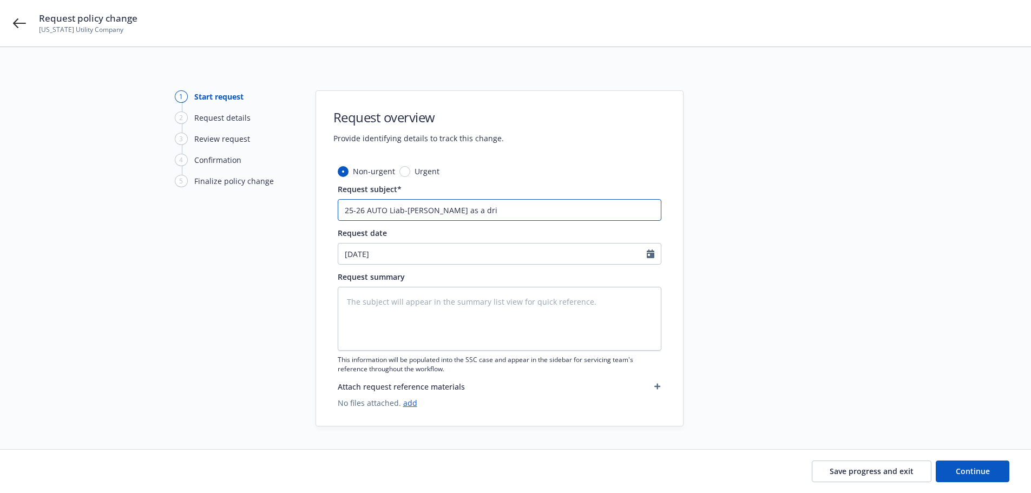
type textarea "x"
type input "25-26 AUTO Liab-Delete Arcangel Garcia as a driv"
type textarea "x"
type input "25-26 AUTO Liab-Delete Arcangel Garcia as a drive"
type textarea "x"
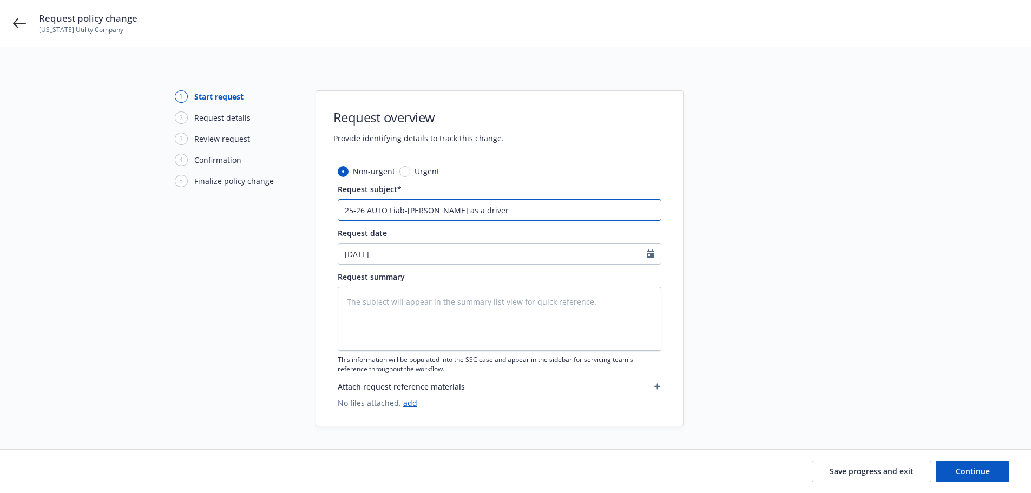
drag, startPoint x: 557, startPoint y: 211, endPoint x: 0, endPoint y: 274, distance: 560.8
click at [52, 273] on div "1 Start request 2 Request details 3 Review request 4 Confirmation 5 Finalize po…" at bounding box center [515, 258] width 1005 height 336
type input "25-26 AUTO Liab-Delete Arcangel Garcia as a driver"
click at [401, 302] on textarea at bounding box center [500, 319] width 324 height 64
paste textarea "25-26 AUTO Liab-Delete Arcangel Garcia as a driver"
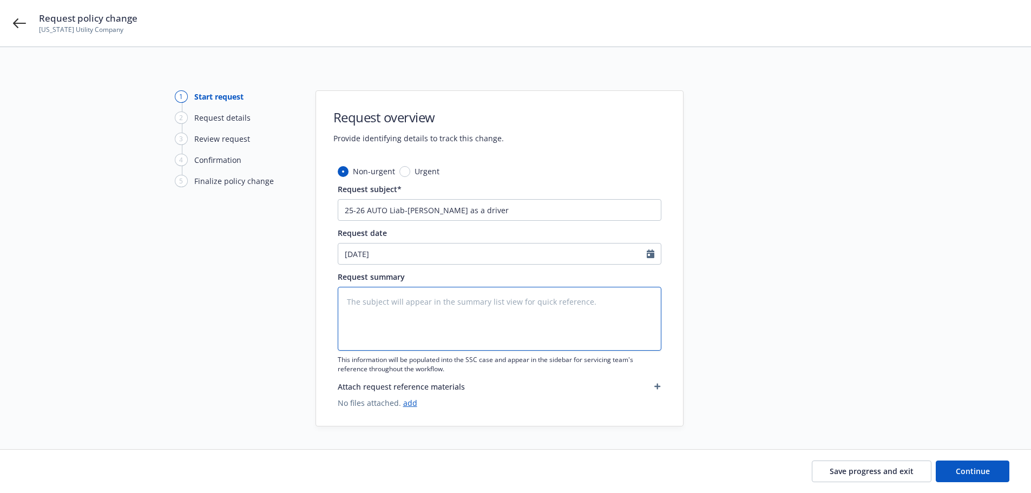
type textarea "x"
type textarea "25-26 AUTO Liab-Delete Arcangel Garcia as a driver"
drag, startPoint x: 247, startPoint y: 326, endPoint x: 241, endPoint y: 318, distance: 9.8
click at [245, 326] on div "1 Start request 2 Request details 3 Review request 4 Confirmation 5 Finalize po…" at bounding box center [234, 258] width 119 height 336
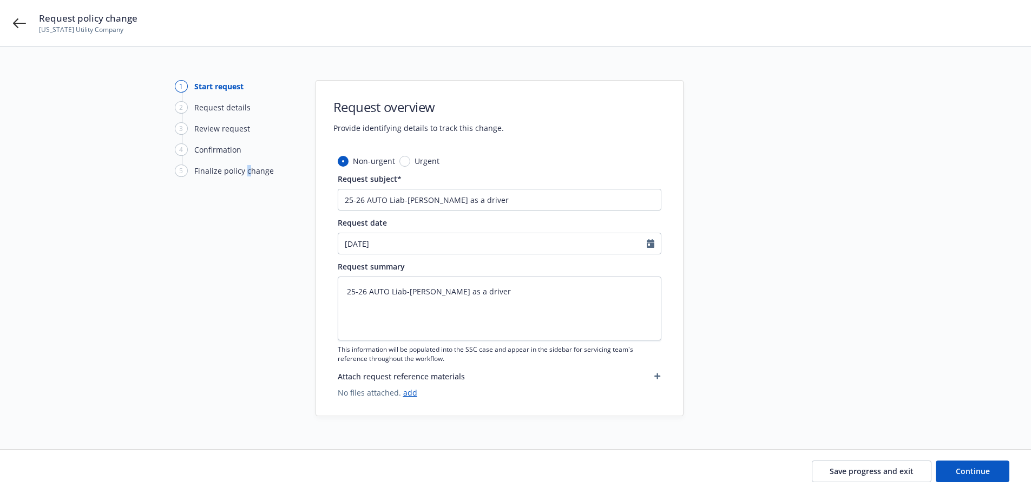
scroll to position [21, 0]
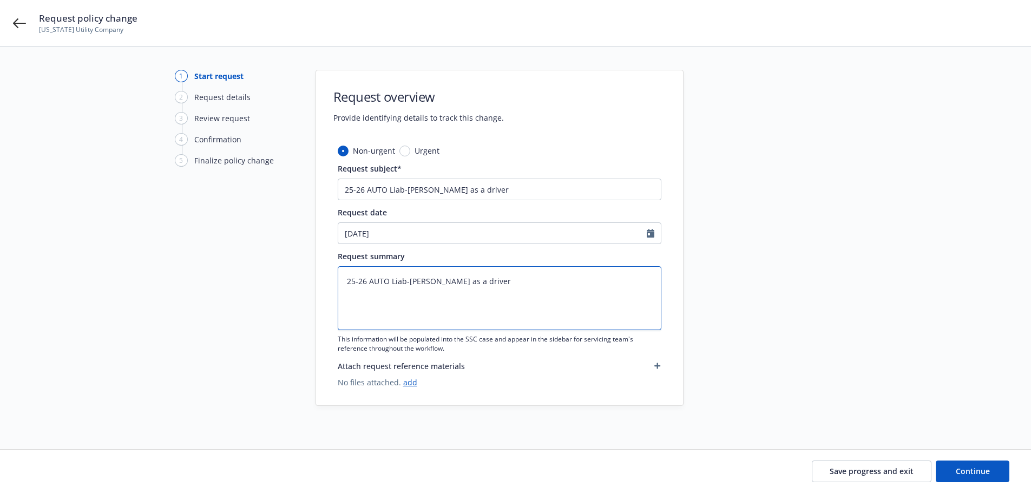
click at [614, 272] on textarea "25-26 AUTO Liab-Delete Arcangel Garcia as a driver" at bounding box center [500, 298] width 324 height 64
click at [995, 470] on button "Continue" at bounding box center [972, 471] width 74 height 22
type textarea "x"
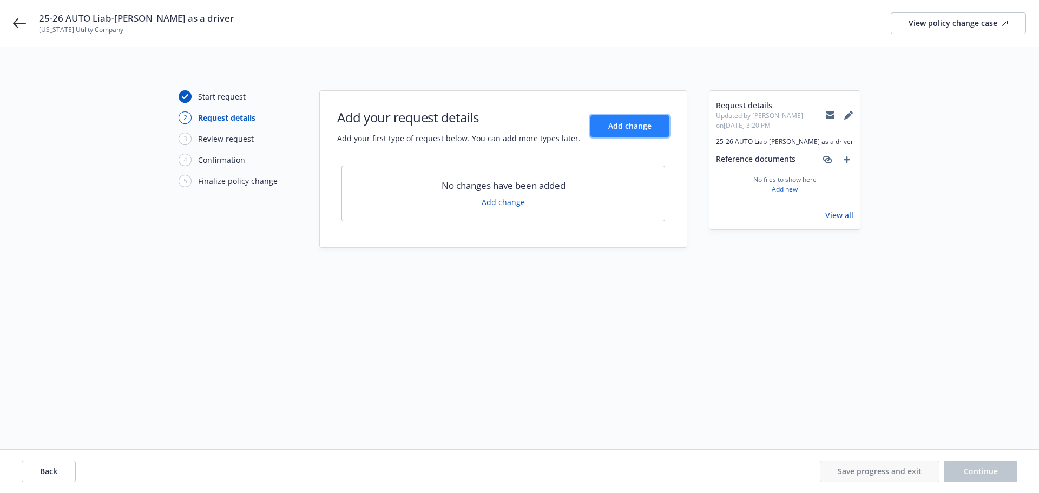
click at [637, 128] on span "Add change" at bounding box center [629, 126] width 43 height 10
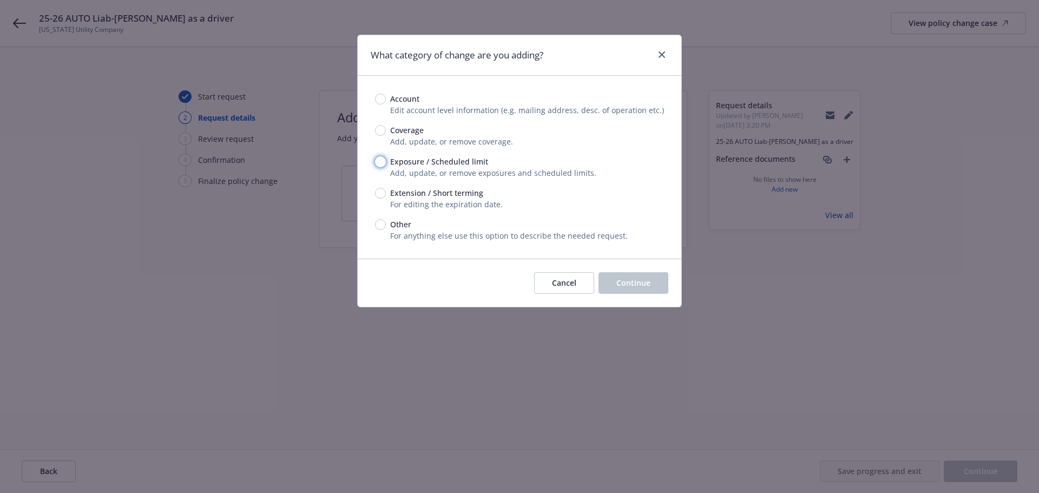
click at [377, 166] on input "Exposure / Scheduled limit" at bounding box center [380, 161] width 11 height 11
radio input "true"
click at [626, 279] on span "Continue" at bounding box center [633, 283] width 34 height 10
type textarea "x"
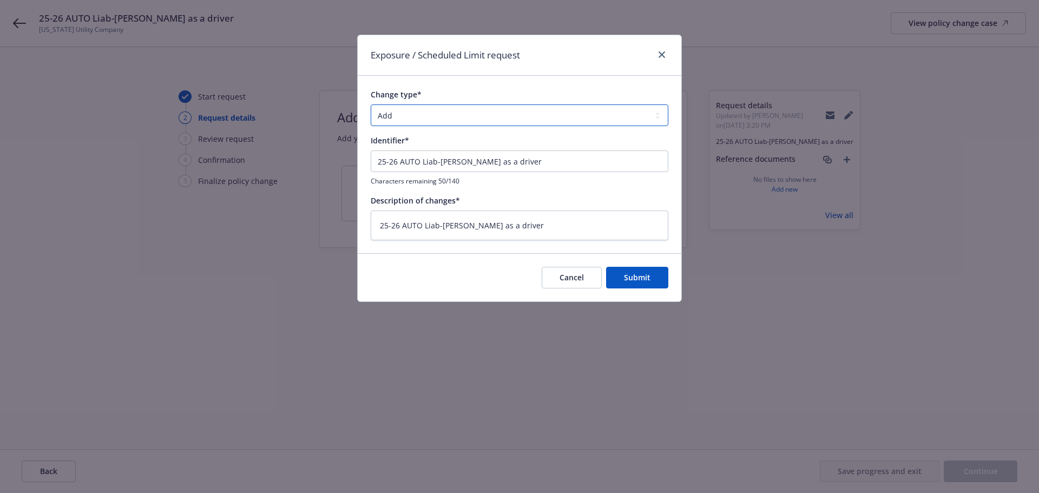
click at [414, 125] on select "Add Audit Change Remove" at bounding box center [520, 115] width 298 height 22
select select "REMOVE"
click at [371, 104] on select "Add Audit Change Remove" at bounding box center [520, 115] width 298 height 22
click at [645, 283] on button "Submit" at bounding box center [637, 278] width 62 height 22
type textarea "x"
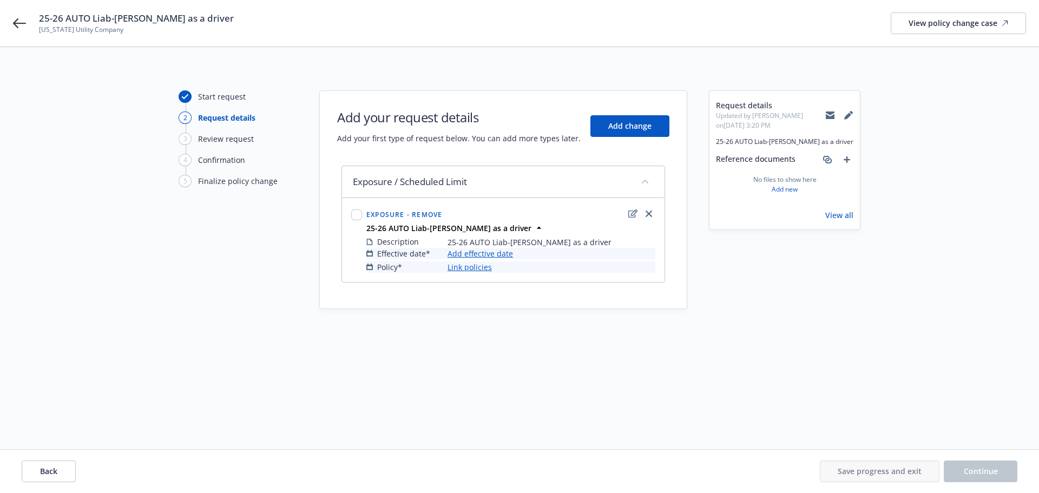
click at [470, 254] on link "Add effective date" at bounding box center [479, 253] width 65 height 11
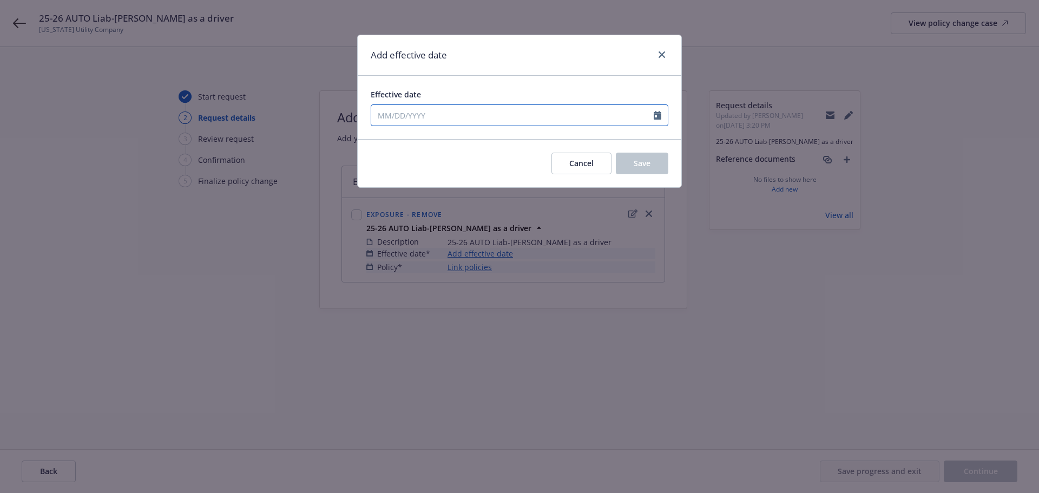
click at [660, 115] on icon "Calendar" at bounding box center [658, 115] width 8 height 9
select select "8"
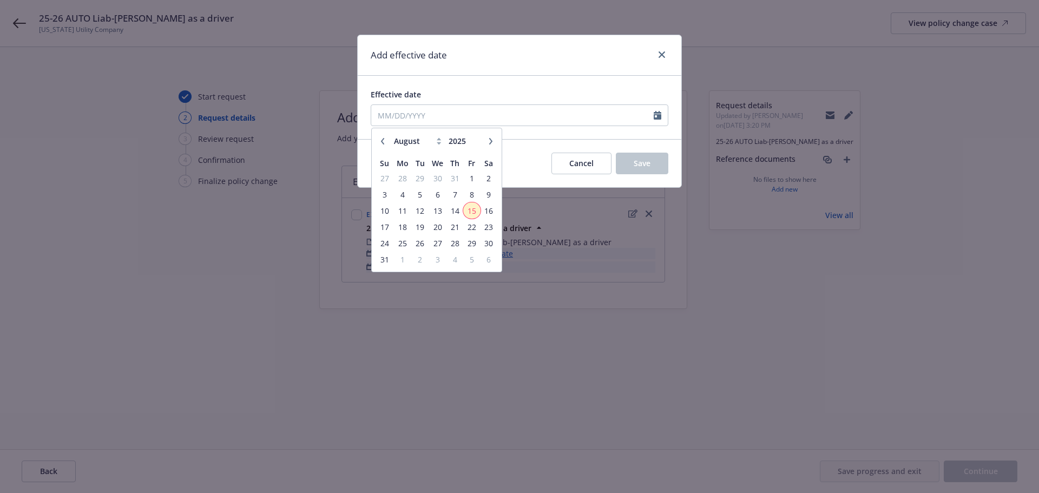
click at [472, 213] on span "15" at bounding box center [471, 211] width 15 height 14
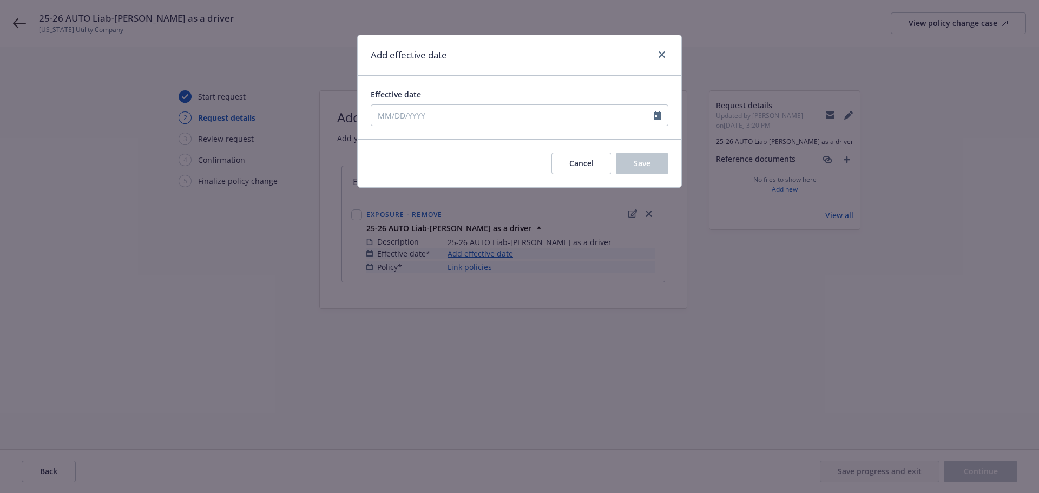
type input "08/15/2025"
click at [635, 159] on span "Save" at bounding box center [642, 163] width 17 height 10
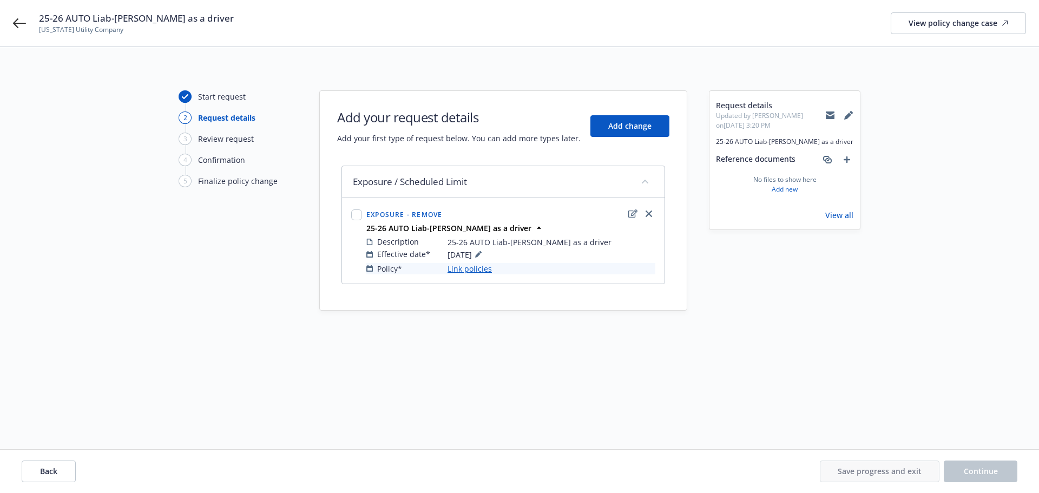
click at [470, 272] on link "Link policies" at bounding box center [469, 268] width 44 height 11
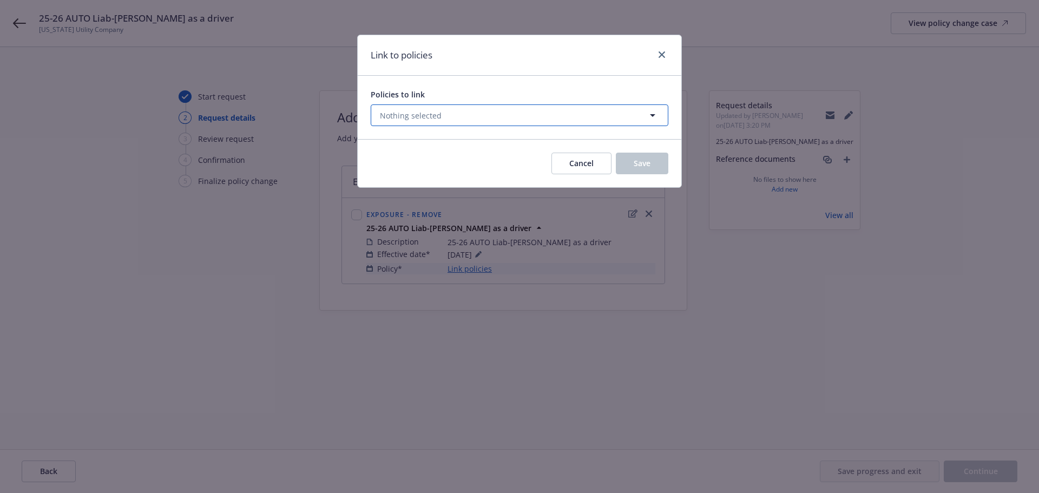
click at [657, 111] on icon "button" at bounding box center [652, 115] width 13 height 13
select select "ACTIVE"
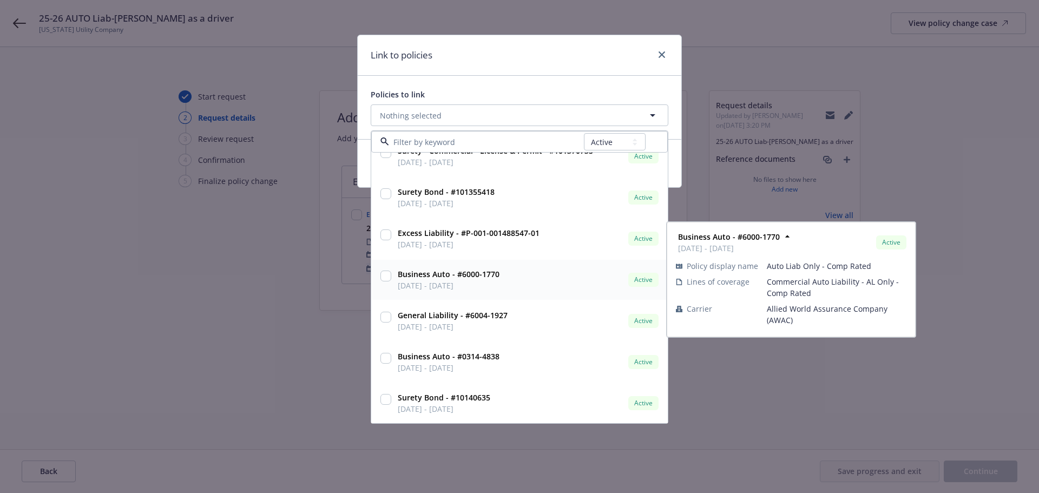
scroll to position [223, 0]
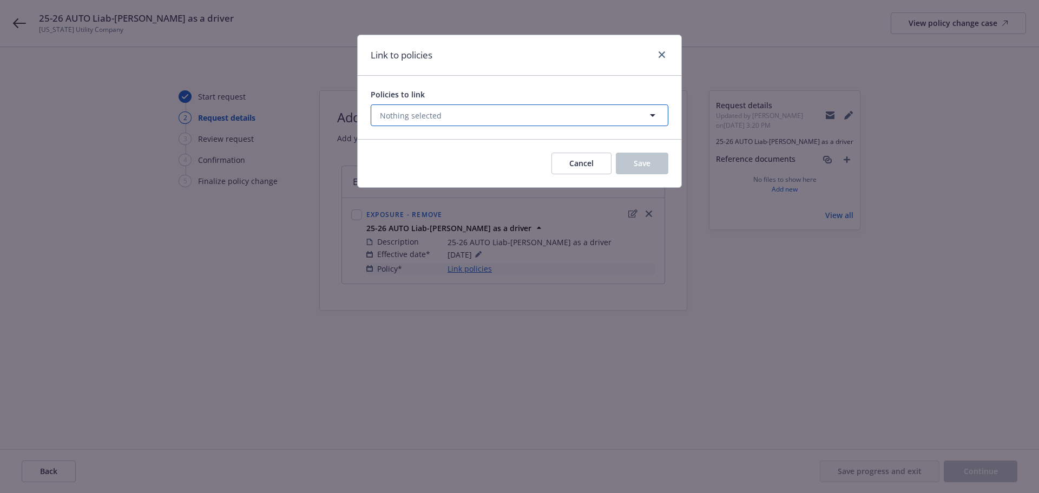
click at [651, 115] on icon "button" at bounding box center [652, 115] width 5 height 3
select select "ACTIVE"
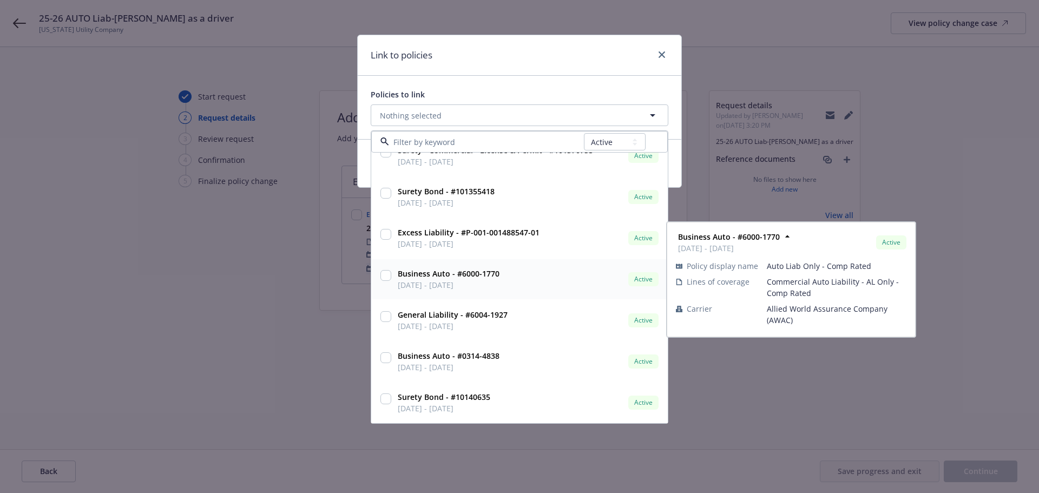
click at [386, 273] on input "checkbox" at bounding box center [385, 275] width 11 height 11
checkbox input "true"
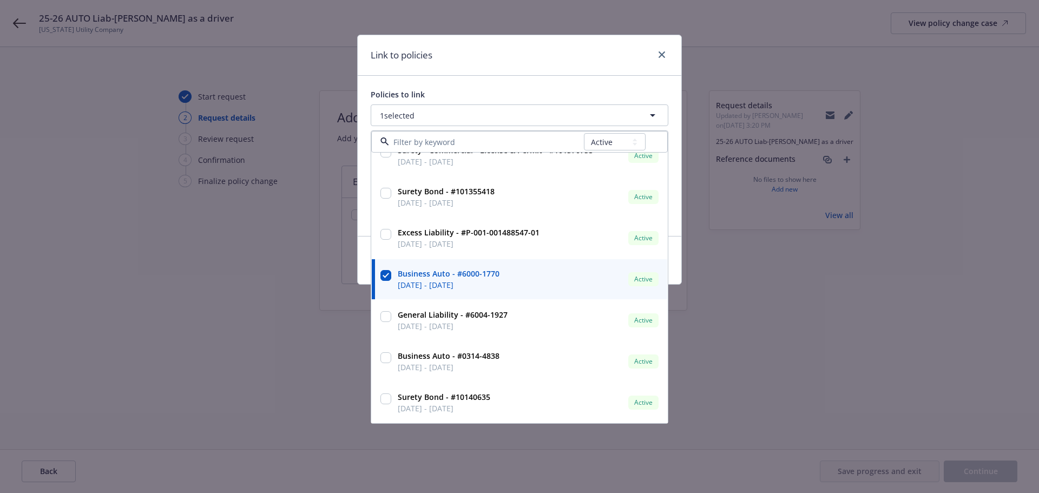
click at [564, 74] on div "Link to policies" at bounding box center [520, 55] width 324 height 41
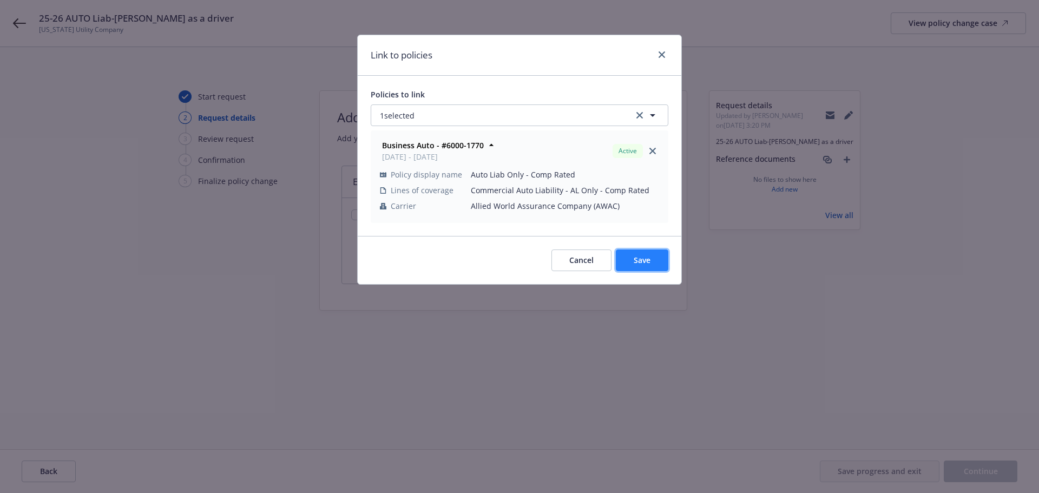
click at [641, 260] on span "Save" at bounding box center [642, 260] width 17 height 10
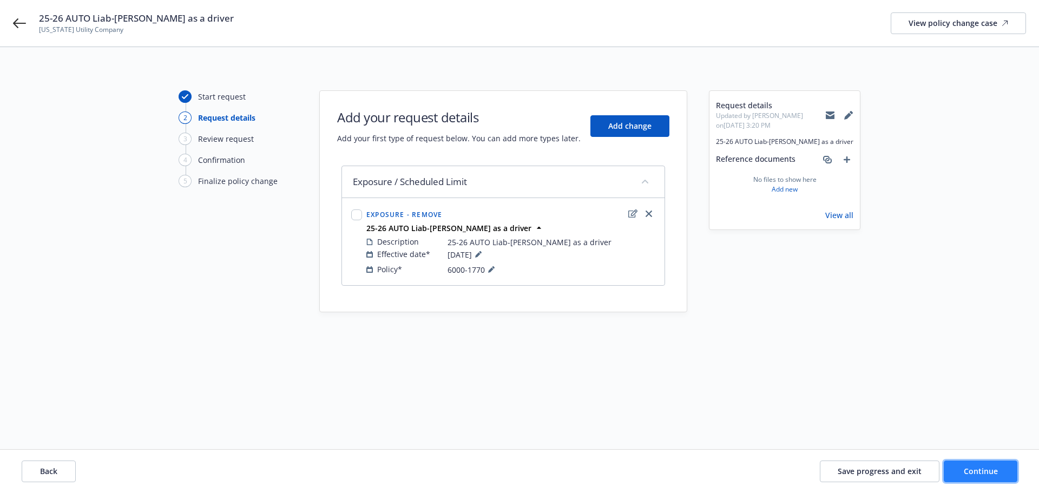
click at [991, 473] on span "Continue" at bounding box center [981, 471] width 34 height 10
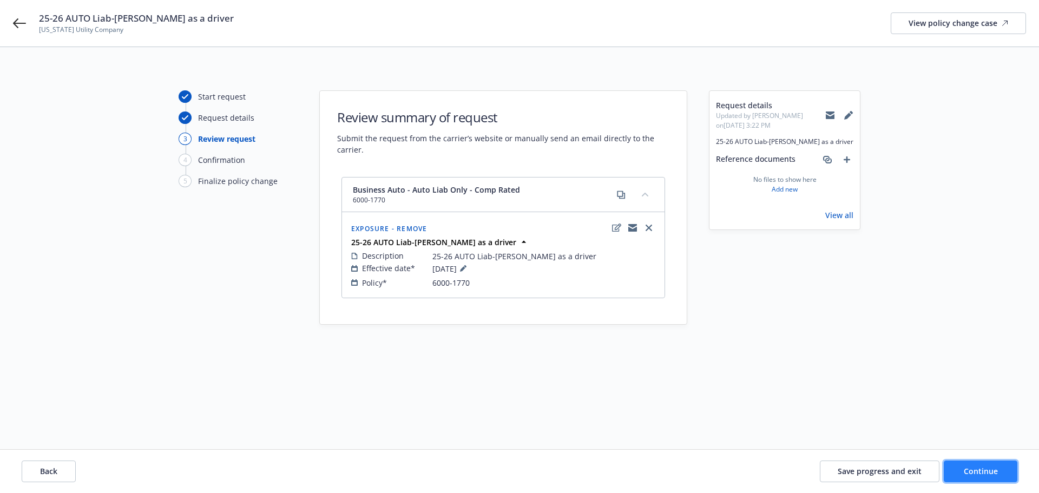
click at [1000, 473] on button "Continue" at bounding box center [981, 471] width 74 height 22
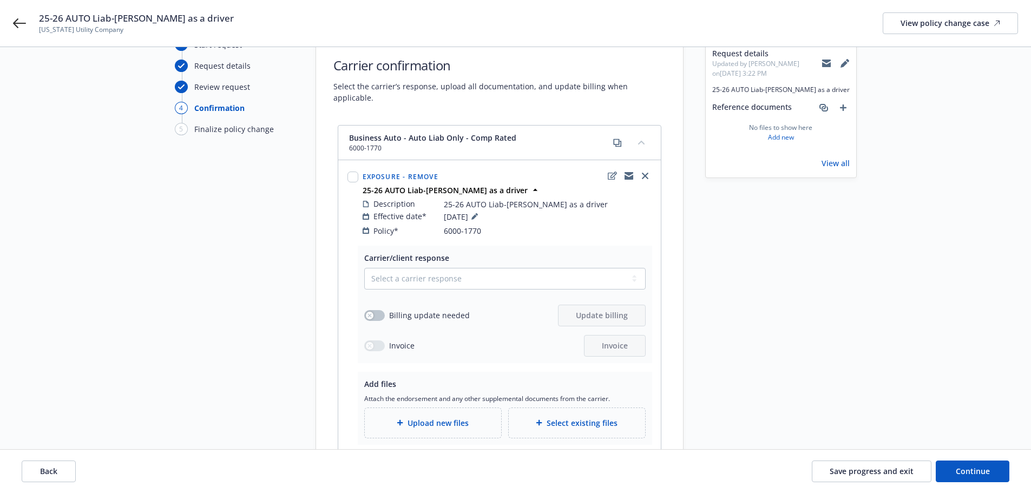
scroll to position [108, 0]
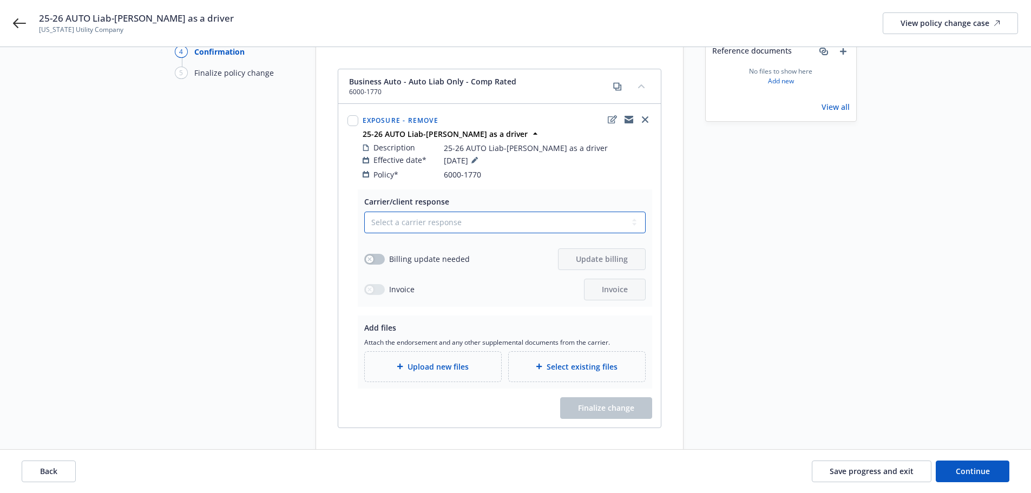
click at [401, 212] on select "Select a carrier response Accepted Accepted with revision No endorsement needed…" at bounding box center [504, 223] width 281 height 22
select select "NO_ENDORSEMENT_NEEDED"
click at [364, 229] on select "Select a carrier response Accepted Accepted with revision No endorsement needed…" at bounding box center [504, 223] width 281 height 22
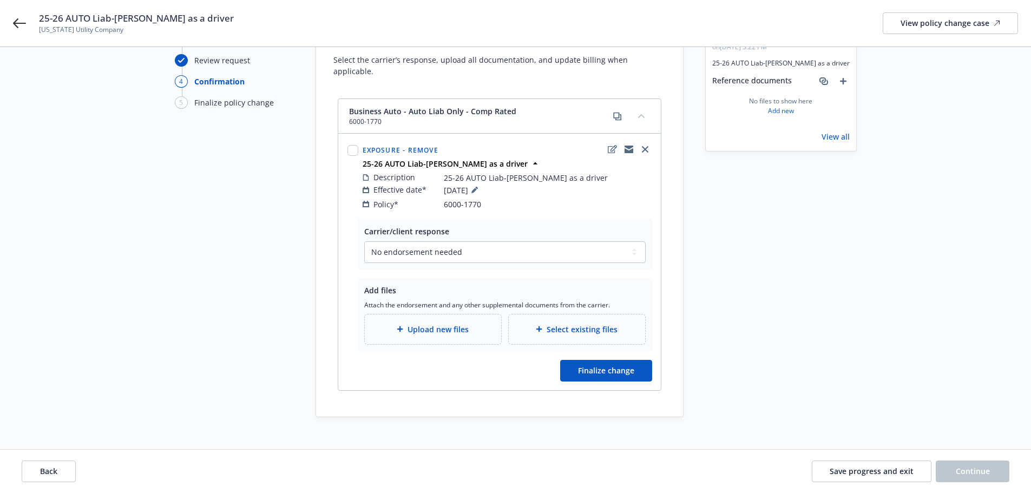
click at [743, 302] on div "Request details Updated by Nicole Ross on 08/15/2025, 3:22 PM 25-26 AUTO Liab-D…" at bounding box center [780, 214] width 151 height 405
click at [911, 254] on div "Start request Request details Review request 4 Confirmation 5 Finalize policy c…" at bounding box center [515, 214] width 1005 height 405
click at [391, 327] on div "Upload new files" at bounding box center [433, 329] width 136 height 30
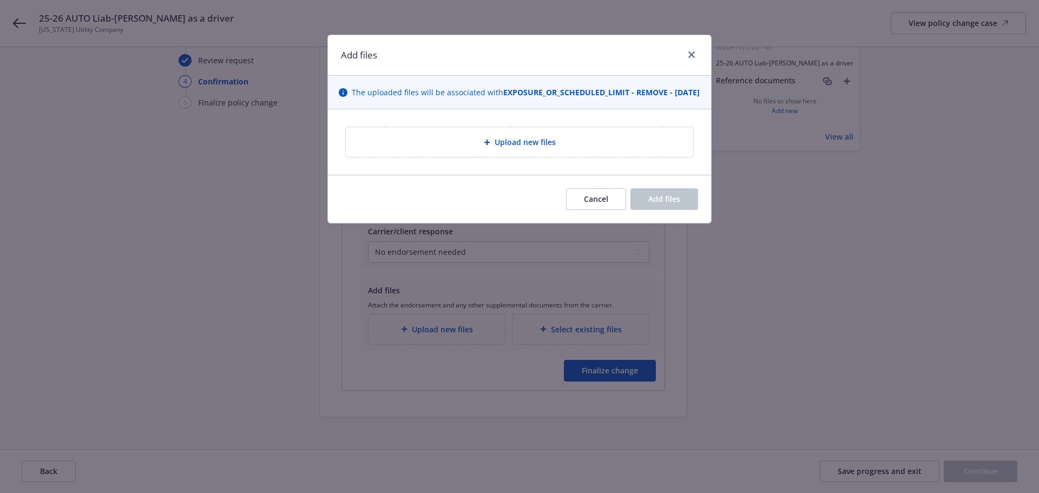
type textarea "x"
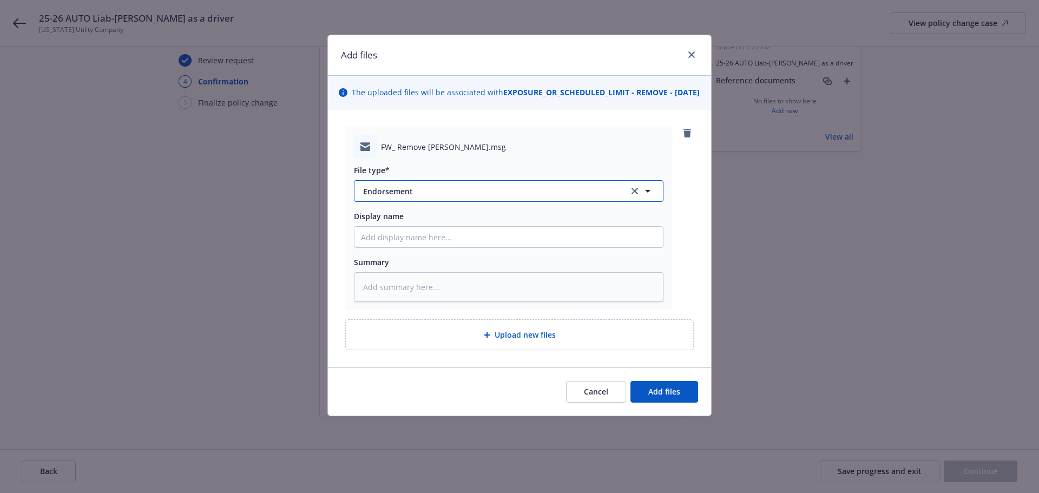
click at [414, 197] on span "Endorsement" at bounding box center [488, 191] width 251 height 11
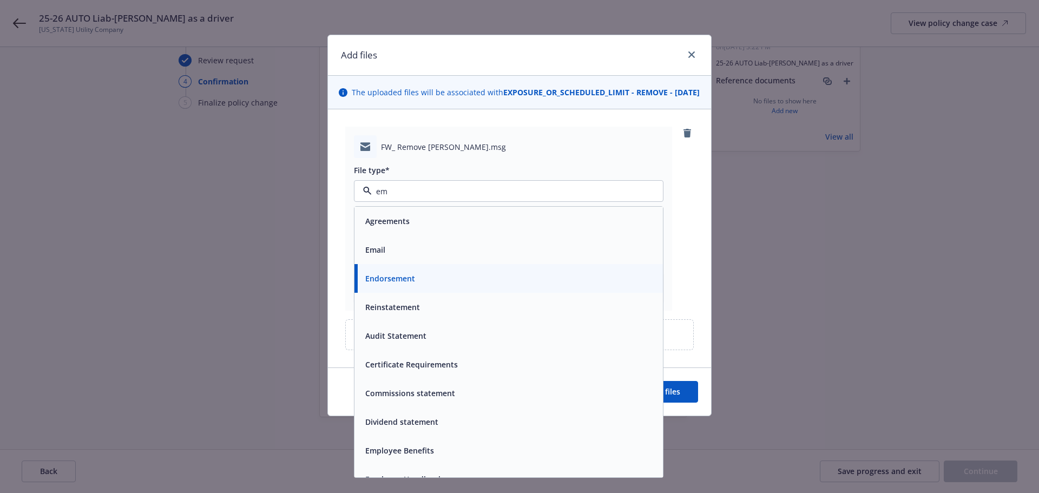
type input "ema"
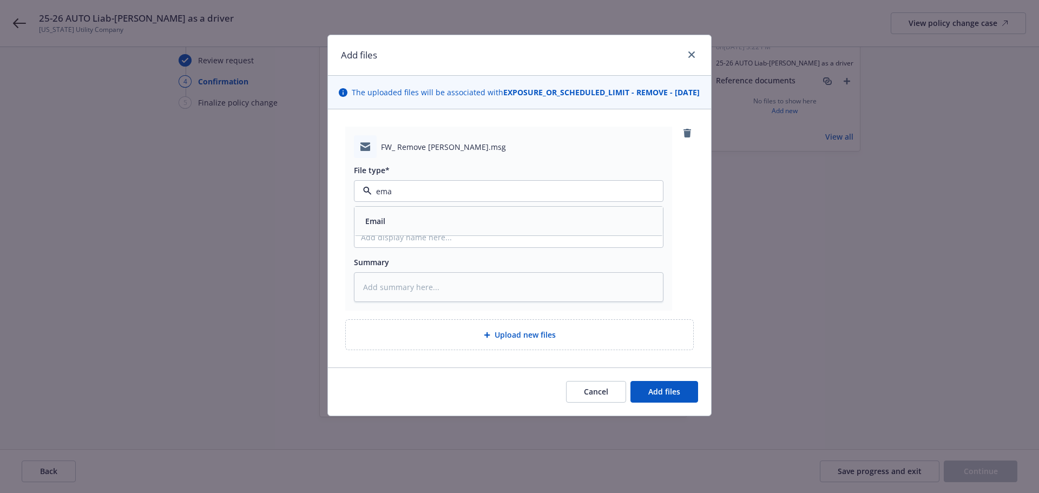
click at [364, 227] on div "Email" at bounding box center [374, 220] width 22 height 11
click at [381, 247] on input "Display name" at bounding box center [508, 237] width 308 height 21
paste input "25-26 AUTO Liab-Delete Arcangel Garcia as a driver"
type textarea "x"
type input "25-26 AUTO Liab-Delete Arcangel Garcia as a driver"
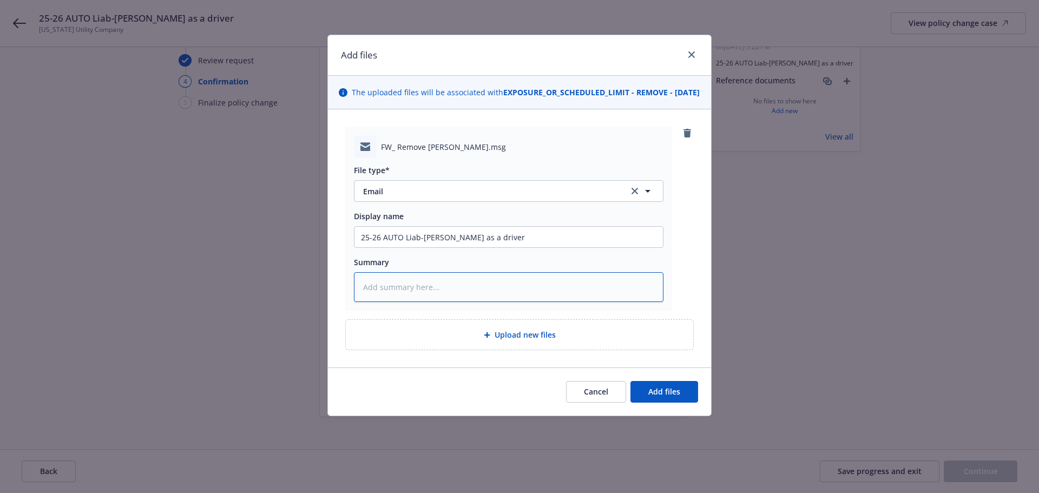
click at [398, 302] on textarea at bounding box center [508, 287] width 309 height 30
paste textarea "25-26 AUTO Liab-Delete Arcangel Garcia as a driver"
type textarea "x"
type textarea "25-26 AUTO Liab-Delete Arcangel Garcia as a driver"
type textarea "x"
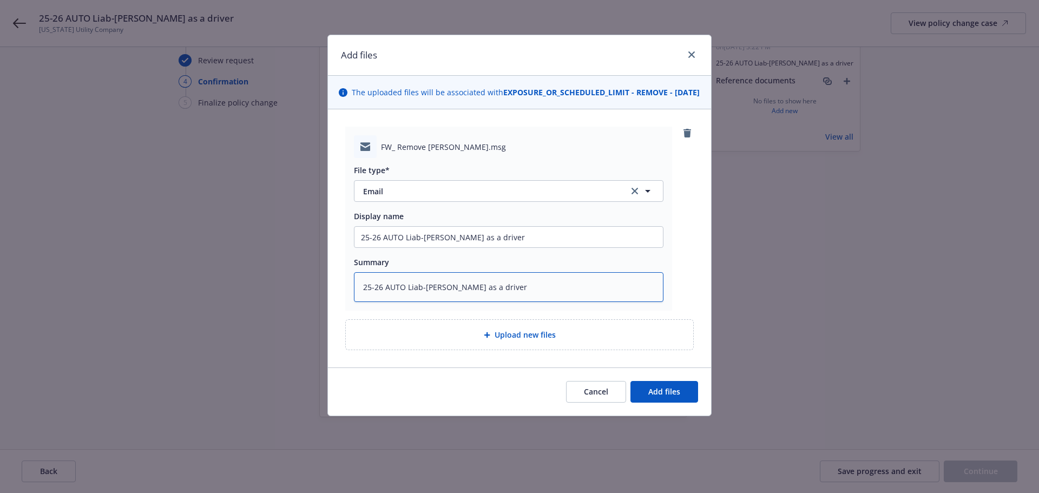
type textarea "25-26 AUTO Liab-Delete Arcangel Garcia as a driver"
drag, startPoint x: 382, startPoint y: 251, endPoint x: 76, endPoint y: 312, distance: 311.8
click at [201, 301] on div "Add files The uploaded files will be associated with EXPOSURE_OR_SCHEDULED_LIMI…" at bounding box center [519, 246] width 1039 height 493
type textarea "x"
type input "2AUTO Liab-Delete Arcangel Garcia as a driver"
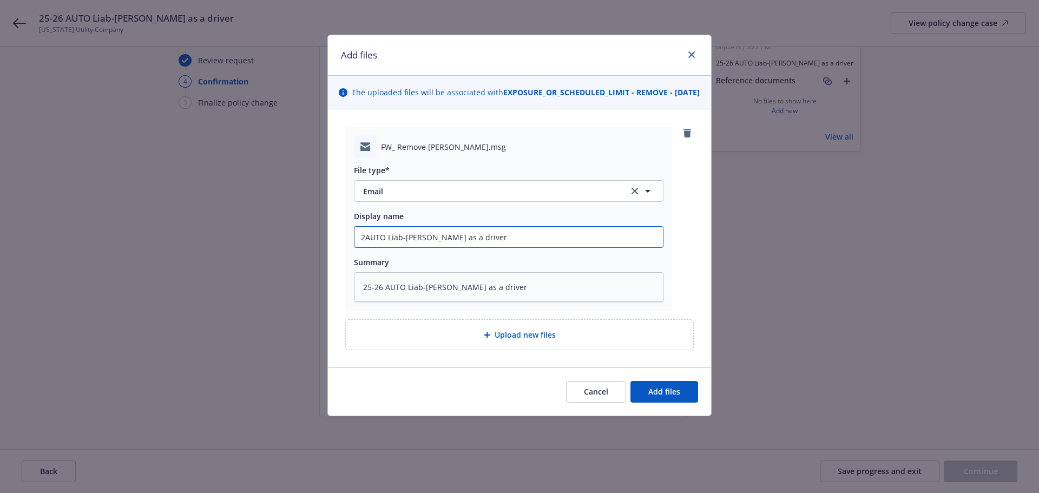
type textarea "x"
type input "24AUTO Liab-Delete Arcangel Garcia as a driver"
type textarea "x"
type input "24-AUTO Liab-Delete Arcangel Garcia as a driver"
type textarea "x"
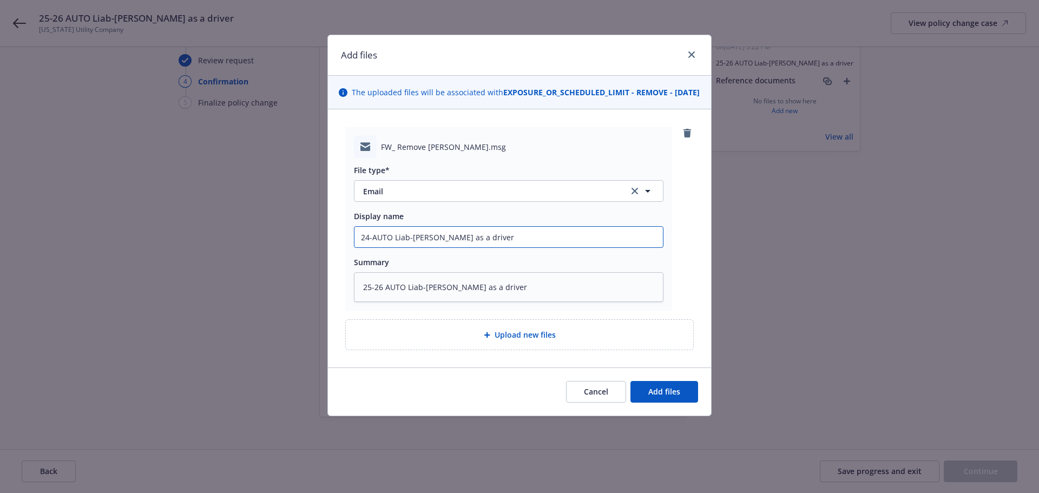
type input "24-2AUTO Liab-Delete Arcangel Garcia as a driver"
type textarea "x"
type input "24-25AUTO Liab-Delete Arcangel Garcia as a driver"
type textarea "x"
drag, startPoint x: 210, startPoint y: 265, endPoint x: 0, endPoint y: 250, distance: 210.4
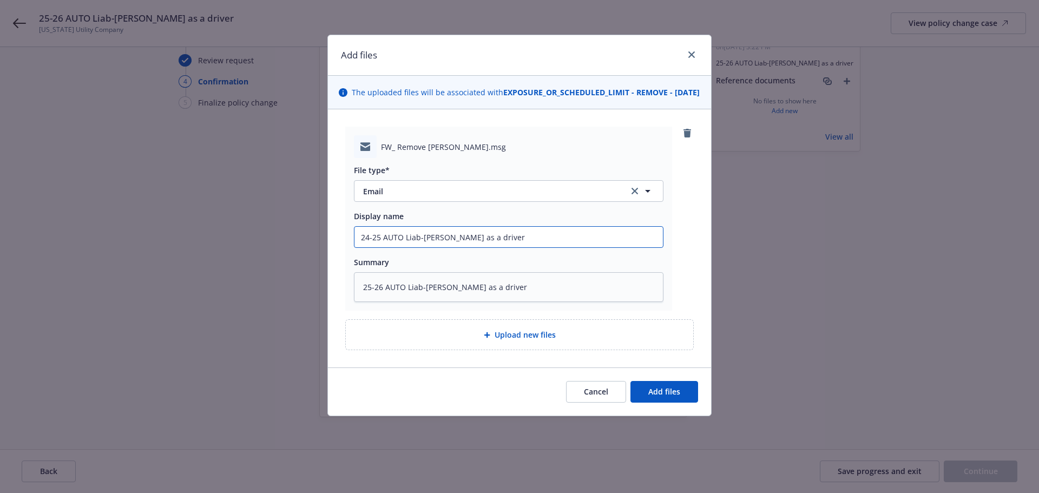
click at [0, 253] on div "Add files The uploaded files will be associated with EXPOSURE_OR_SCHEDULED_LIMI…" at bounding box center [519, 246] width 1039 height 493
type input "24-25 AUTO Liab-Delete Arcangel Garcia as a driver"
drag, startPoint x: 428, startPoint y: 309, endPoint x: 0, endPoint y: 319, distance: 428.1
click at [129, 339] on div "Add files The uploaded files will be associated with EXPOSURE_OR_SCHEDULED_LIMI…" at bounding box center [519, 246] width 1039 height 493
type textarea "x"
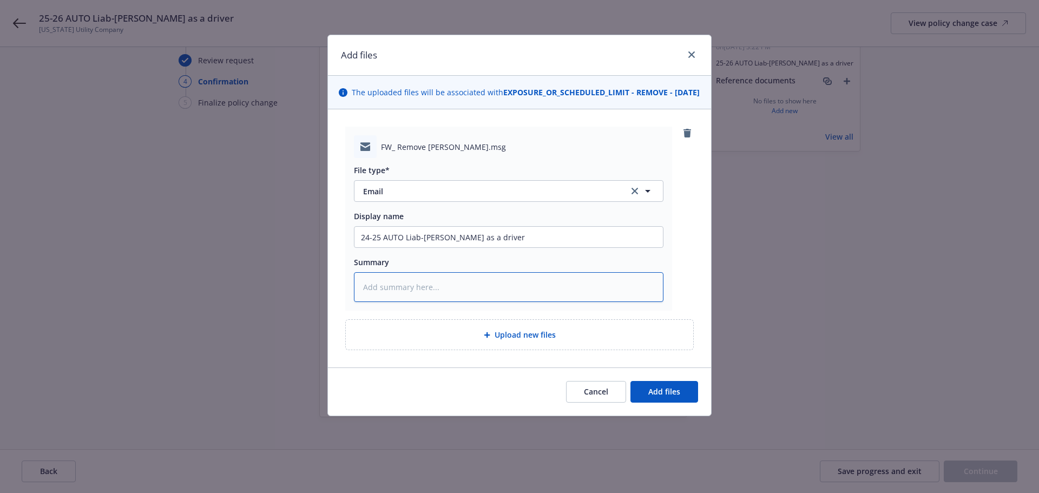
paste textarea "24-25 AUTO Liab-Delete Arcangel Garcia as a driver"
type textarea "x"
type textarea "24-25 AUTO Liab-Delete Arcangel Garcia as a driver"
type textarea "x"
type textarea "24-25 AUTO Liab-Delete Arcangel Garcia as a driver"
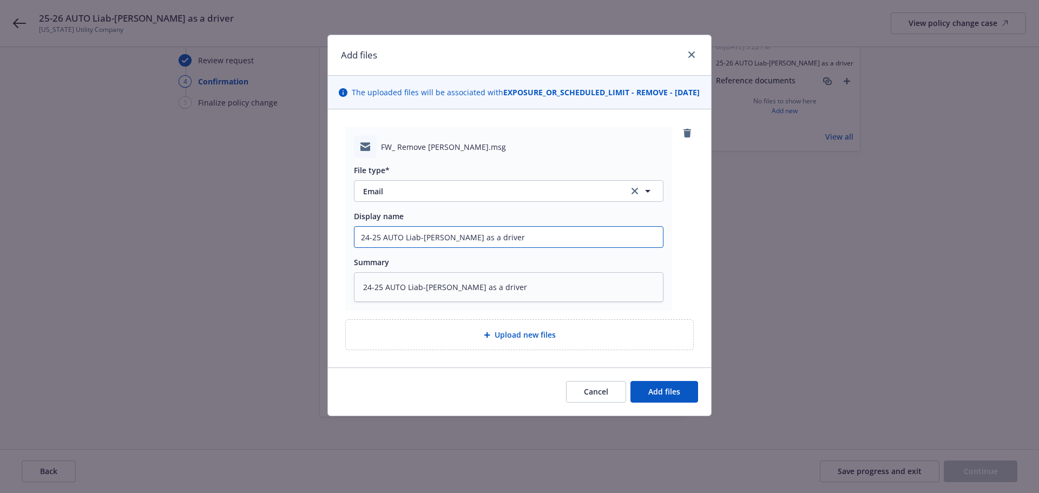
click at [360, 247] on input "24-25 AUTO Liab-Delete Arcangel Garcia as a driver" at bounding box center [508, 237] width 308 height 21
type textarea "x"
type input "R24-25 AUTO Liab-Delete Arcangel Garcia as a driver"
type textarea "x"
type input "Re24-25 AUTO Liab-Delete Arcangel Garcia as a driver"
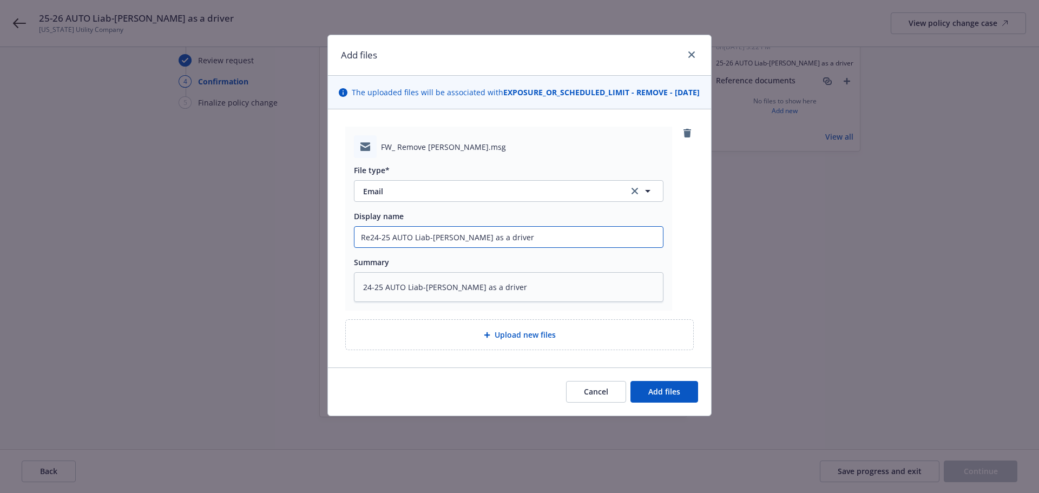
type textarea "x"
type input "Re:24-25 AUTO Liab-Delete Arcangel Garcia as a driver"
type textarea "x"
drag, startPoint x: 586, startPoint y: 251, endPoint x: 0, endPoint y: 298, distance: 588.4
click at [0, 286] on div "Add files The uploaded files will be associated with EXPOSURE_OR_SCHEDULED_LIMI…" at bounding box center [519, 246] width 1039 height 493
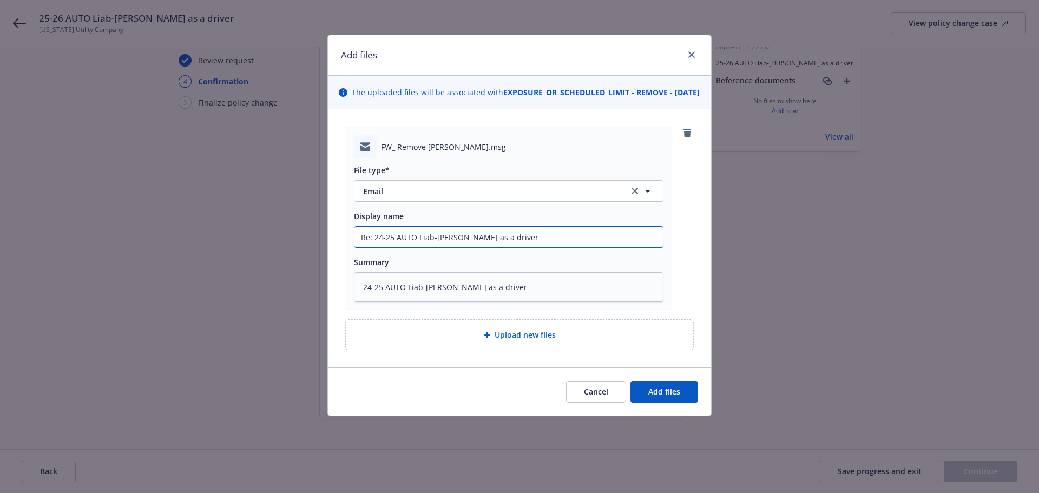
type input "Re: 24-25 AUTO Liab-Delete Arcangel Garcia as a driver"
drag, startPoint x: 343, startPoint y: 329, endPoint x: 0, endPoint y: 425, distance: 356.1
click at [0, 403] on div "Add files The uploaded files will be associated with EXPOSURE_OR_SCHEDULED_LIMI…" at bounding box center [519, 246] width 1039 height 493
type textarea "x"
paste textarea "Re: 24-25 AUTO Liab-Delete Arcangel Garcia as a driver"
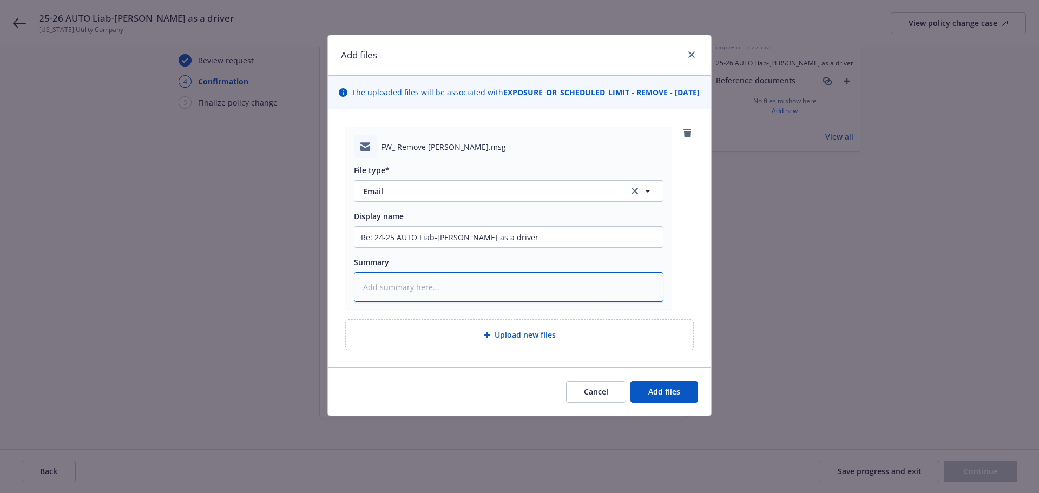
type textarea "x"
type textarea "Re: 24-25 AUTO Liab-Delete Arcangel Garcia as a driver"
click at [647, 403] on button "Add files" at bounding box center [664, 392] width 68 height 22
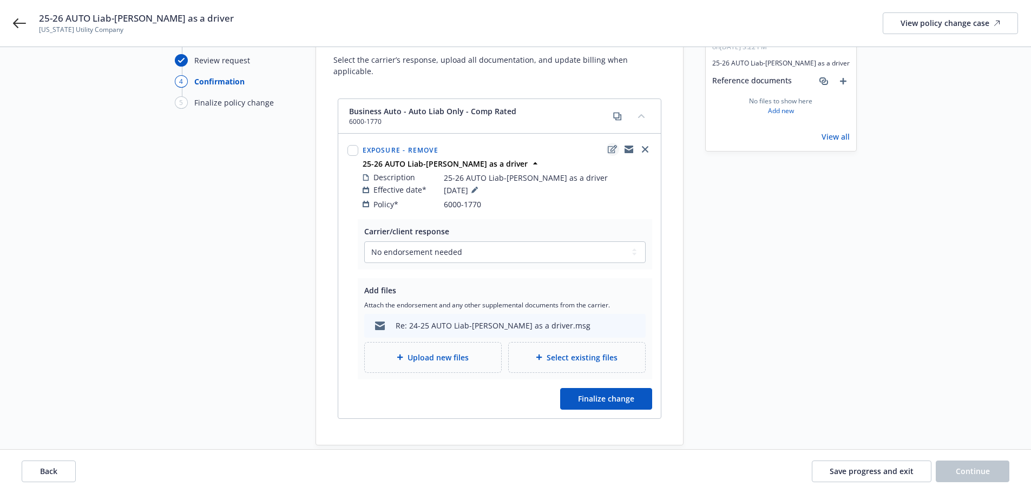
click at [618, 143] on link "edit" at bounding box center [612, 149] width 13 height 13
type textarea "x"
select select "REMOVE"
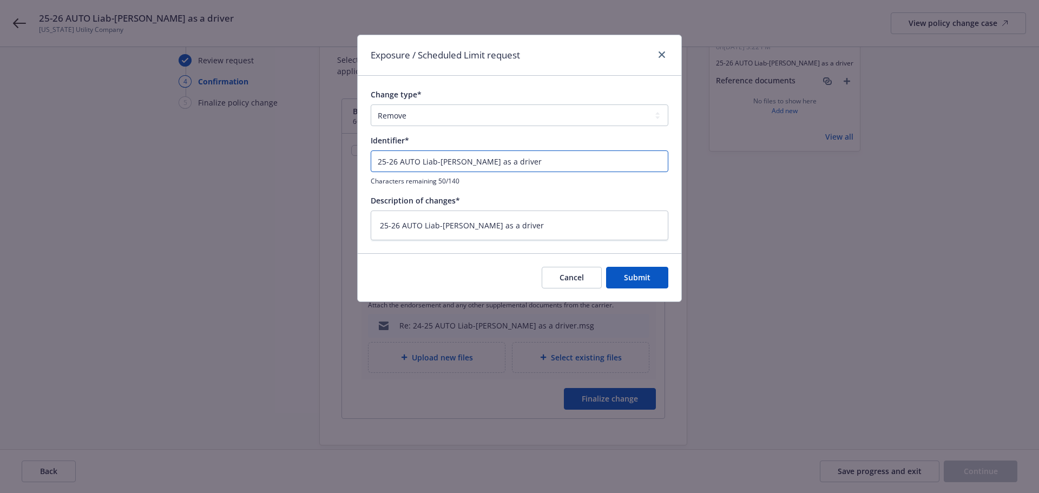
drag, startPoint x: 573, startPoint y: 170, endPoint x: 0, endPoint y: 200, distance: 573.7
click at [0, 200] on div "Exposure / Scheduled Limit request Change type* Add Audit Change Remove Identif…" at bounding box center [519, 246] width 1039 height 493
paste input "Re: 24-25"
type textarea "x"
type input "Re: 24-25 AUTO Liab-Delete Arcangel Garcia as a driver"
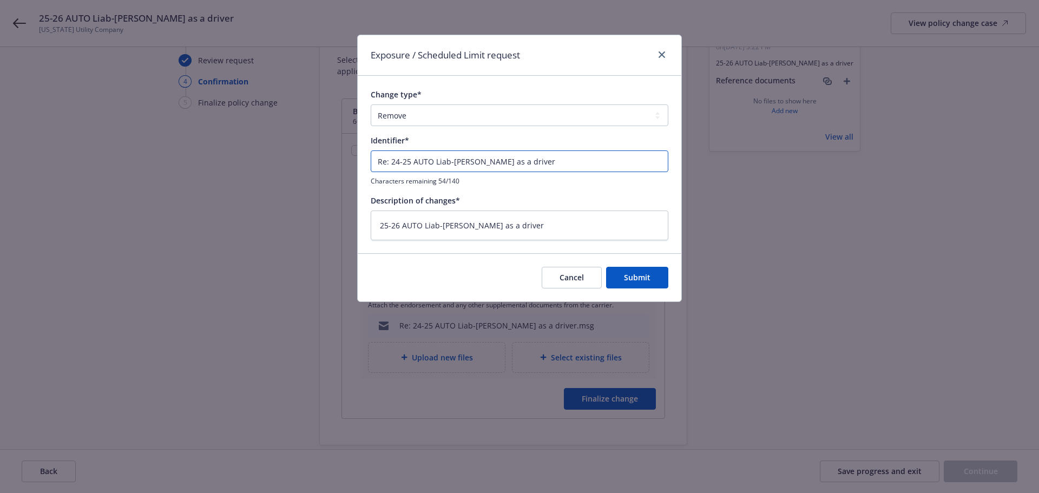
drag, startPoint x: 391, startPoint y: 162, endPoint x: 240, endPoint y: 170, distance: 151.2
click at [294, 170] on div "Exposure / Scheduled Limit request Change type* Add Audit Change Remove Identif…" at bounding box center [519, 246] width 1039 height 493
type textarea "x"
drag, startPoint x: 289, startPoint y: 175, endPoint x: 36, endPoint y: 174, distance: 253.2
click at [73, 176] on div "Exposure / Scheduled Limit request Change type* Add Audit Change Remove Identif…" at bounding box center [519, 246] width 1039 height 493
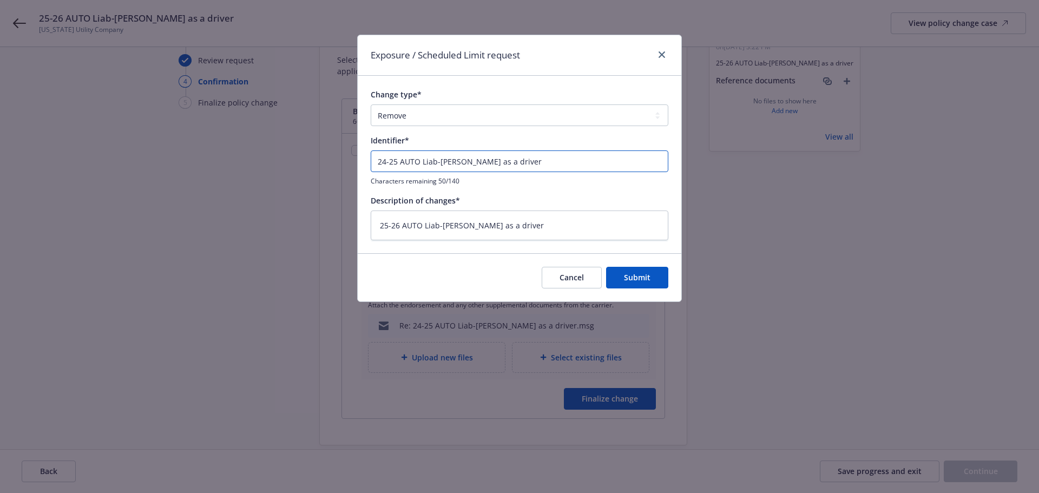
type input "24-25 AUTO Liab-Delete Arcangel Garcia as a driver"
drag, startPoint x: 110, startPoint y: 261, endPoint x: 0, endPoint y: 229, distance: 115.0
click at [43, 249] on div "Exposure / Scheduled Limit request Change type* Add Audit Change Remove Identif…" at bounding box center [519, 246] width 1039 height 493
paste textarea "24-25 AUTO Liab-Delete Arcangel Garcia as a driver"
type textarea "x"
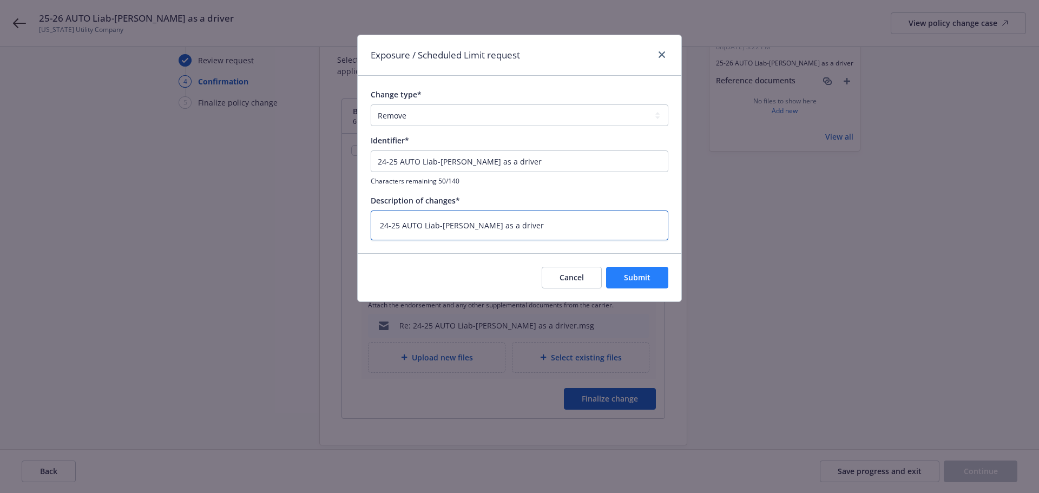
type textarea "24-25 AUTO Liab-Delete Arcangel Garcia as a driver"
click at [637, 276] on span "Submit" at bounding box center [637, 277] width 27 height 10
type textarea "x"
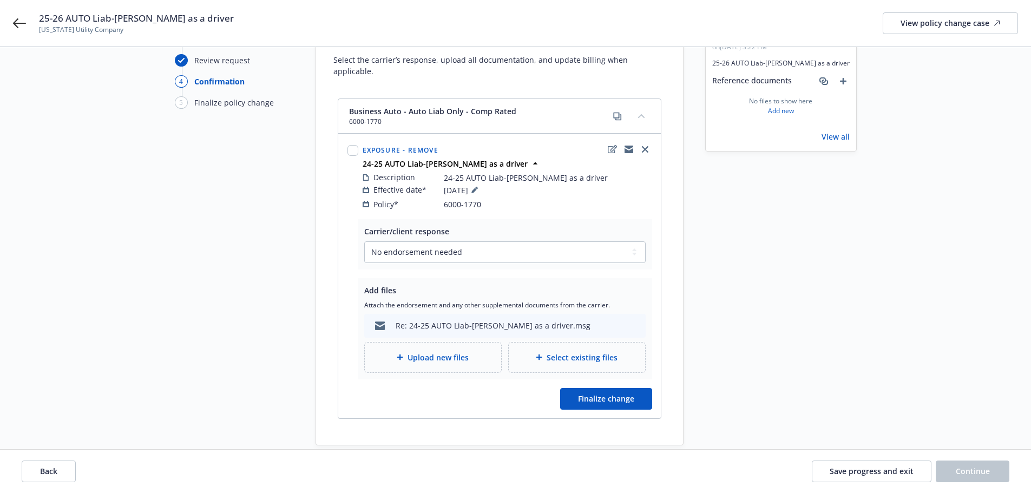
click at [856, 252] on div "Start request Request details Review request 4 Confirmation 5 Finalize policy c…" at bounding box center [515, 228] width 1005 height 433
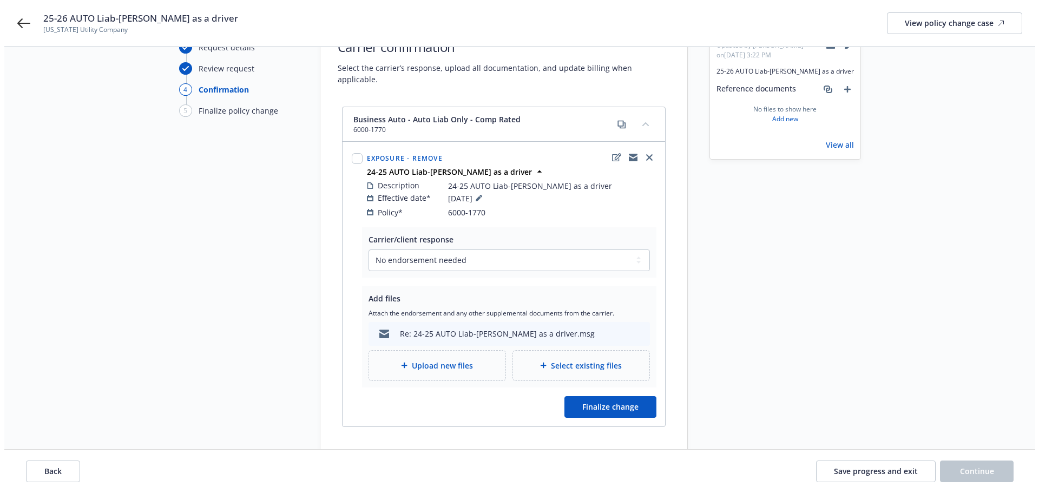
scroll to position [107, 0]
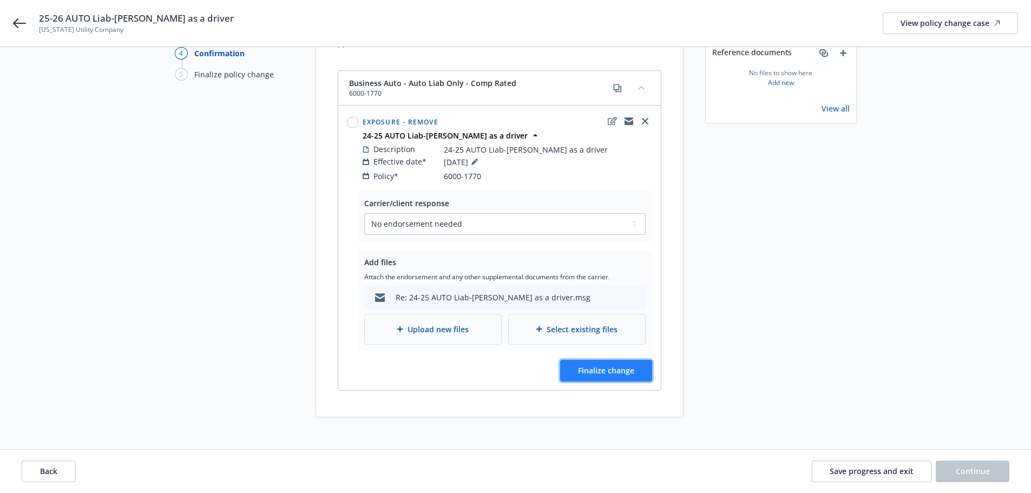
click at [630, 360] on button "Finalize change" at bounding box center [606, 371] width 92 height 22
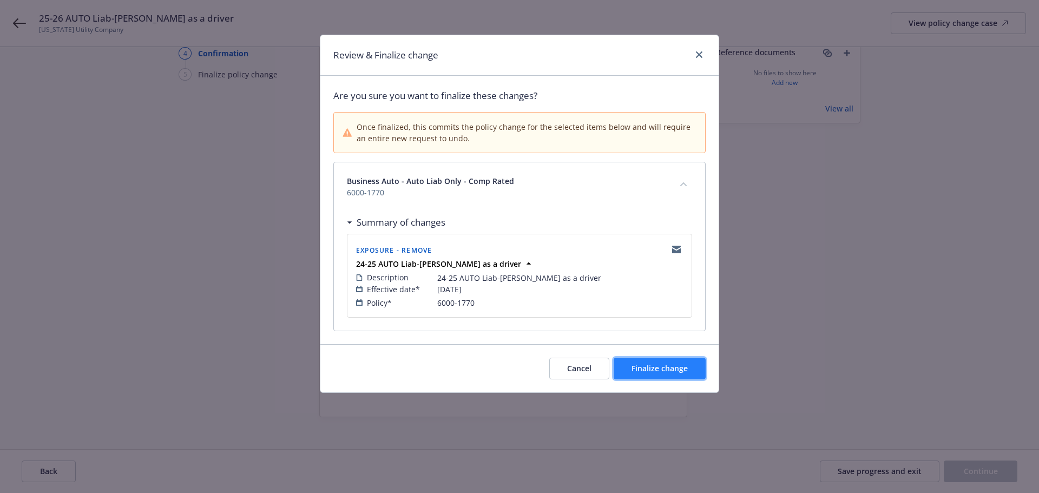
click at [651, 362] on button "Finalize change" at bounding box center [660, 369] width 92 height 22
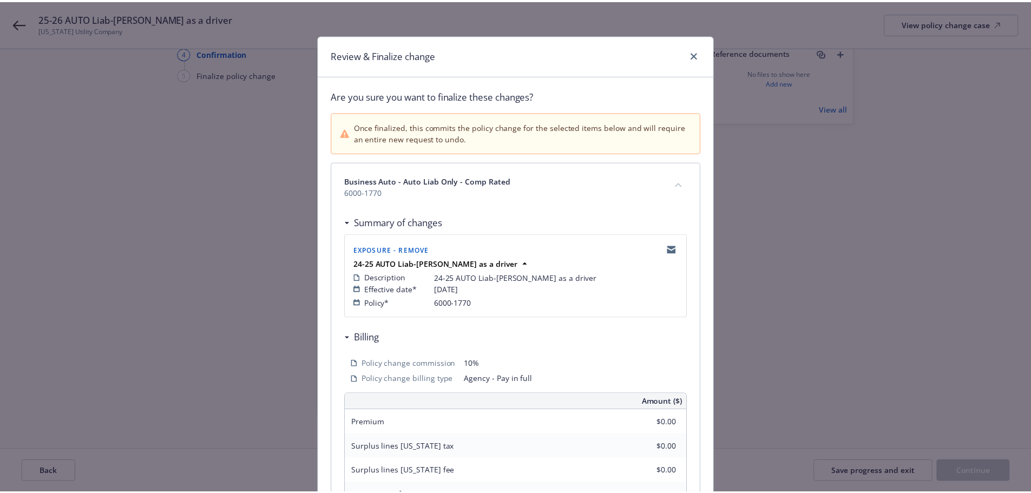
scroll to position [106, 0]
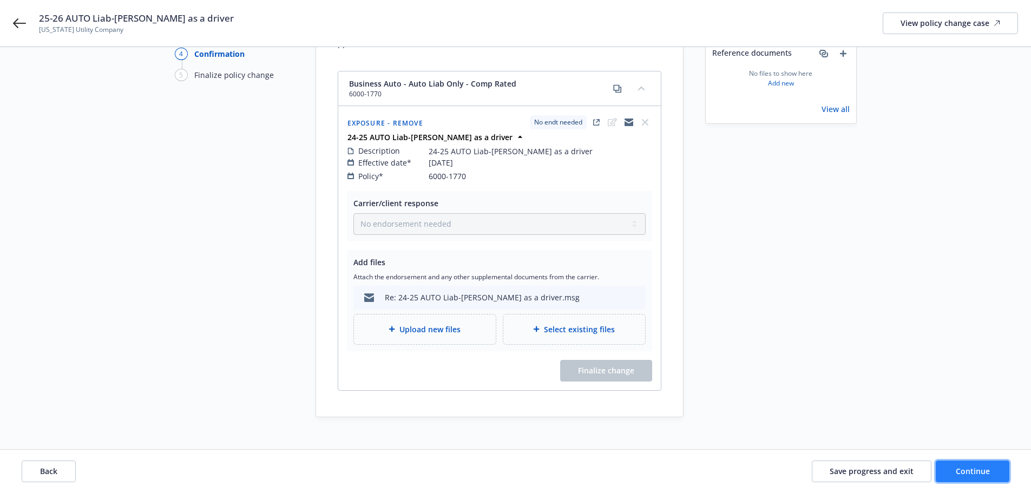
click at [992, 476] on button "Continue" at bounding box center [972, 471] width 74 height 22
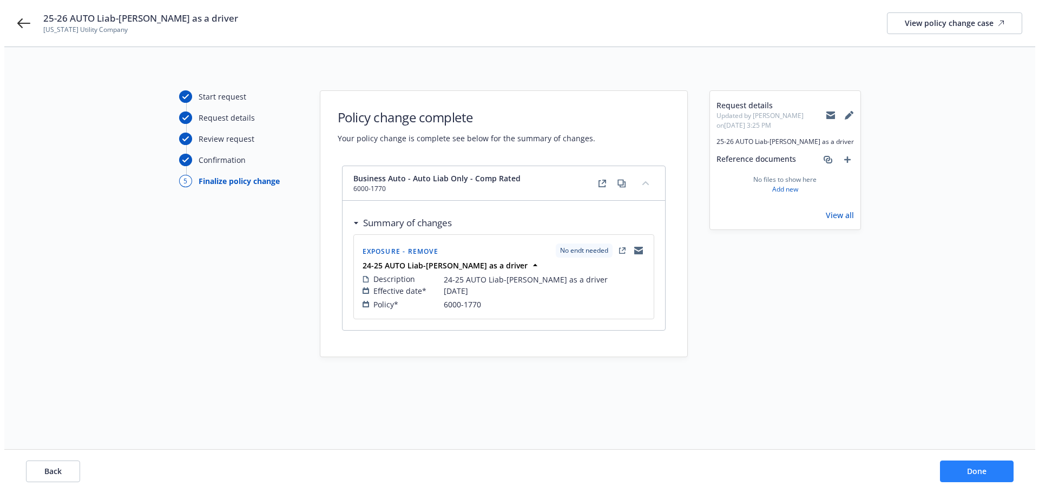
scroll to position [0, 0]
click at [1005, 470] on button "Done" at bounding box center [981, 471] width 74 height 22
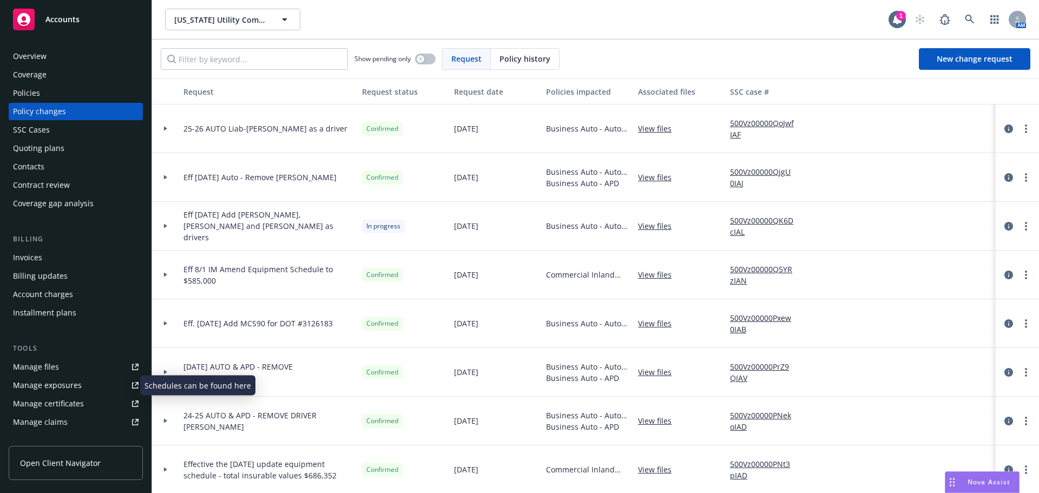
click at [61, 382] on div "Manage exposures" at bounding box center [47, 385] width 69 height 17
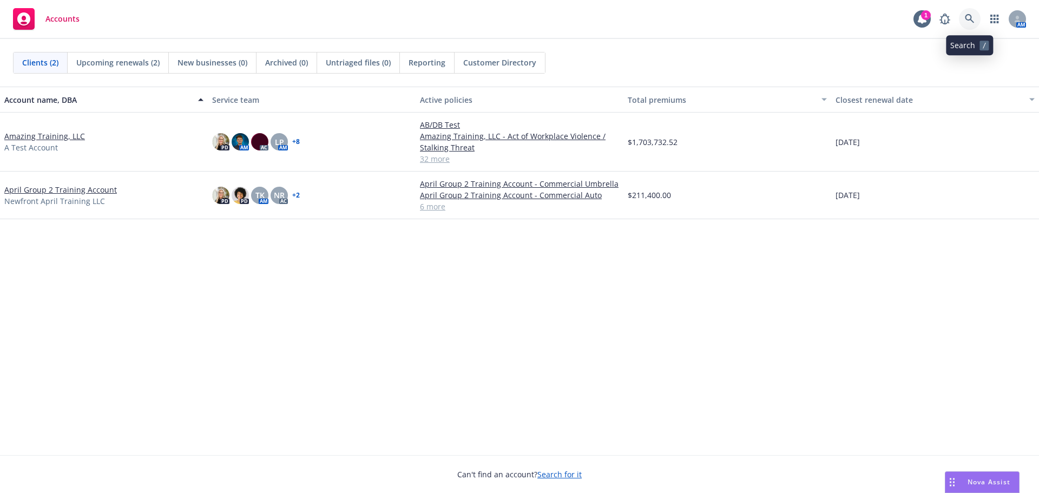
click at [972, 21] on icon at bounding box center [970, 19] width 10 height 10
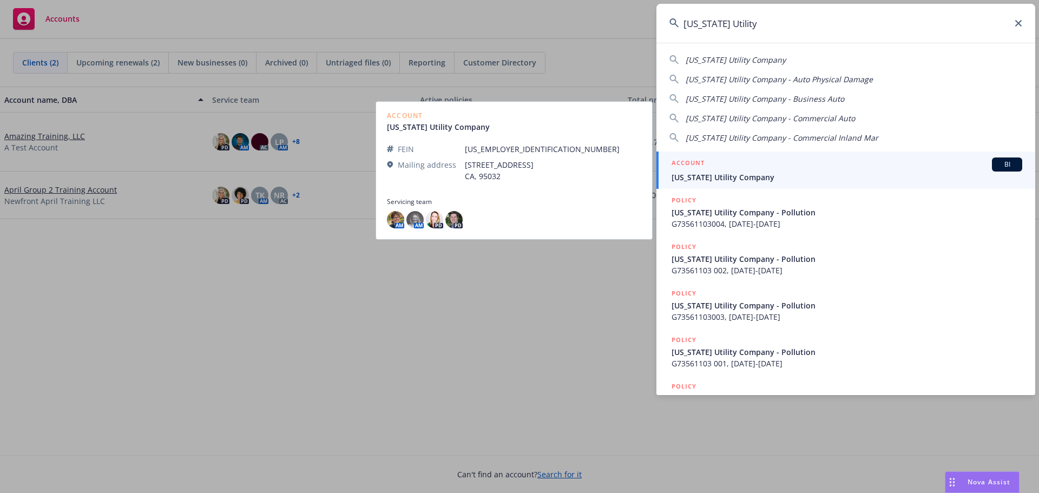
type input "[US_STATE] Utility"
click at [787, 179] on span "[US_STATE] Utility Company" at bounding box center [846, 177] width 351 height 11
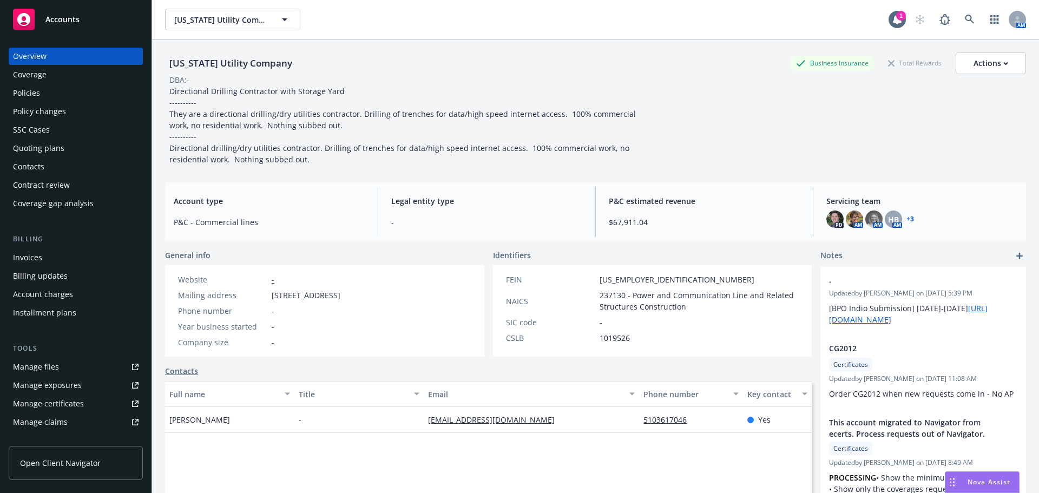
click at [22, 95] on div "Policies" at bounding box center [26, 92] width 27 height 17
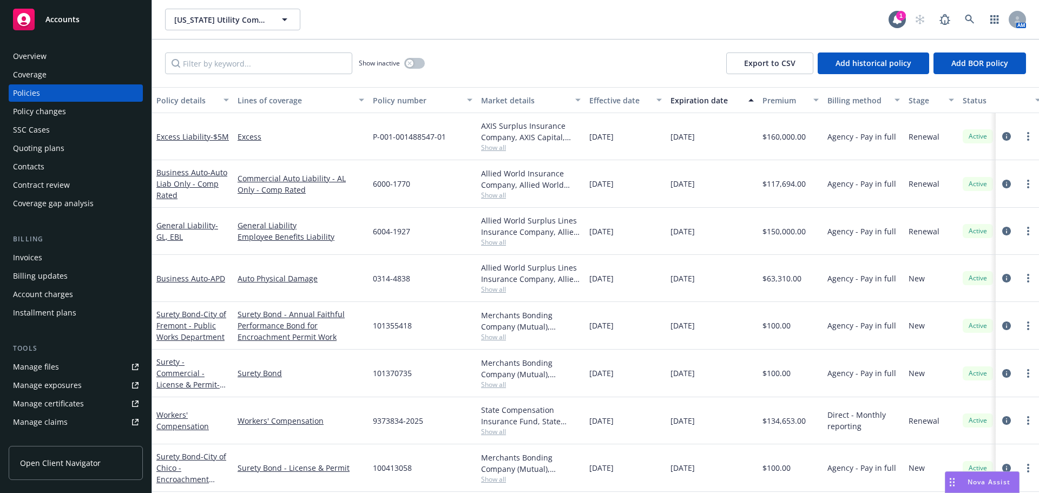
click at [492, 199] on span "Show all" at bounding box center [531, 194] width 100 height 9
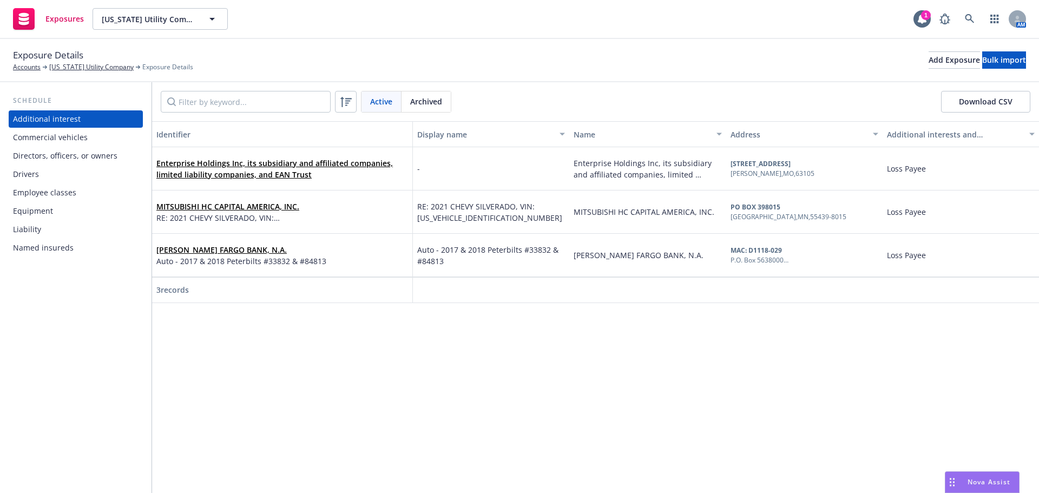
click at [32, 172] on div "Drivers" at bounding box center [26, 174] width 26 height 17
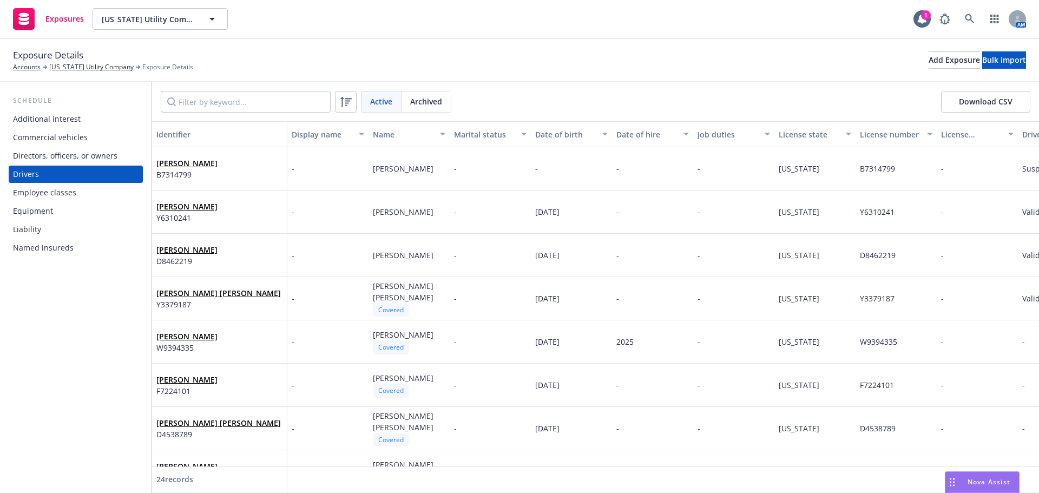
click at [429, 98] on span "Archived" at bounding box center [426, 101] width 32 height 11
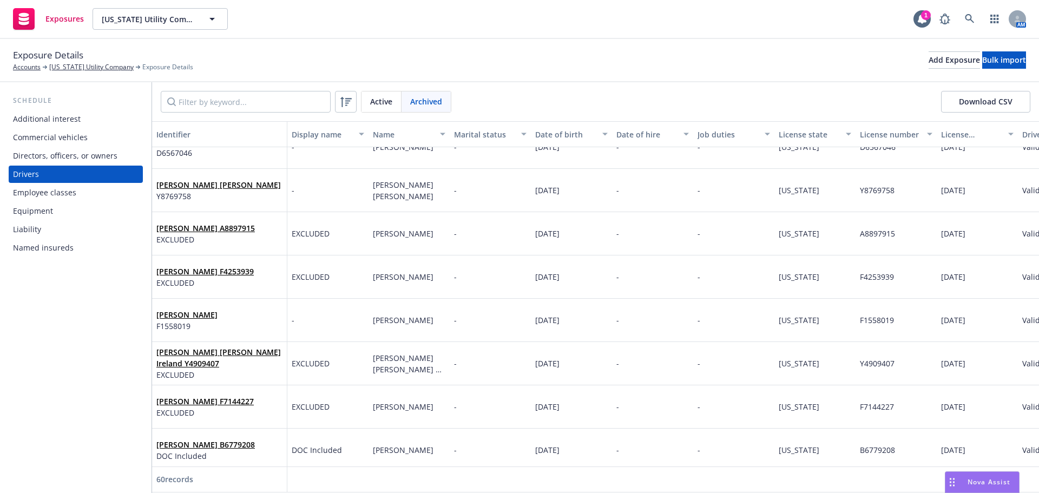
scroll to position [2286, 0]
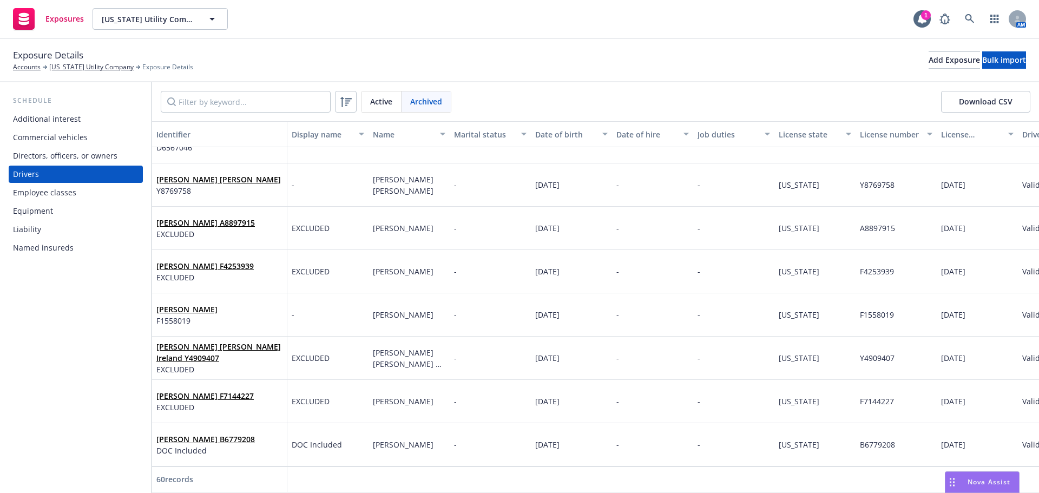
click at [386, 103] on span "Active" at bounding box center [381, 101] width 22 height 11
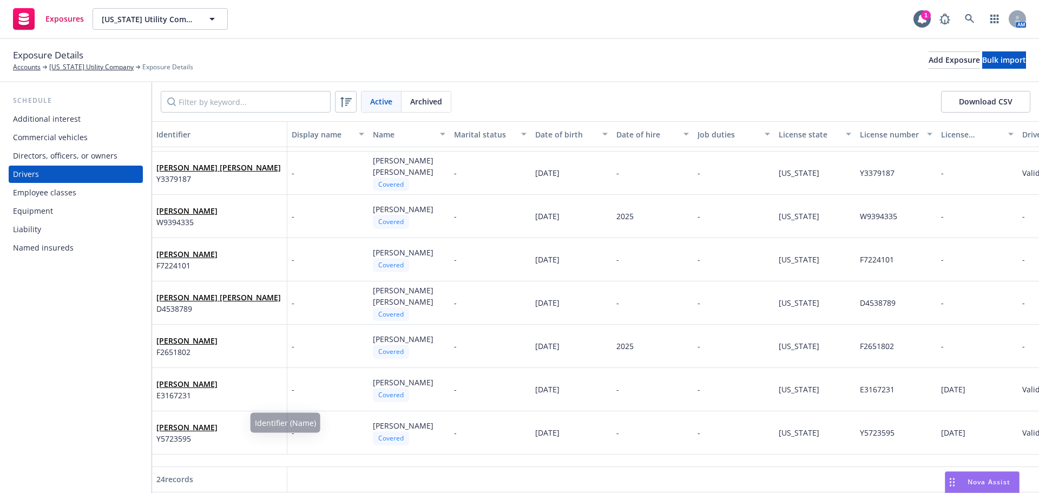
scroll to position [0, 0]
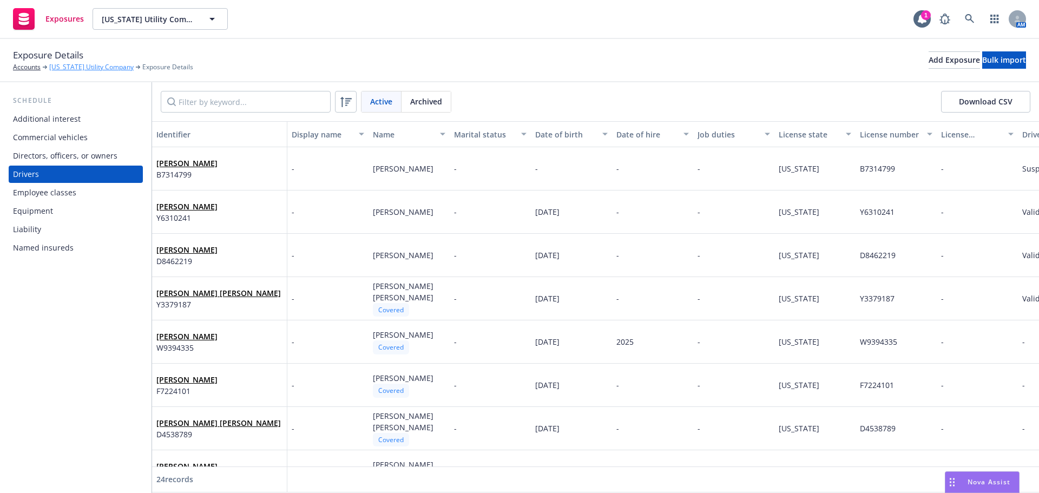
click at [94, 64] on link "[US_STATE] Utility Company" at bounding box center [91, 67] width 84 height 10
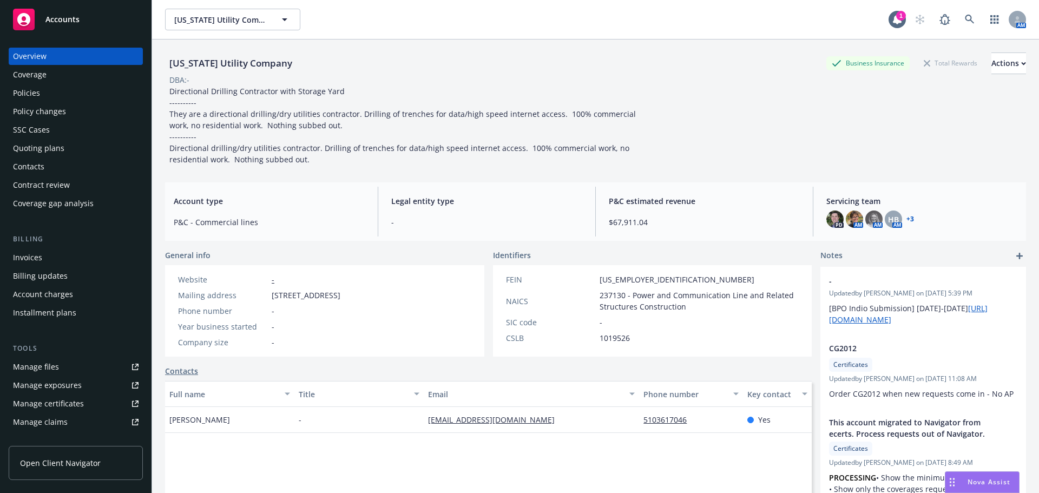
click at [28, 366] on div "Manage files" at bounding box center [36, 366] width 46 height 17
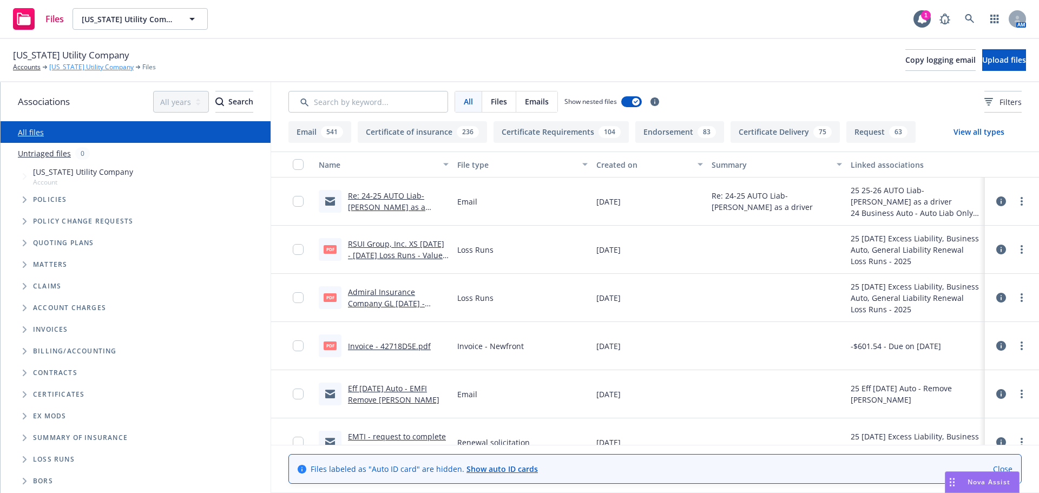
click at [85, 65] on link "[US_STATE] Utility Company" at bounding box center [91, 67] width 84 height 10
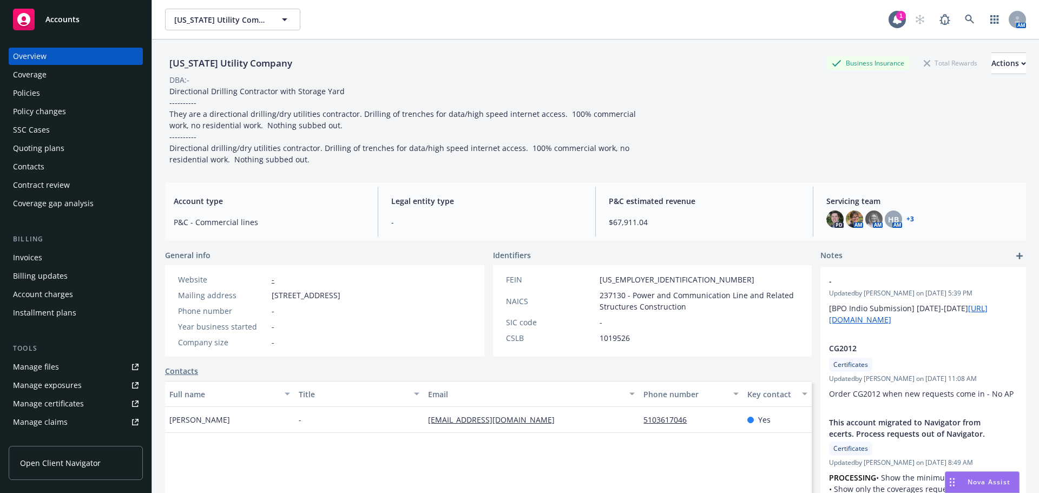
click at [48, 112] on div "Policy changes" at bounding box center [39, 111] width 53 height 17
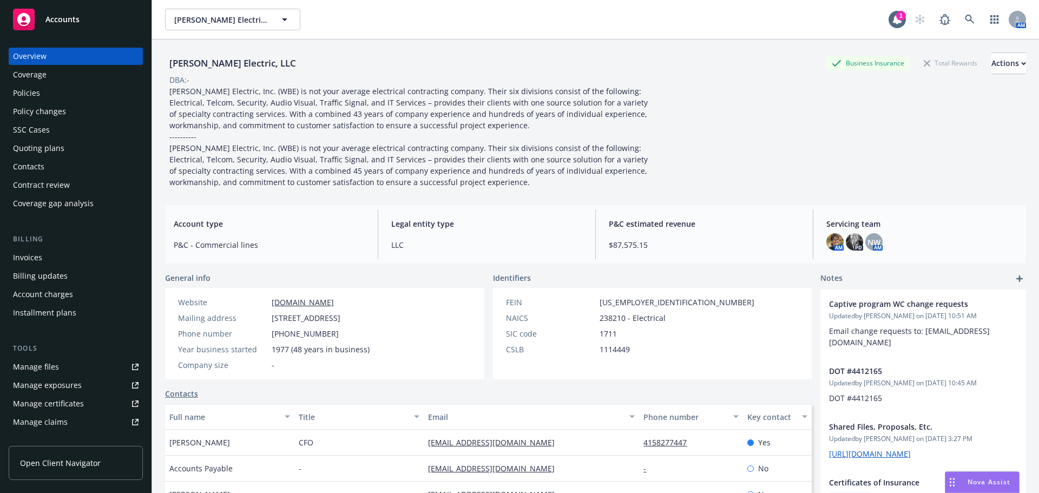
click at [29, 93] on div "Policies" at bounding box center [26, 92] width 27 height 17
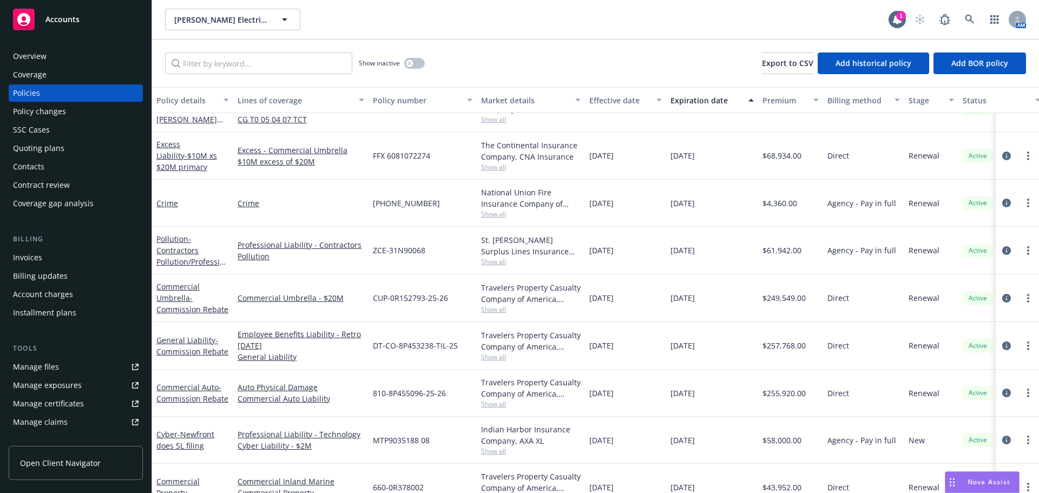
scroll to position [98, 0]
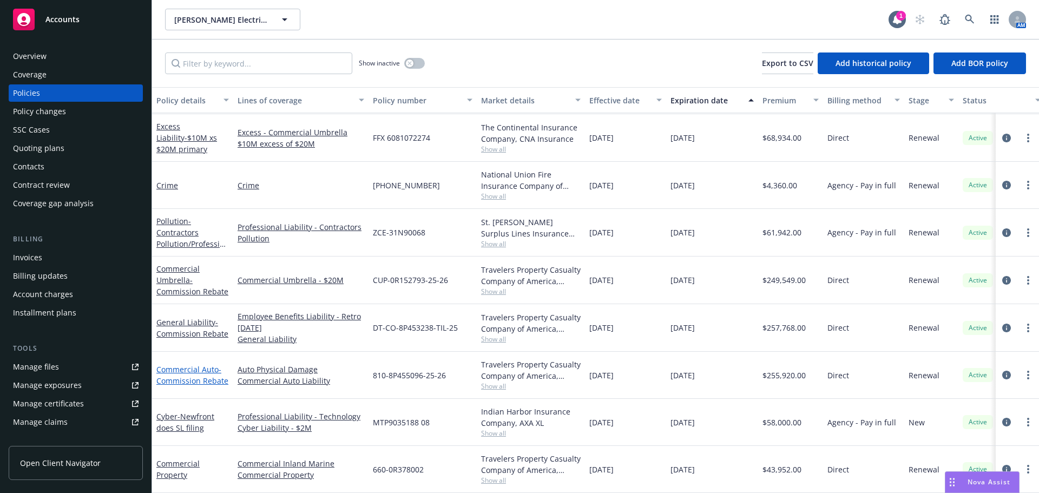
click at [204, 370] on span "- Commission Rebate" at bounding box center [192, 375] width 72 height 22
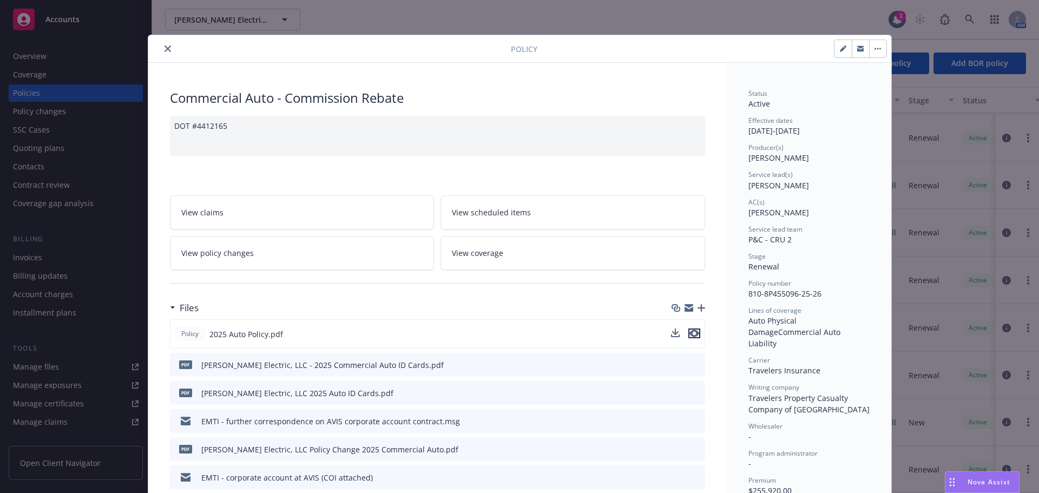
click at [691, 335] on icon "preview file" at bounding box center [694, 333] width 10 height 8
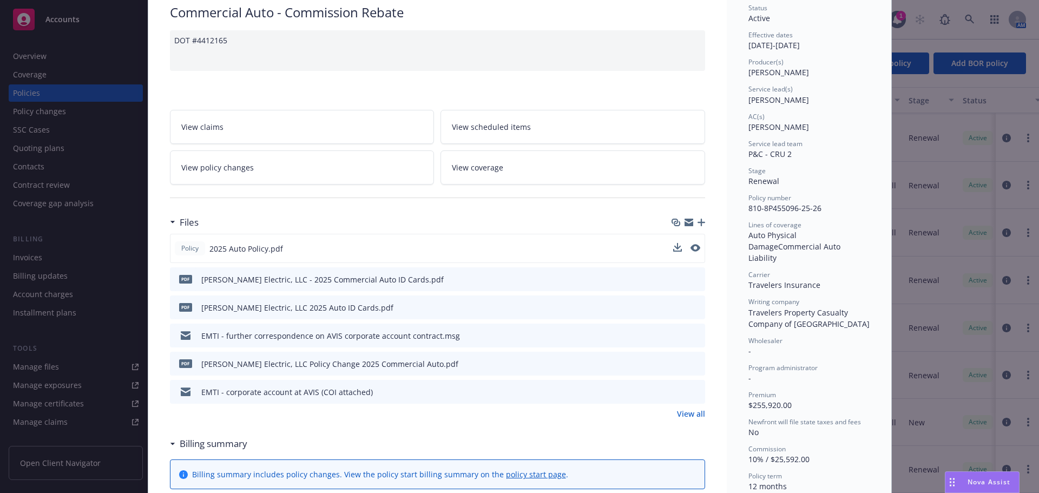
scroll to position [162, 0]
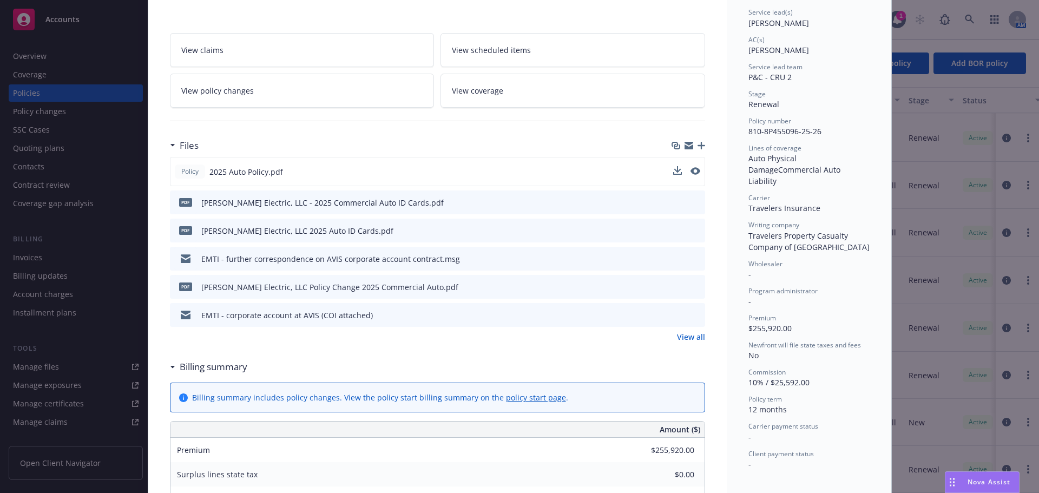
click at [687, 339] on link "View all" at bounding box center [691, 336] width 28 height 11
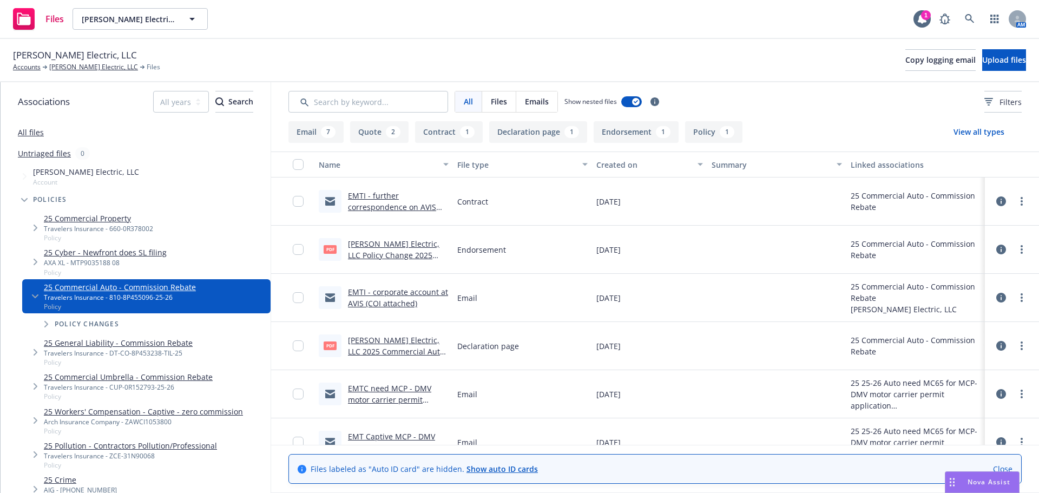
click at [379, 130] on button "Quote 2" at bounding box center [379, 132] width 58 height 22
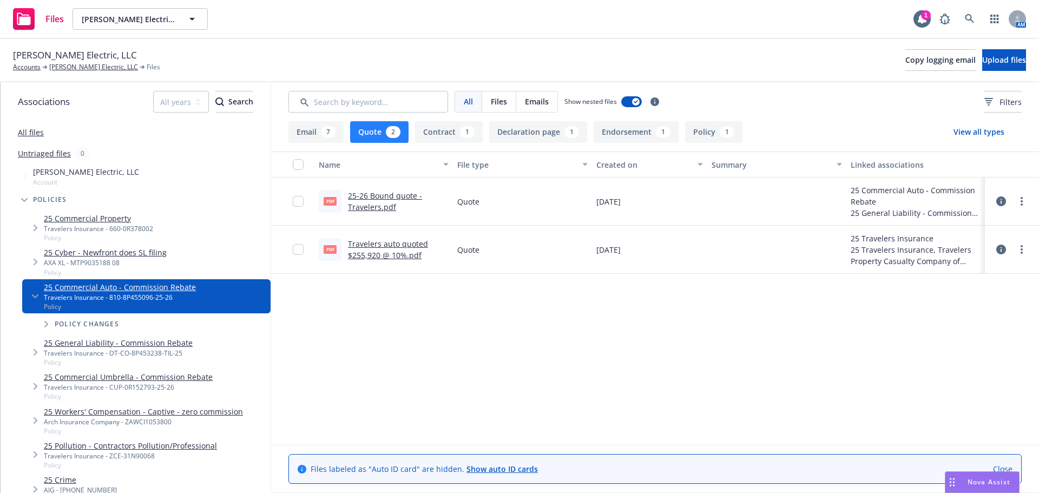
click at [375, 195] on link "25-26 Bound quote - Travelers.pdf" at bounding box center [385, 201] width 74 height 22
click at [400, 247] on link "Travelers auto quoted $255,920 @ 10%.pdf" at bounding box center [388, 250] width 80 height 22
click at [81, 65] on link "[PERSON_NAME] Electric, LLC" at bounding box center [93, 67] width 89 height 10
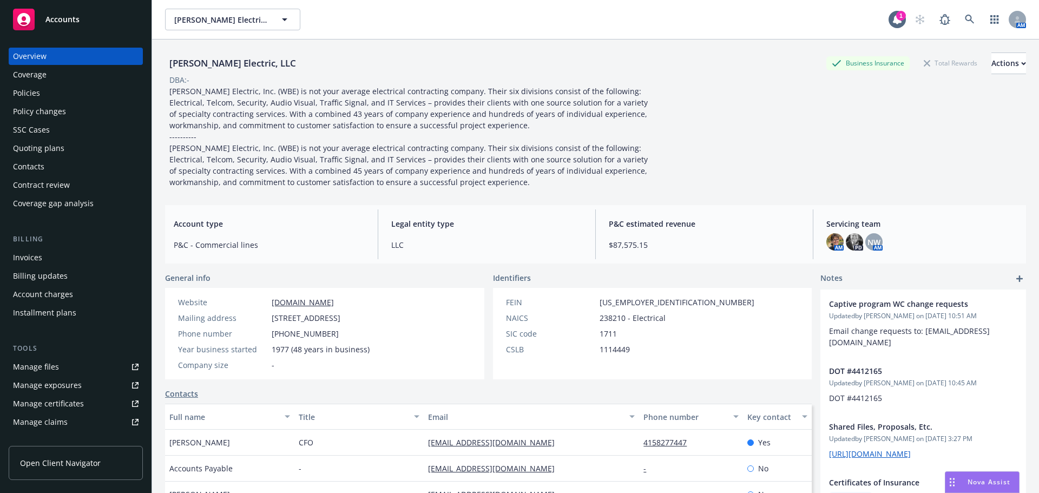
click at [38, 92] on div "Policies" at bounding box center [26, 92] width 27 height 17
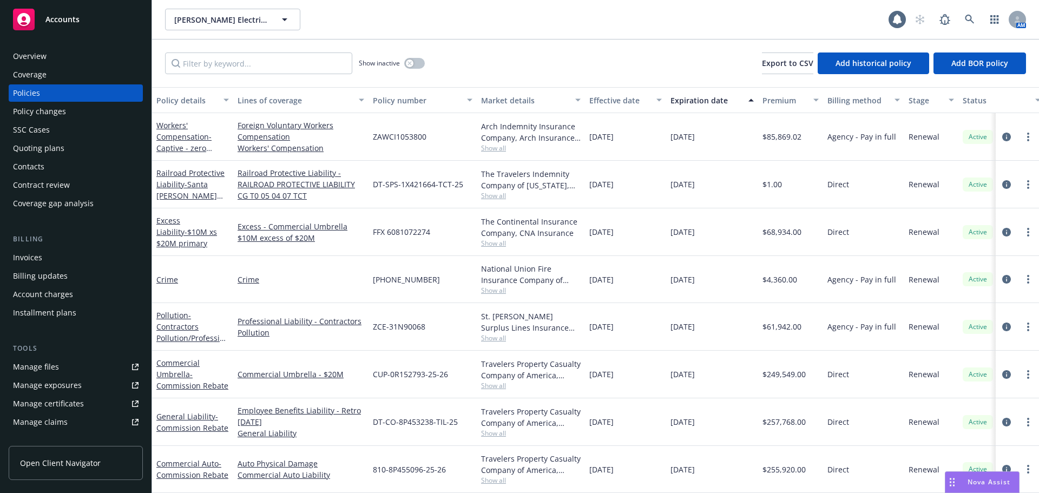
scroll to position [98, 0]
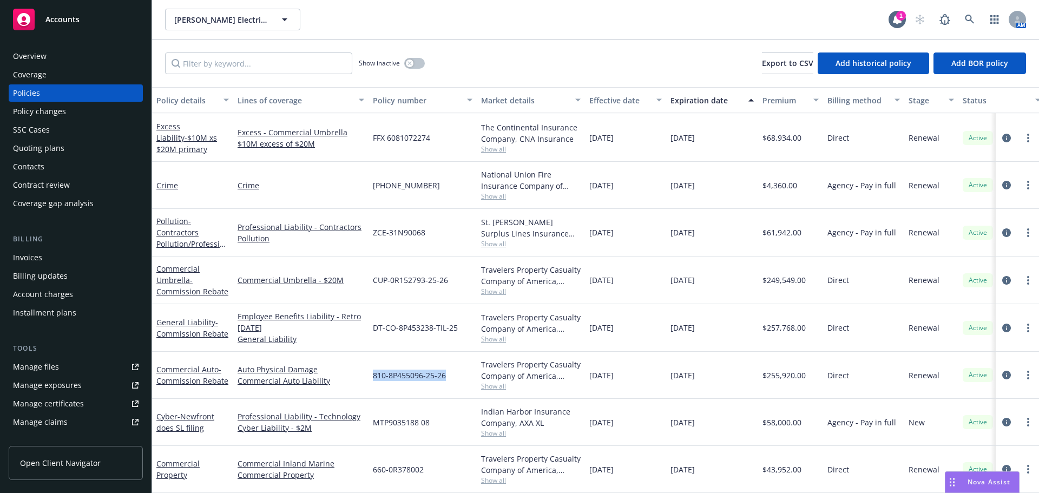
drag, startPoint x: 447, startPoint y: 372, endPoint x: 375, endPoint y: 378, distance: 72.8
click at [375, 378] on div "810-8P455096-25-26" at bounding box center [422, 375] width 108 height 47
copy span "810-8P455096-25-26"
click at [177, 413] on div "Cyber - Newfront does SL filing" at bounding box center [192, 422] width 72 height 23
click at [199, 411] on span "- Newfront does SL filing" at bounding box center [185, 422] width 58 height 22
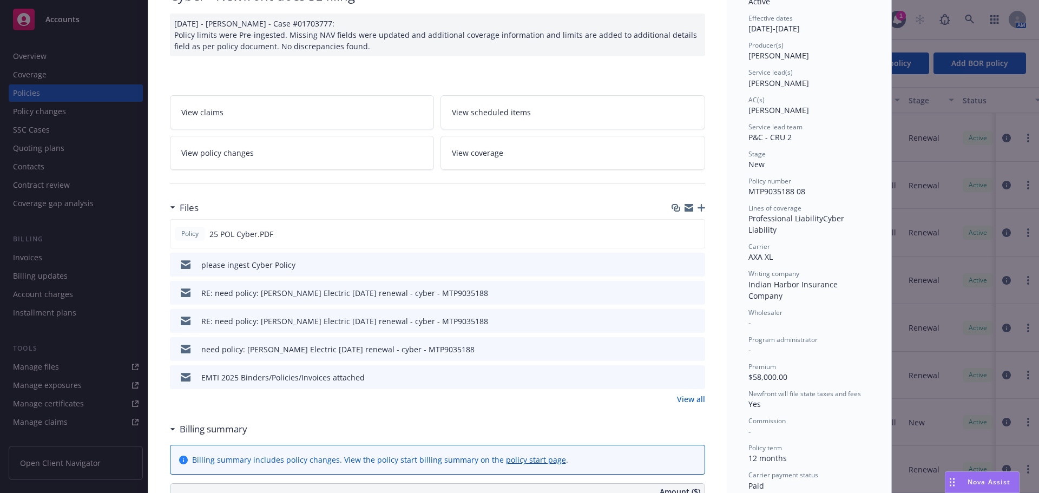
scroll to position [108, 0]
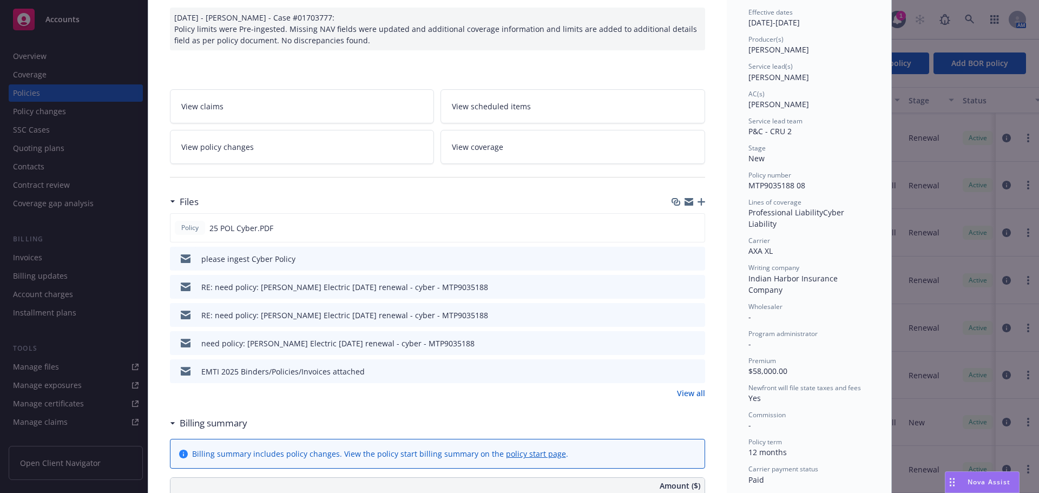
click at [680, 393] on link "View all" at bounding box center [691, 392] width 28 height 11
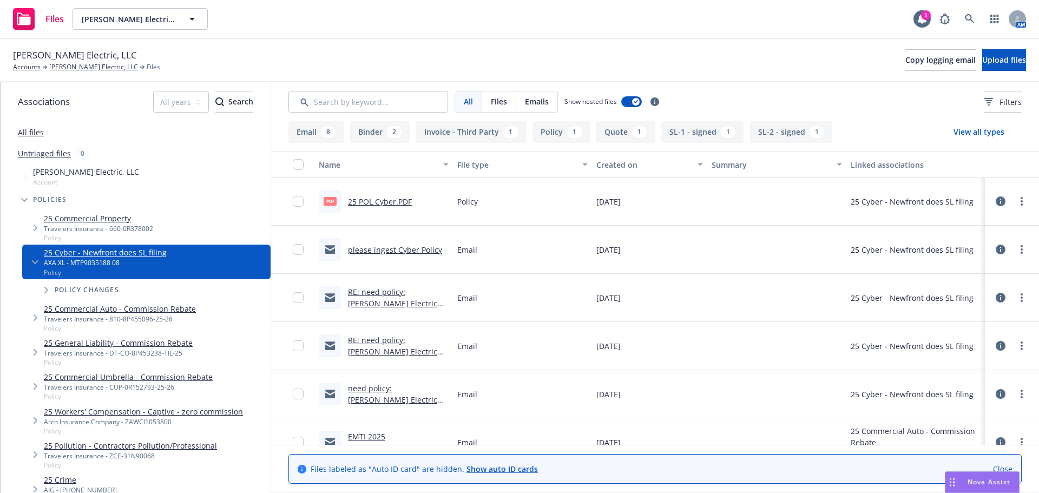
drag, startPoint x: 368, startPoint y: 135, endPoint x: 362, endPoint y: 135, distance: 6.0
click at [366, 135] on button "Binder 2" at bounding box center [380, 132] width 60 height 22
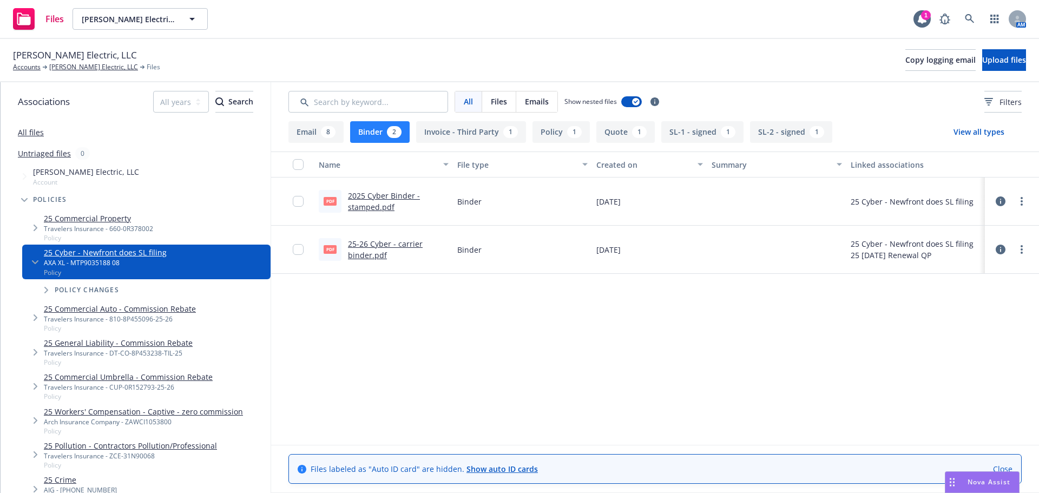
click at [365, 205] on link "2025 Cyber Binder - stamped.pdf" at bounding box center [384, 201] width 72 height 22
click at [999, 470] on link "Close" at bounding box center [1002, 468] width 19 height 11
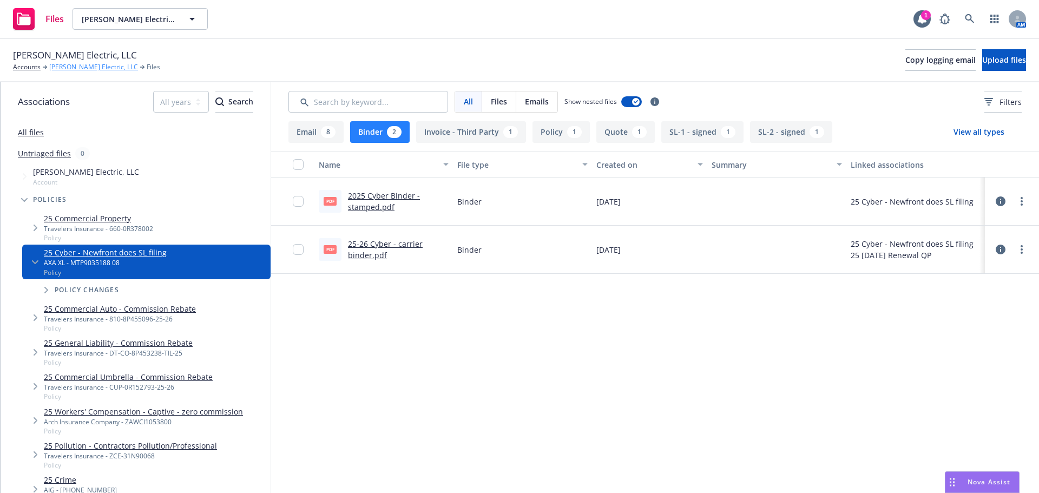
click at [78, 68] on link "[PERSON_NAME] Electric, LLC" at bounding box center [93, 67] width 89 height 10
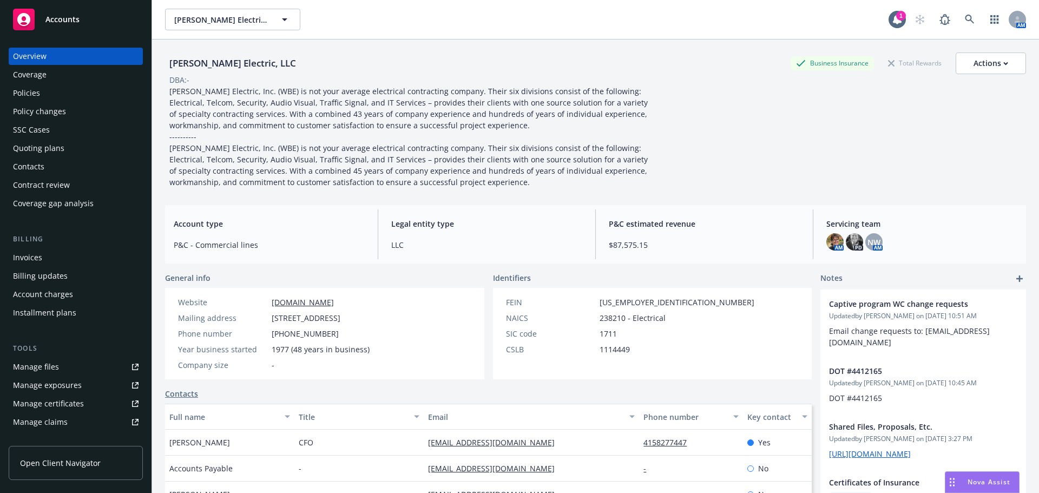
click at [58, 92] on div "Policies" at bounding box center [76, 92] width 126 height 17
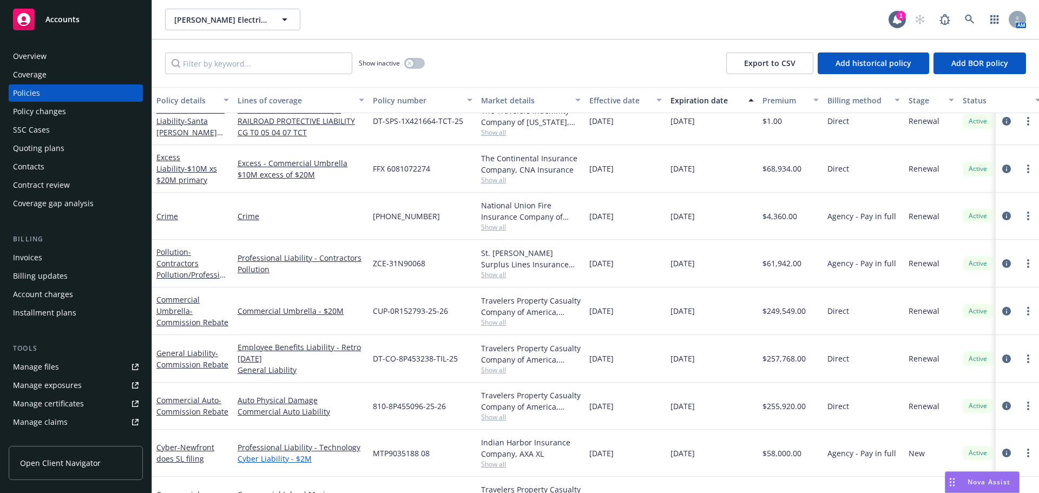
scroll to position [98, 0]
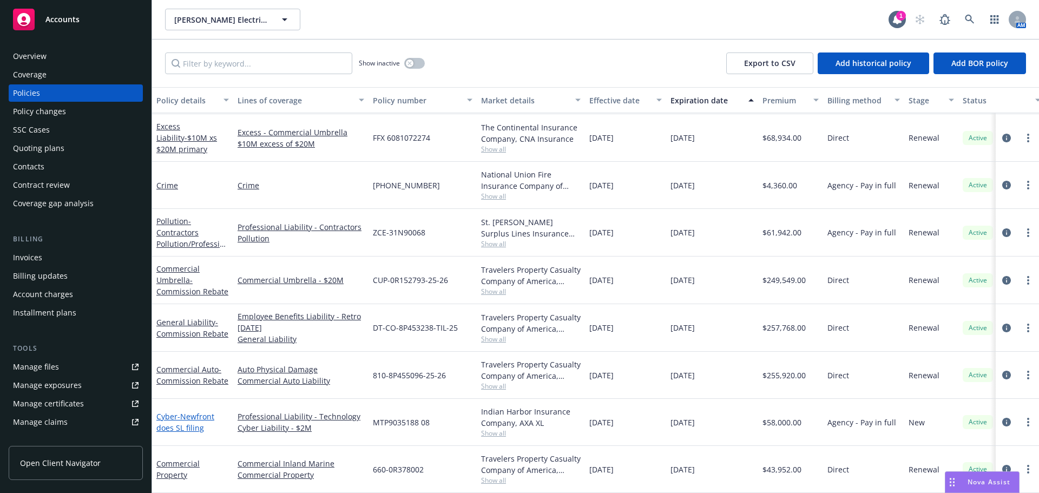
click at [175, 421] on span "- Newfront does SL filing" at bounding box center [185, 422] width 58 height 22
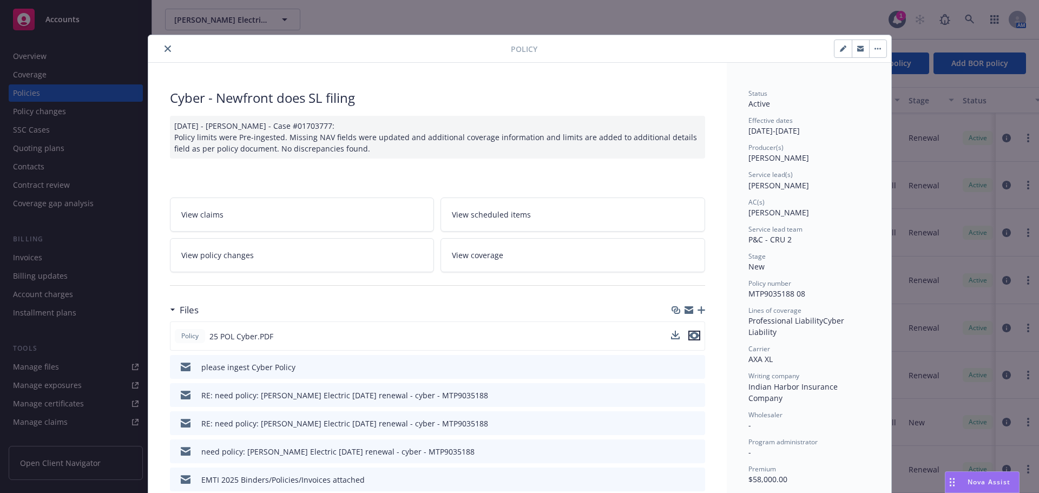
click at [694, 337] on icon "preview file" at bounding box center [694, 336] width 10 height 8
click at [164, 47] on icon "close" at bounding box center [167, 48] width 6 height 6
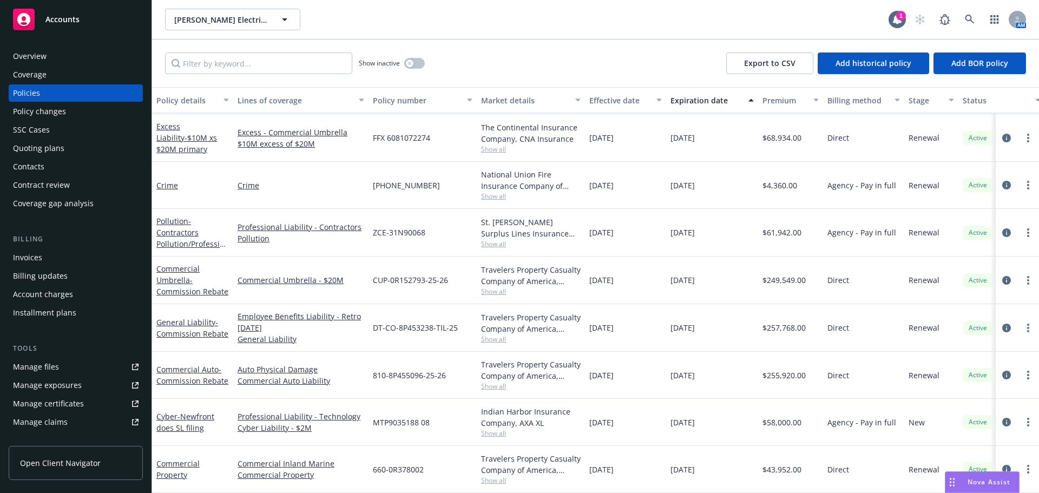
click at [167, 473] on div "Commercial Property" at bounding box center [192, 469] width 81 height 47
click at [174, 461] on div "Commercial Property" at bounding box center [192, 469] width 72 height 23
click at [160, 458] on link "Commercial Property" at bounding box center [177, 469] width 43 height 22
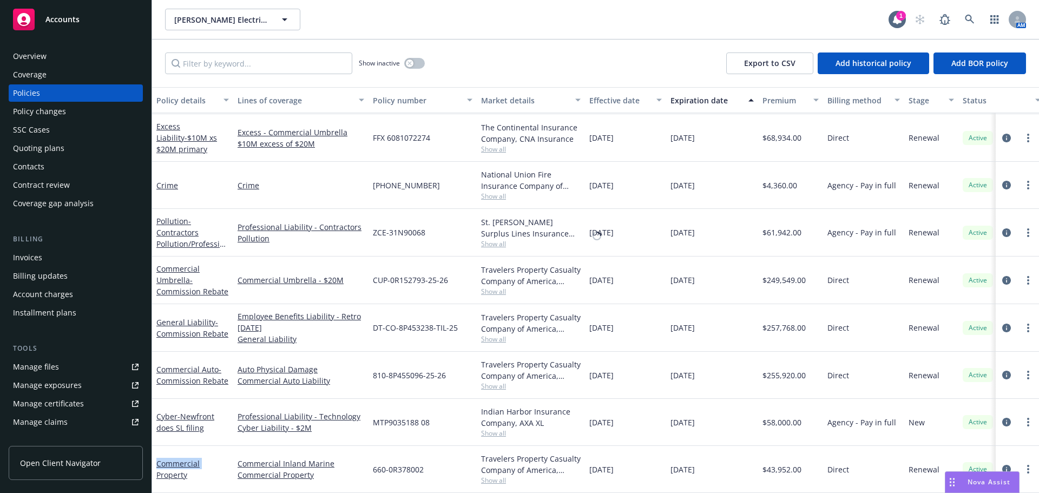
click at [160, 451] on div "[PERSON_NAME] Electric, LLC [PERSON_NAME] Electric, LLC 1 AM Show inactive Expo…" at bounding box center [595, 246] width 887 height 493
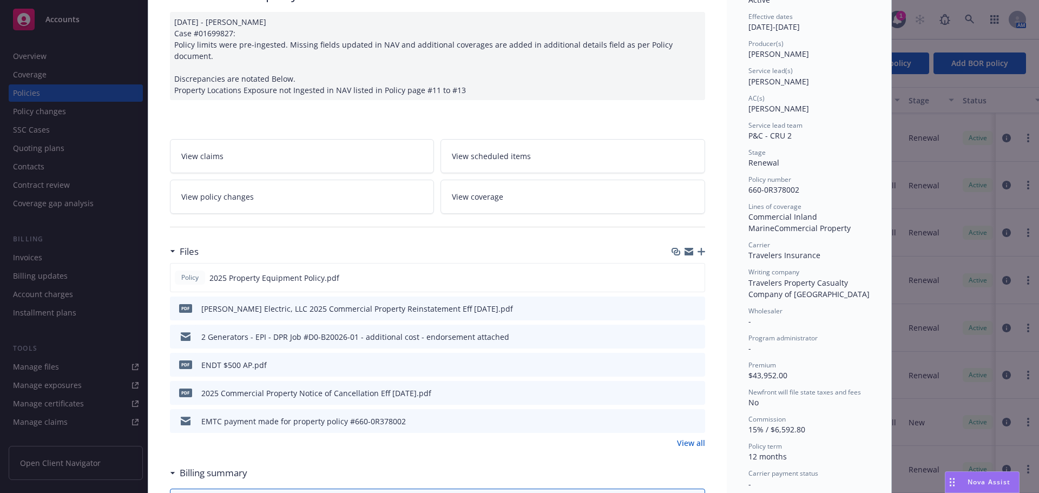
scroll to position [108, 0]
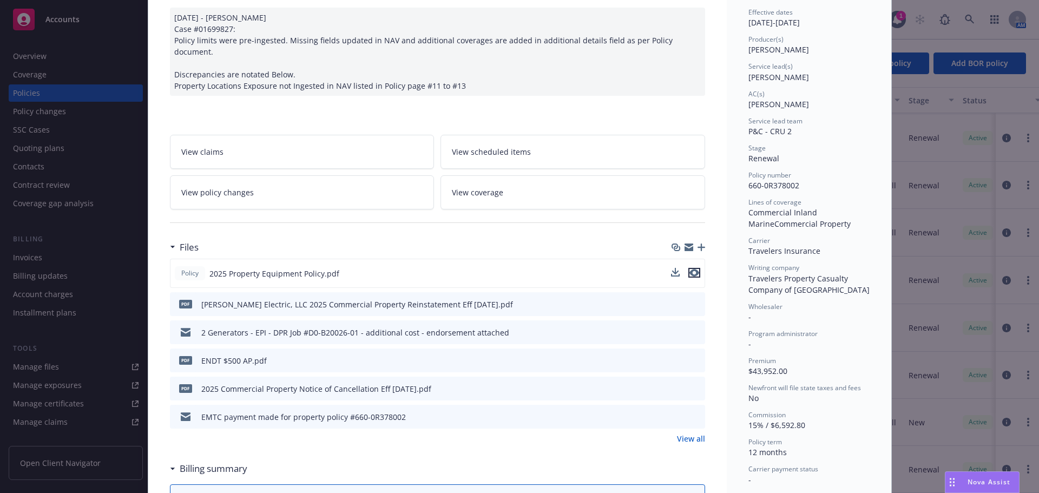
click at [691, 269] on icon "preview file" at bounding box center [694, 273] width 10 height 8
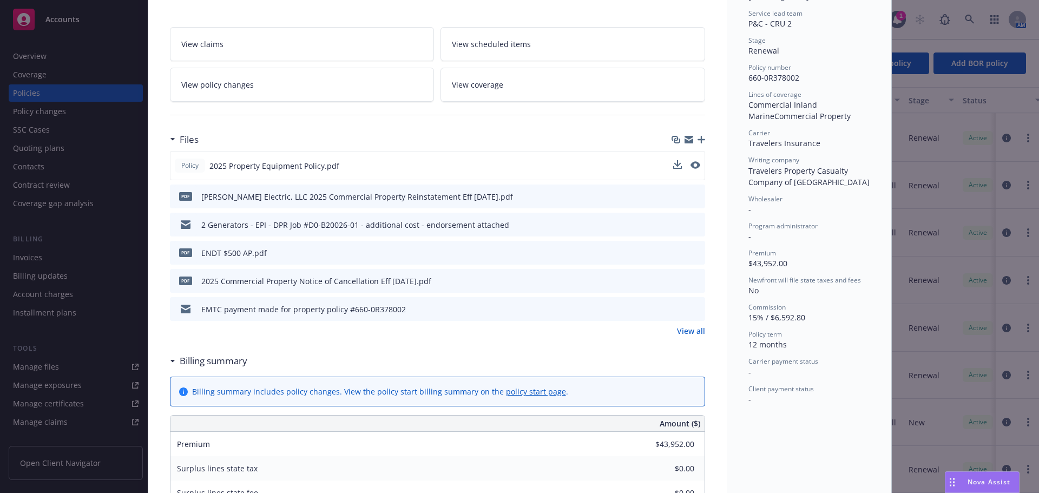
scroll to position [216, 0]
click at [688, 325] on link "View all" at bounding box center [691, 330] width 28 height 11
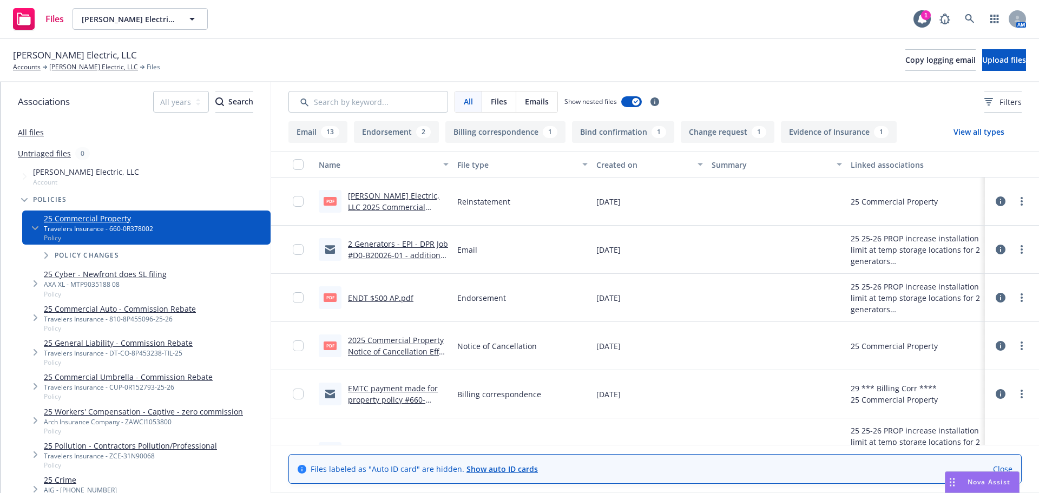
click at [612, 131] on button "Bind confirmation 1" at bounding box center [623, 132] width 102 height 22
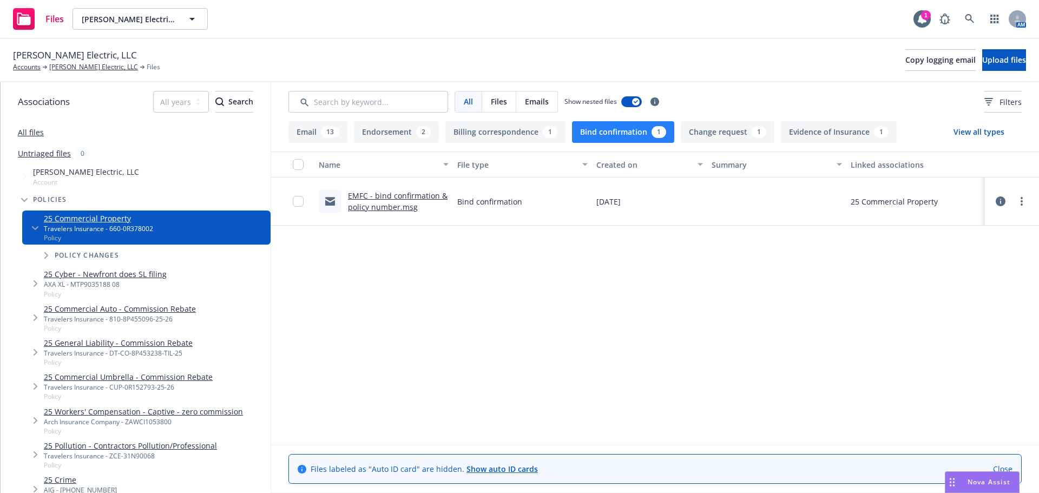
click at [378, 206] on link "EMFC - bind confirmation & policy number.msg" at bounding box center [398, 201] width 100 height 22
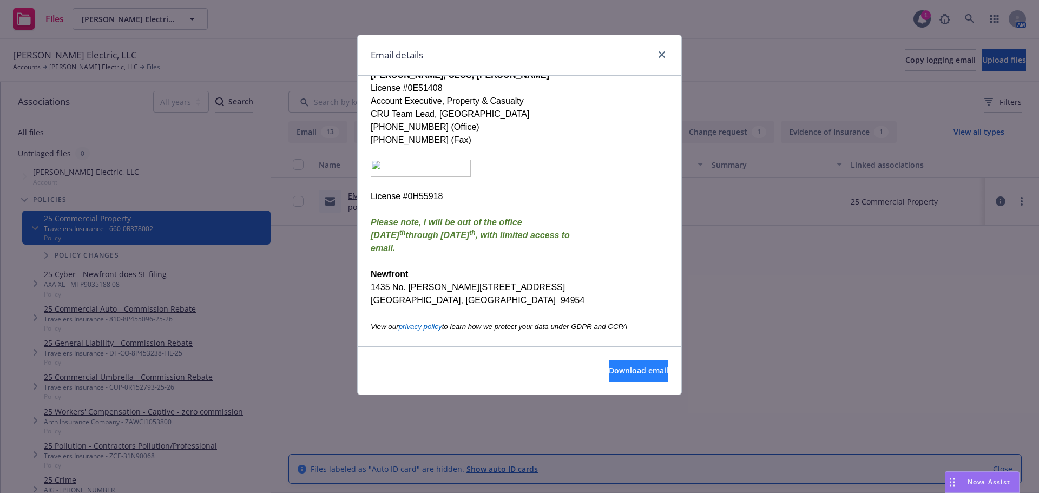
scroll to position [541, 0]
click at [620, 378] on button "Download email" at bounding box center [639, 371] width 60 height 22
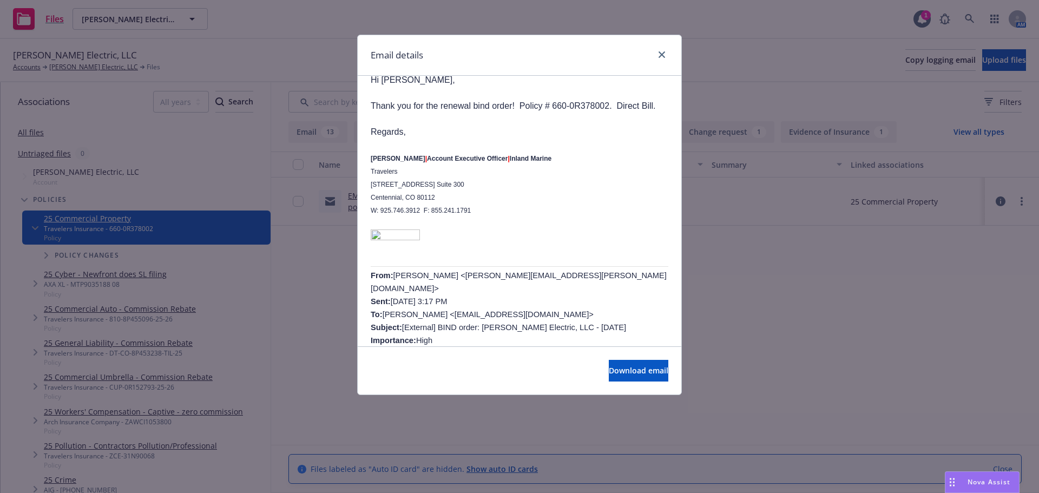
scroll to position [0, 0]
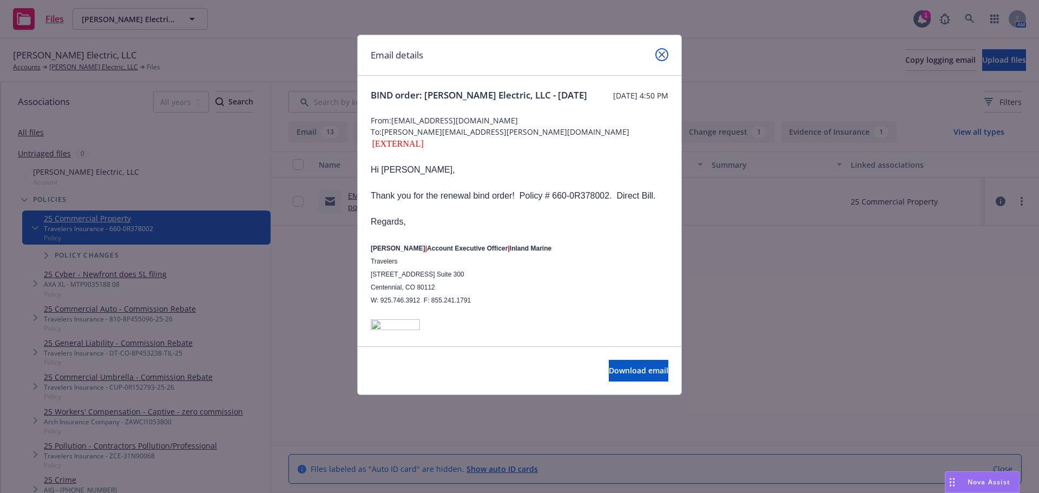
drag, startPoint x: 664, startPoint y: 56, endPoint x: 638, endPoint y: 77, distance: 33.5
click at [664, 56] on icon "close" at bounding box center [661, 54] width 6 height 6
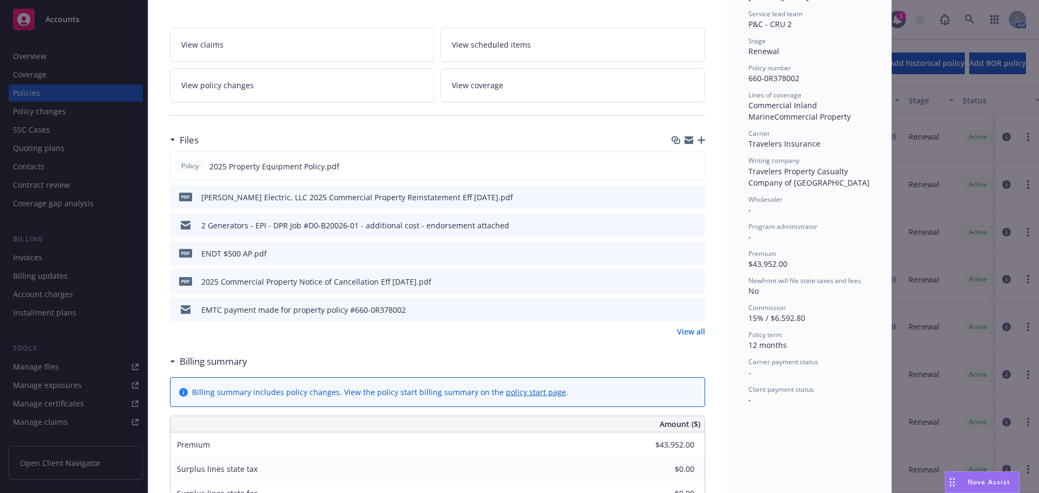
scroll to position [216, 0]
click at [683, 325] on link "View all" at bounding box center [691, 330] width 28 height 11
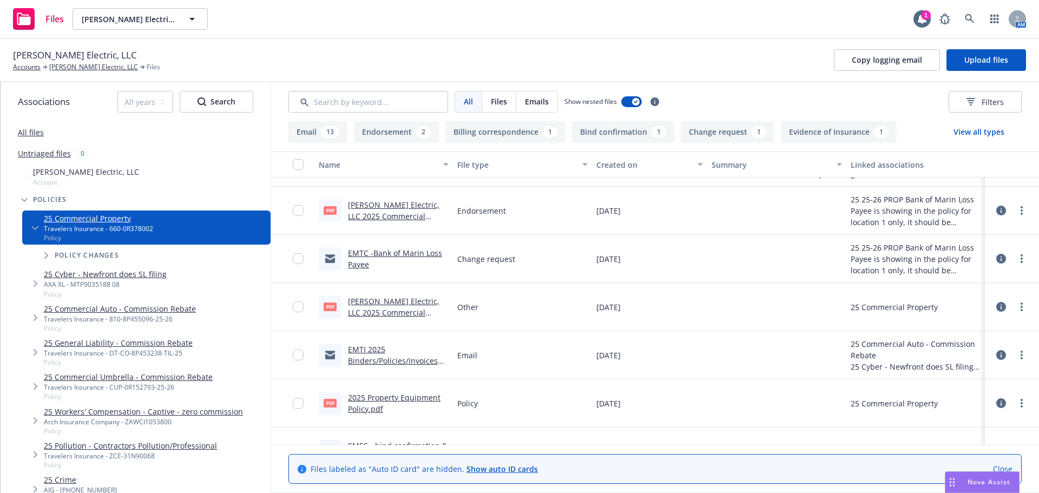
scroll to position [832, 0]
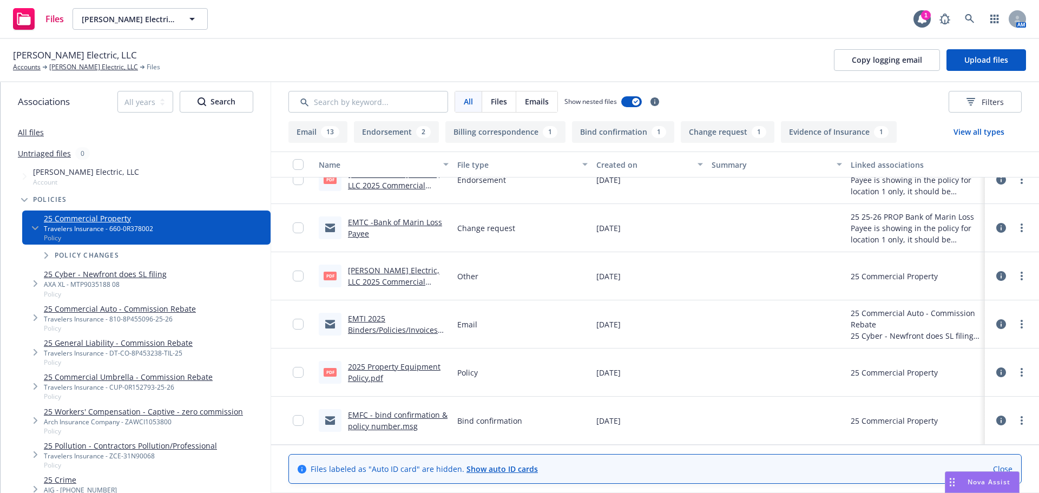
drag, startPoint x: 1005, startPoint y: 467, endPoint x: 996, endPoint y: 459, distance: 11.5
click at [1004, 467] on link "Close" at bounding box center [1002, 468] width 19 height 11
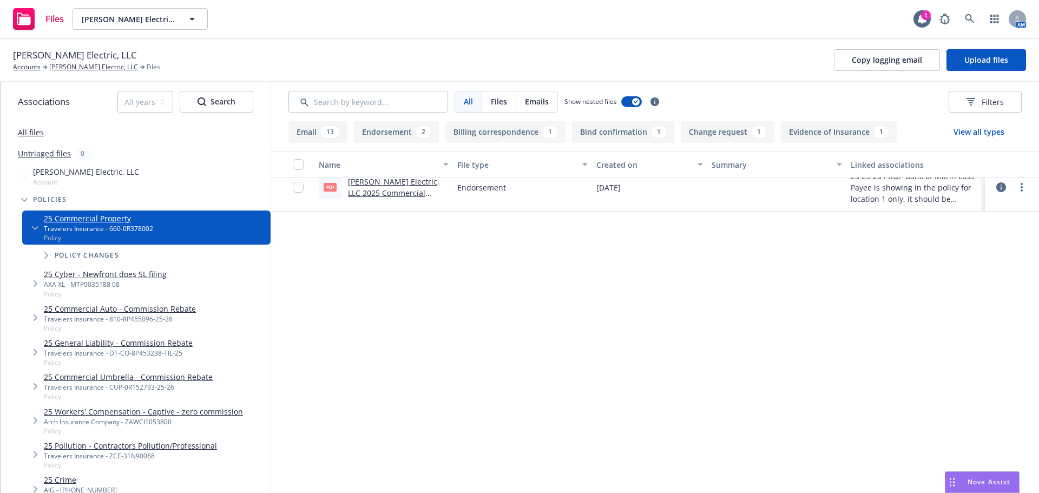
scroll to position [453, 0]
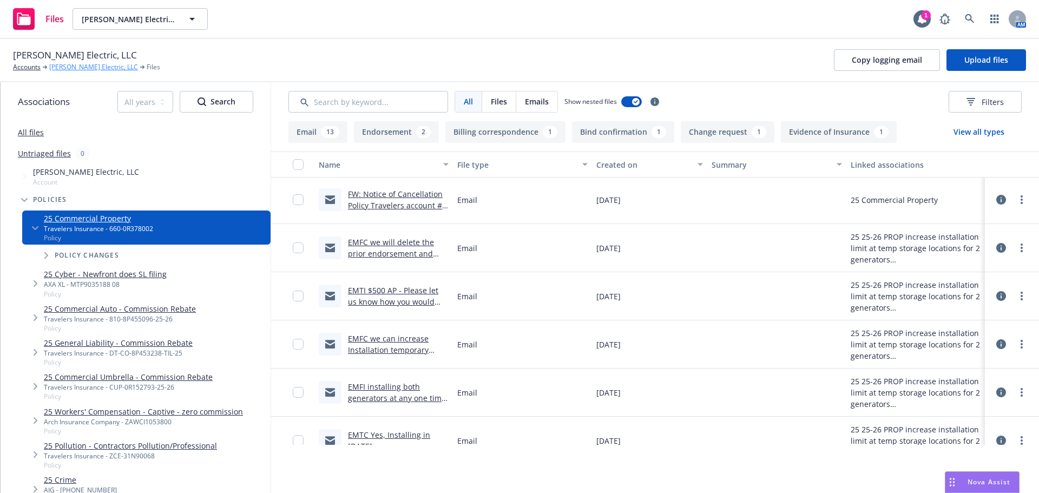
click at [67, 68] on link "[PERSON_NAME] Electric, LLC" at bounding box center [93, 67] width 89 height 10
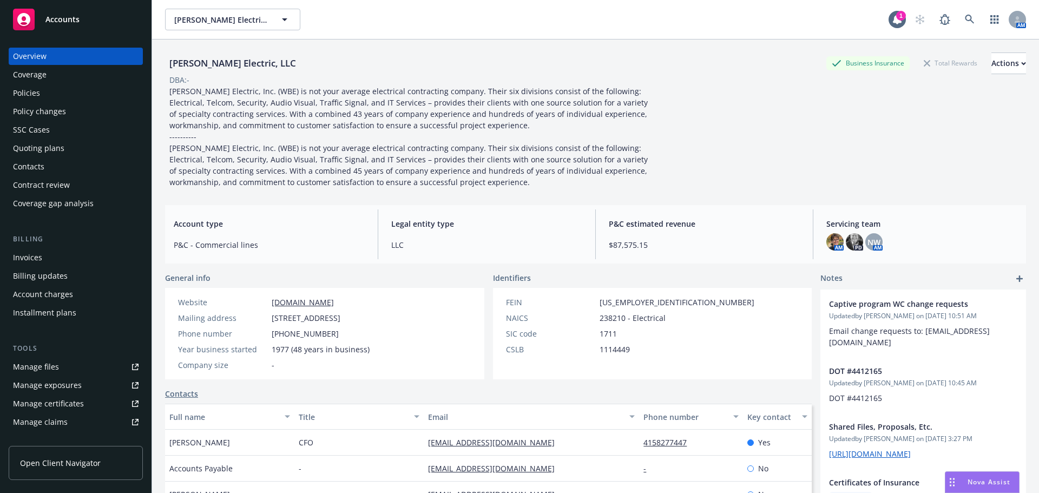
click at [35, 88] on div "Policies" at bounding box center [26, 92] width 27 height 17
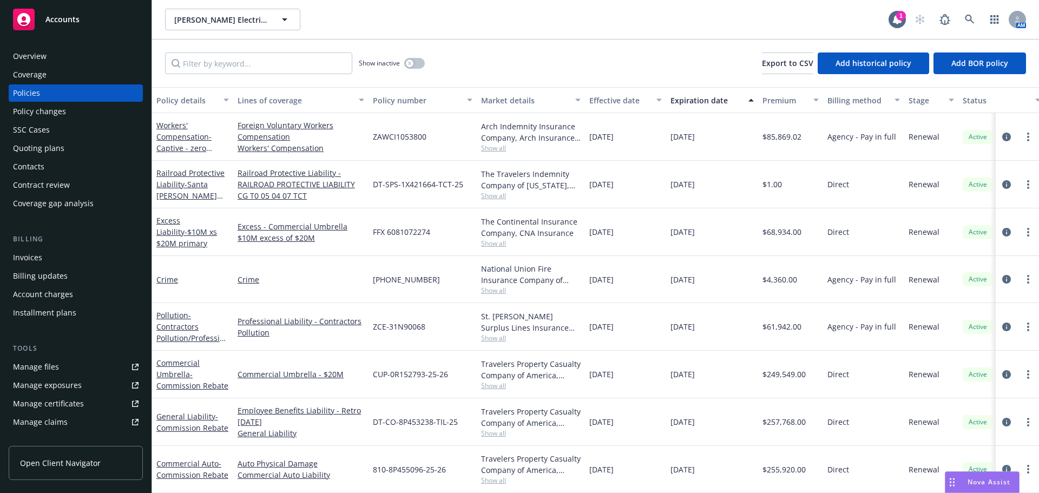
scroll to position [98, 0]
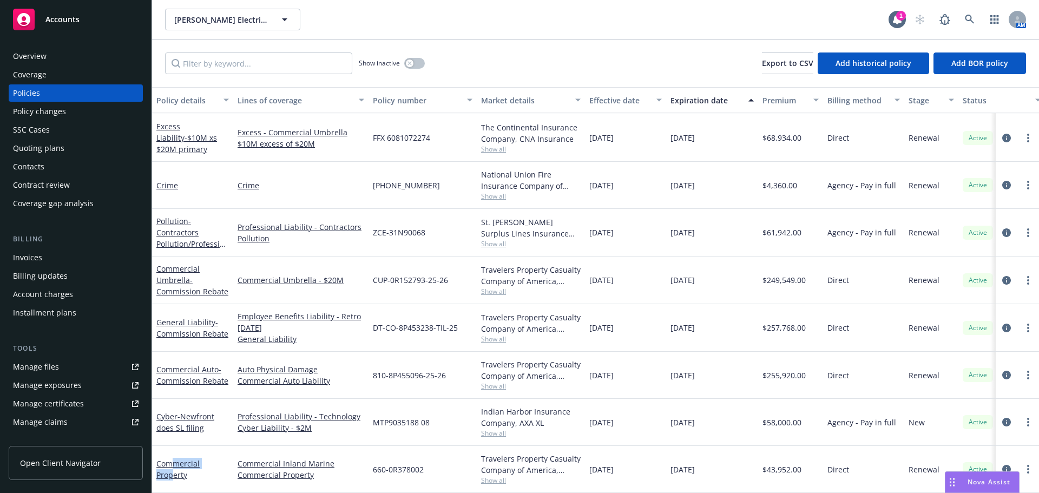
click at [173, 460] on div "Commercial Property" at bounding box center [192, 469] width 72 height 23
click at [1000, 465] on link "circleInformation" at bounding box center [1006, 469] width 13 height 13
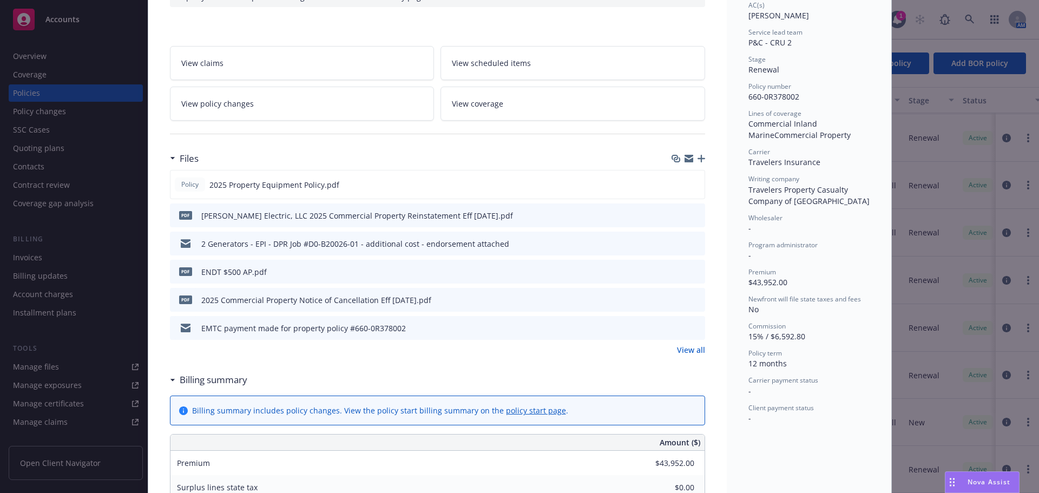
scroll to position [216, 0]
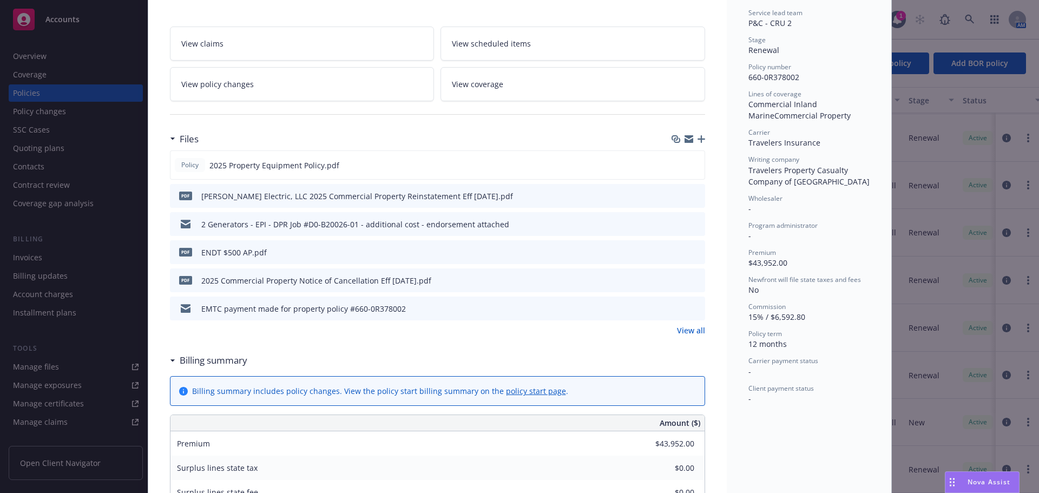
click at [691, 325] on link "View all" at bounding box center [691, 330] width 28 height 11
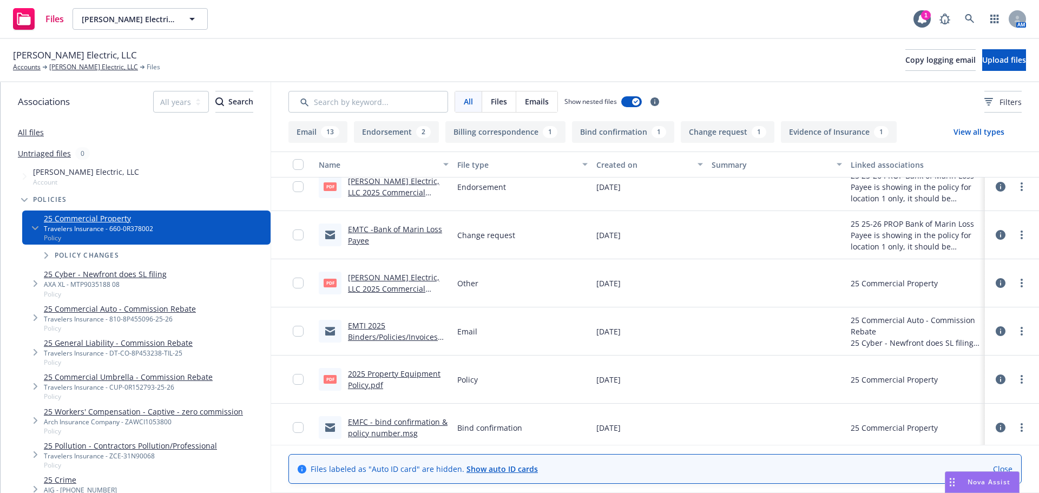
scroll to position [832, 0]
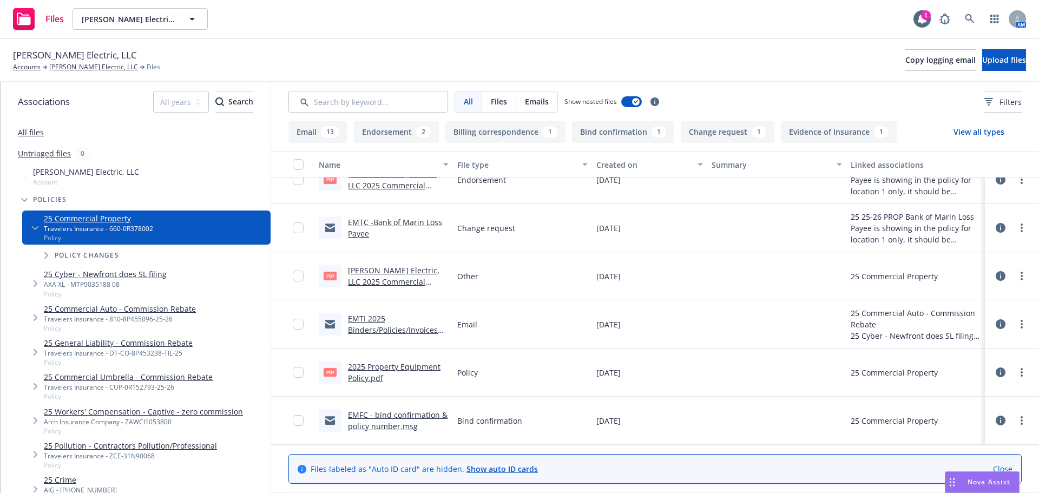
click at [1004, 469] on link "Close" at bounding box center [1002, 468] width 19 height 11
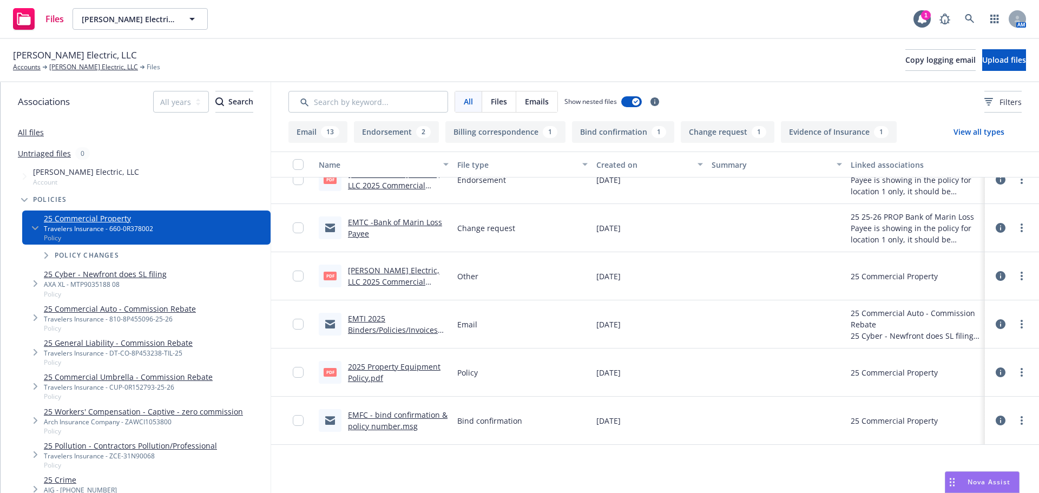
click at [315, 133] on button "Email 13" at bounding box center [317, 132] width 59 height 22
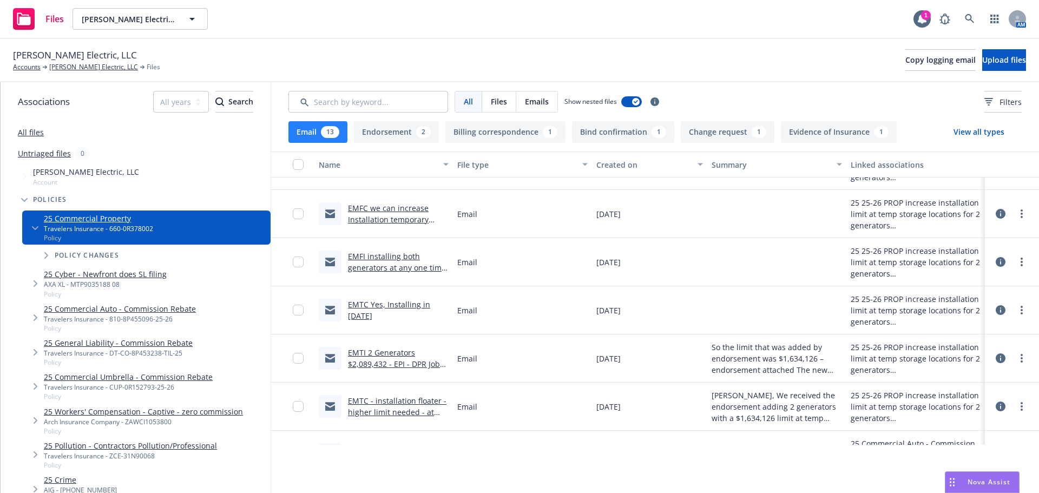
scroll to position [355, 0]
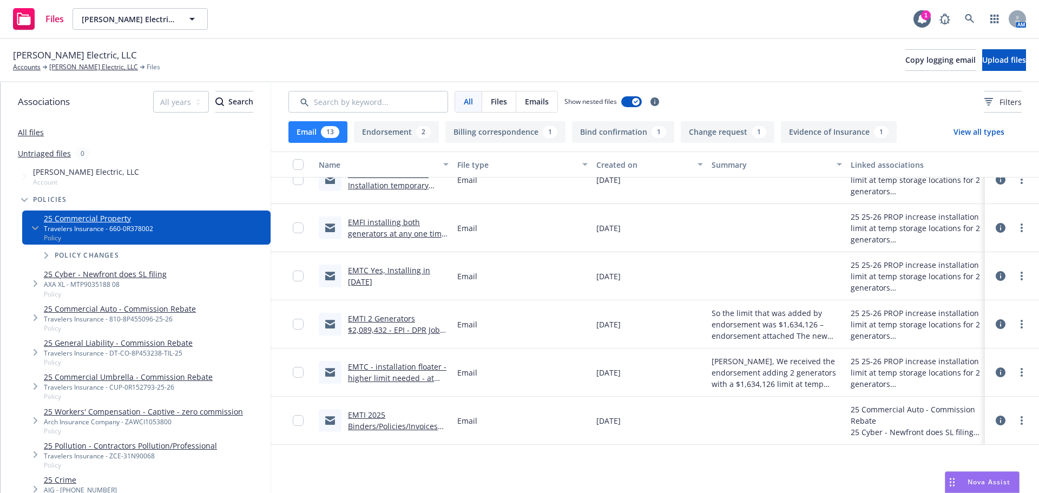
click at [393, 427] on link "EMTI 2025 Binders/Policies/Invoices attached" at bounding box center [393, 426] width 90 height 33
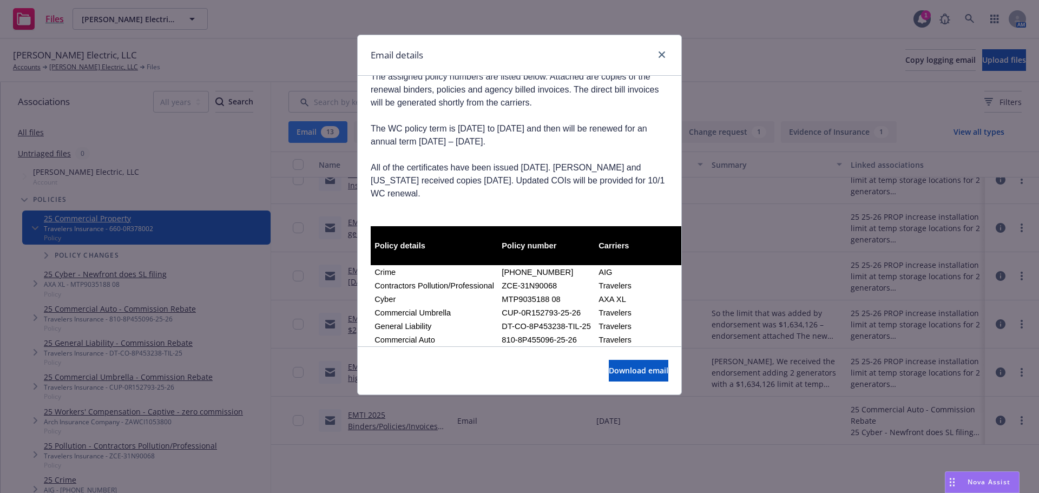
scroll to position [0, 0]
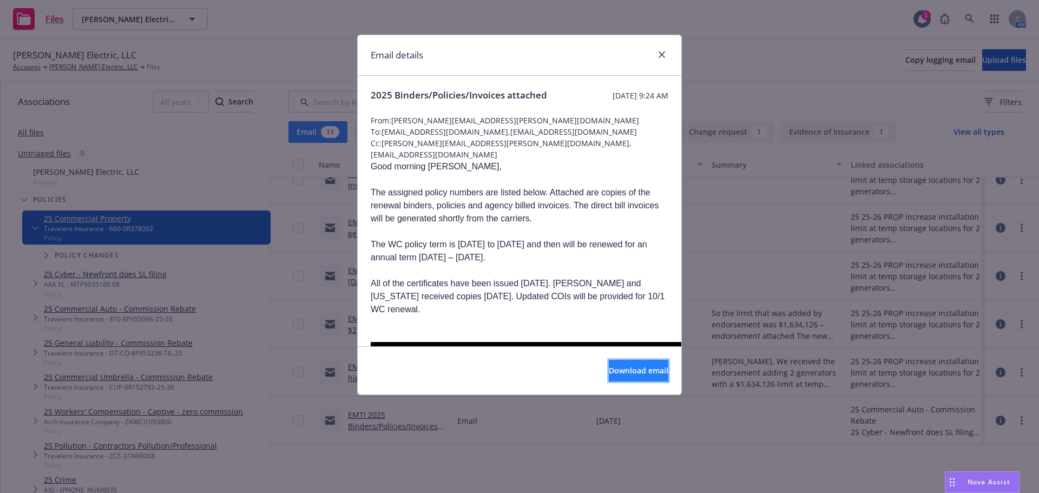
click at [641, 372] on span "Download email" at bounding box center [639, 370] width 60 height 10
click at [663, 54] on icon "close" at bounding box center [661, 54] width 6 height 6
